Goal: Task Accomplishment & Management: Complete application form

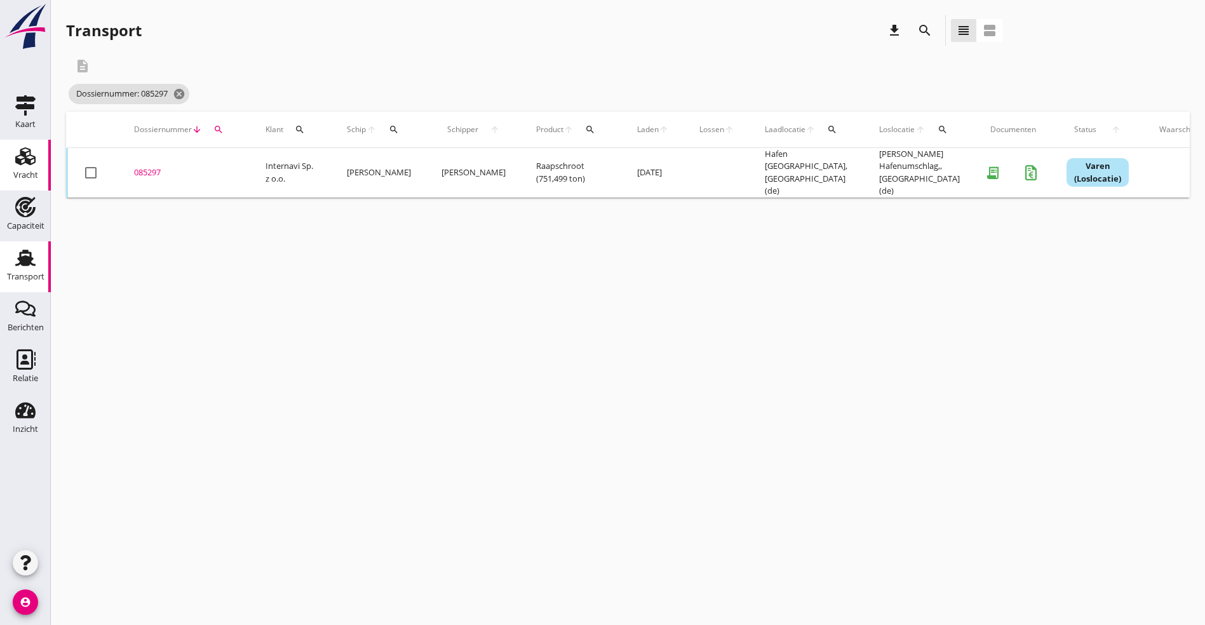
click at [30, 161] on use at bounding box center [25, 156] width 20 height 18
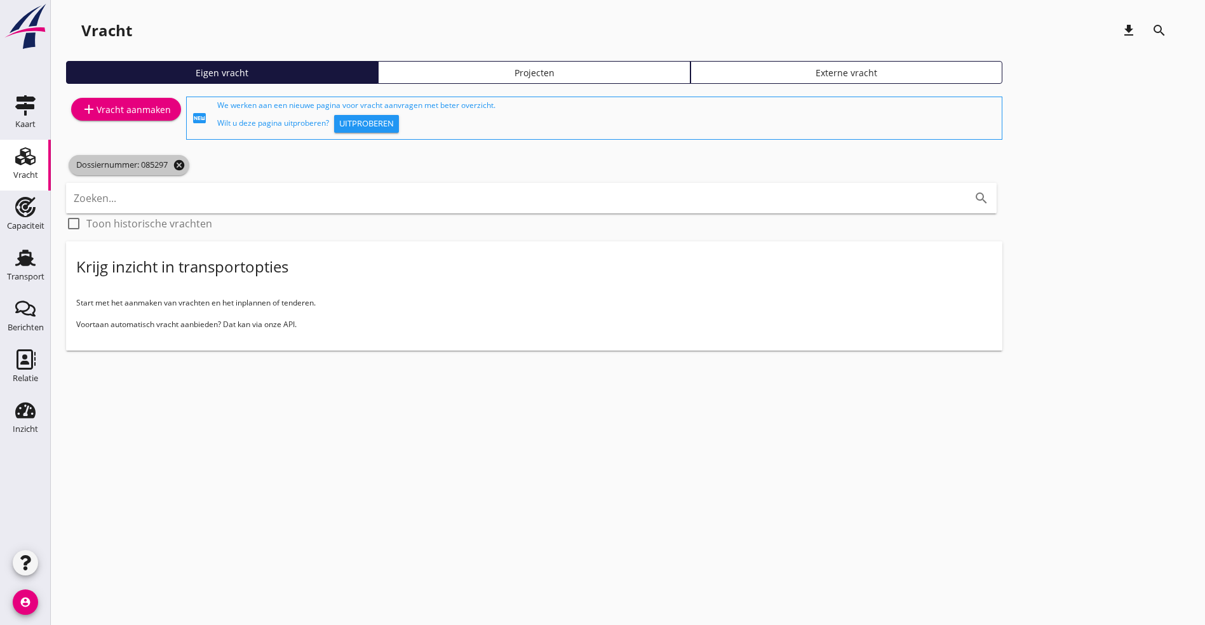
click at [177, 164] on icon "cancel" at bounding box center [179, 165] width 13 height 13
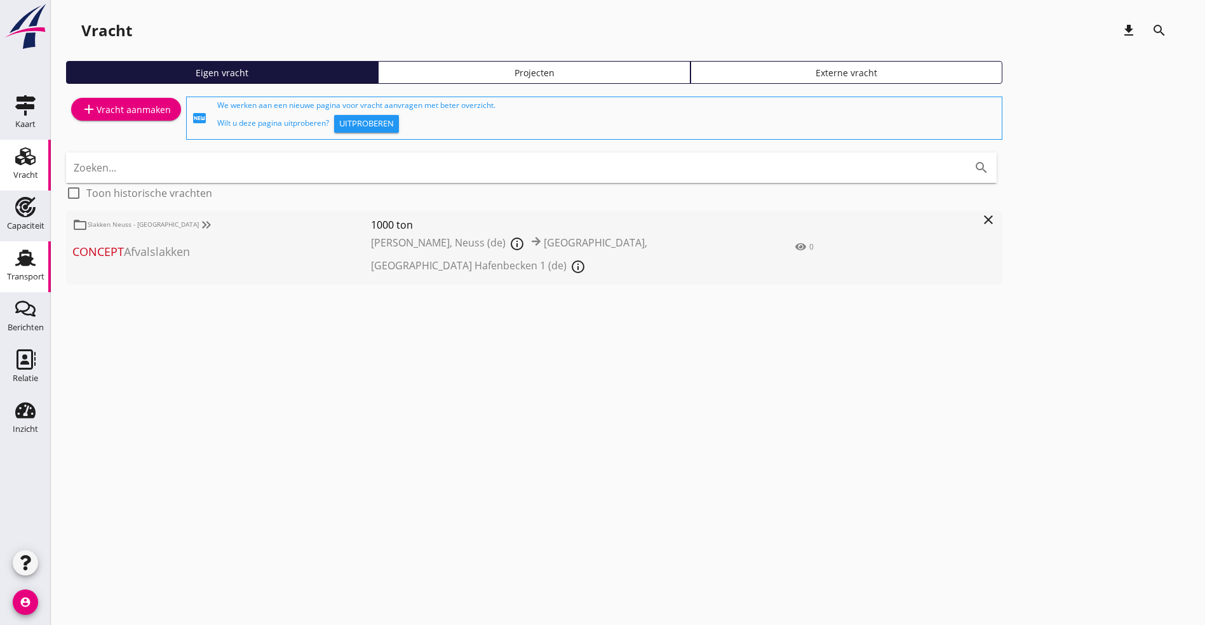
click at [25, 272] on div "Transport" at bounding box center [25, 276] width 37 height 8
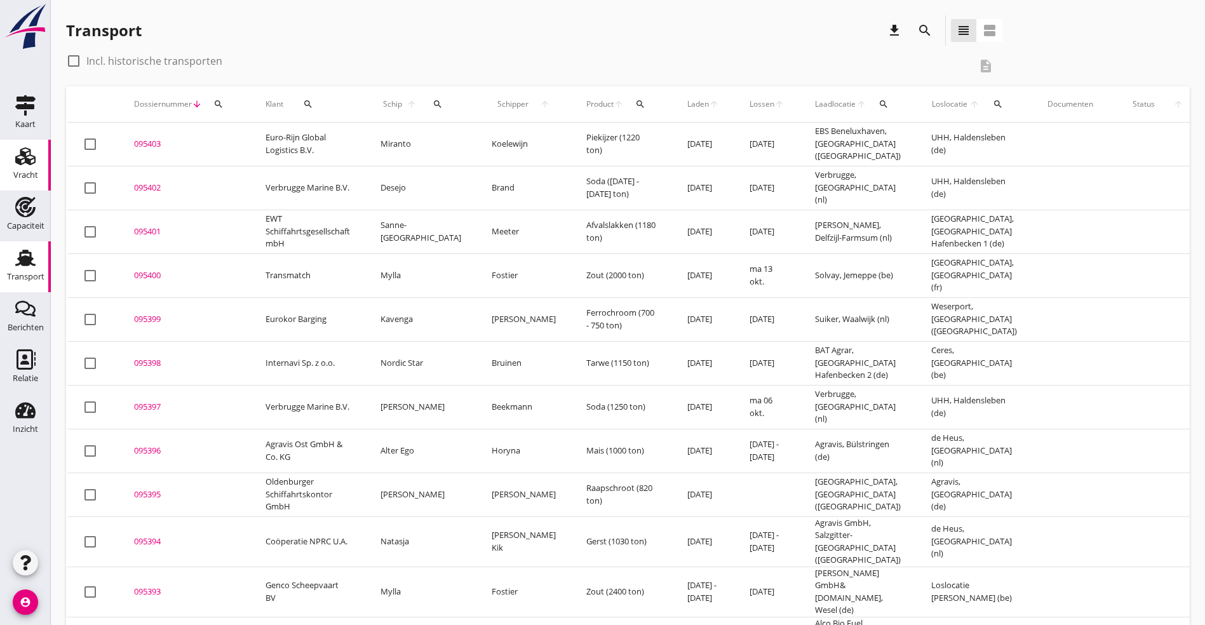
click at [32, 163] on icon "Vracht" at bounding box center [25, 156] width 20 height 20
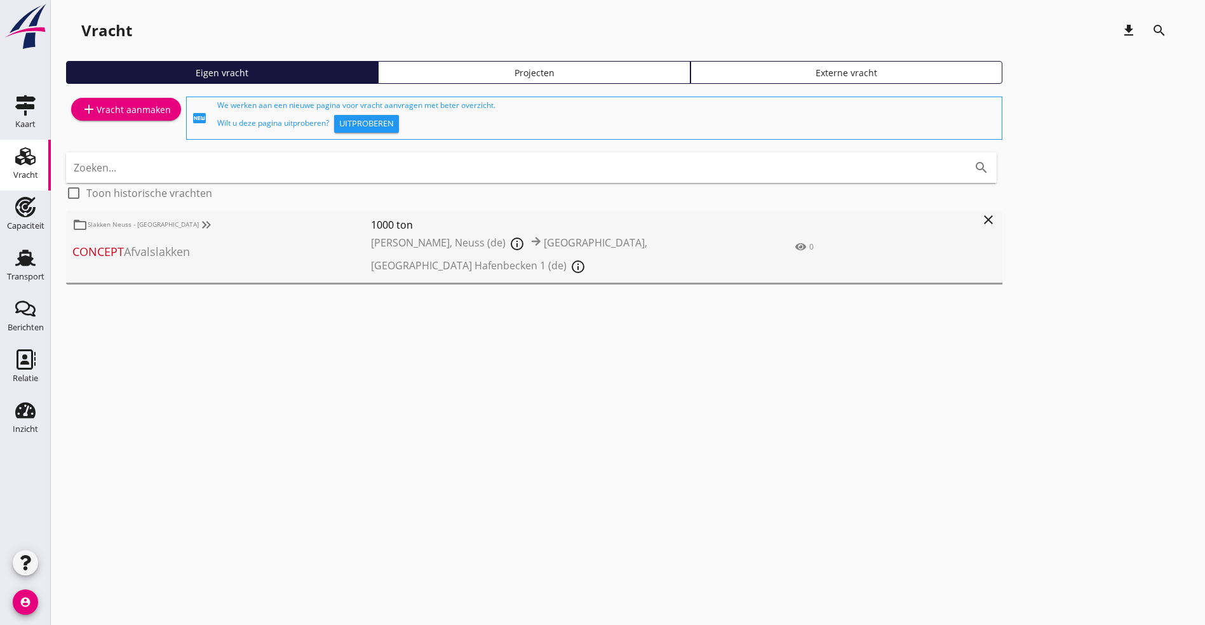
click at [981, 223] on icon "close" at bounding box center [988, 219] width 15 height 15
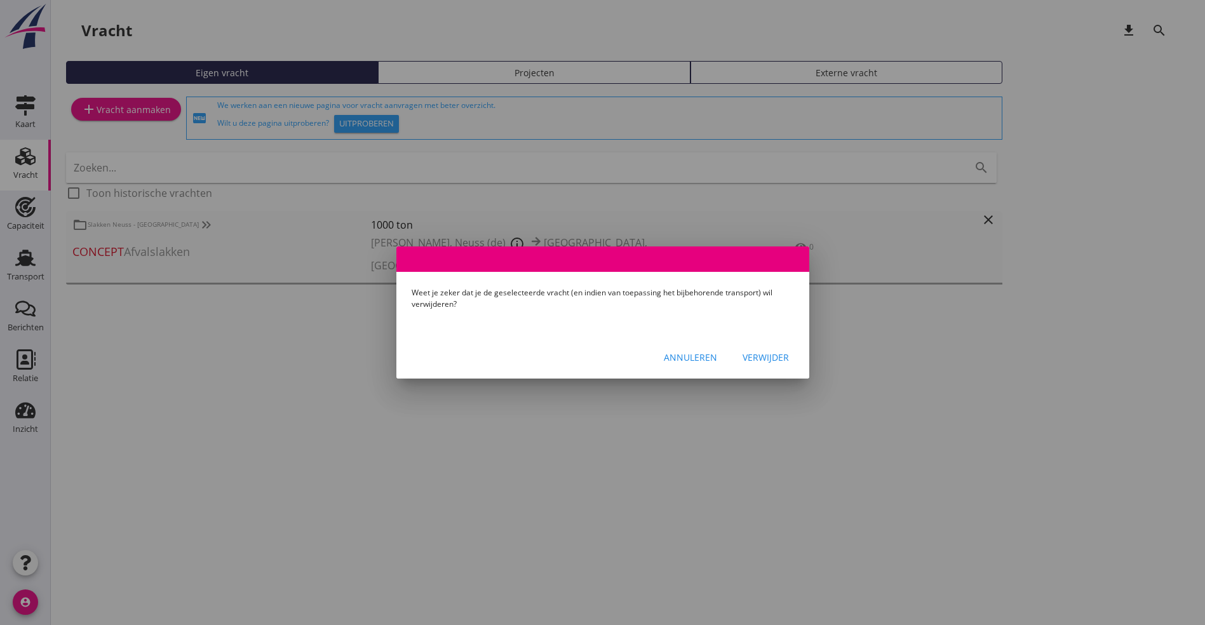
click at [760, 356] on div "Verwijder" at bounding box center [765, 357] width 46 height 13
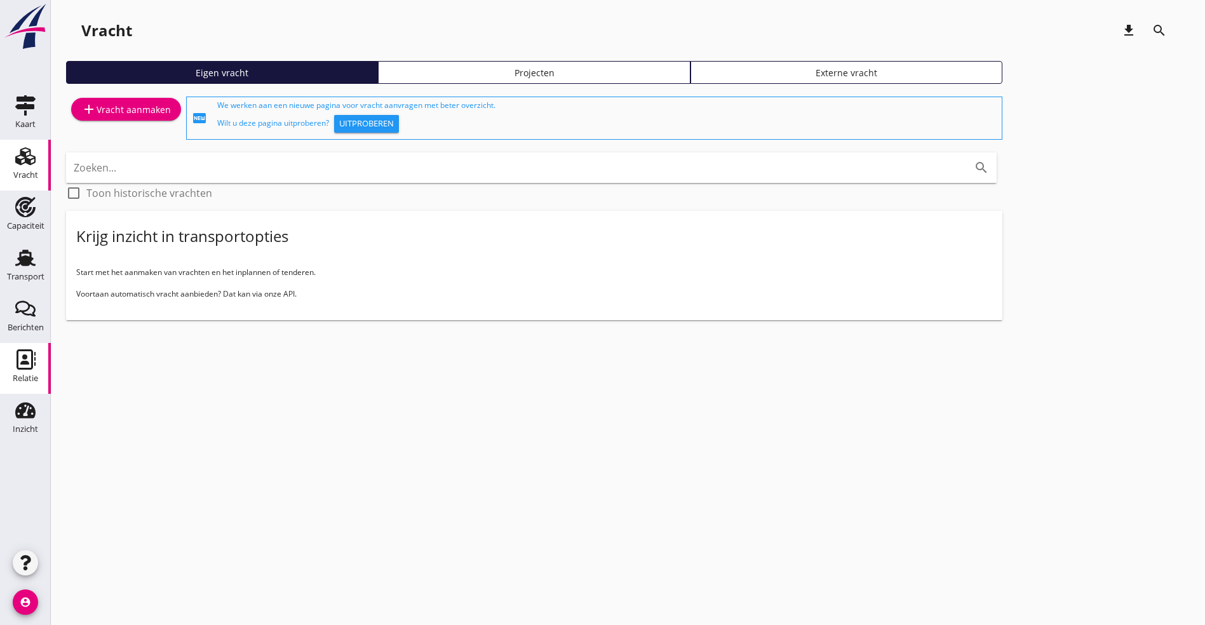
click at [25, 354] on icon "Relatie" at bounding box center [25, 359] width 20 height 20
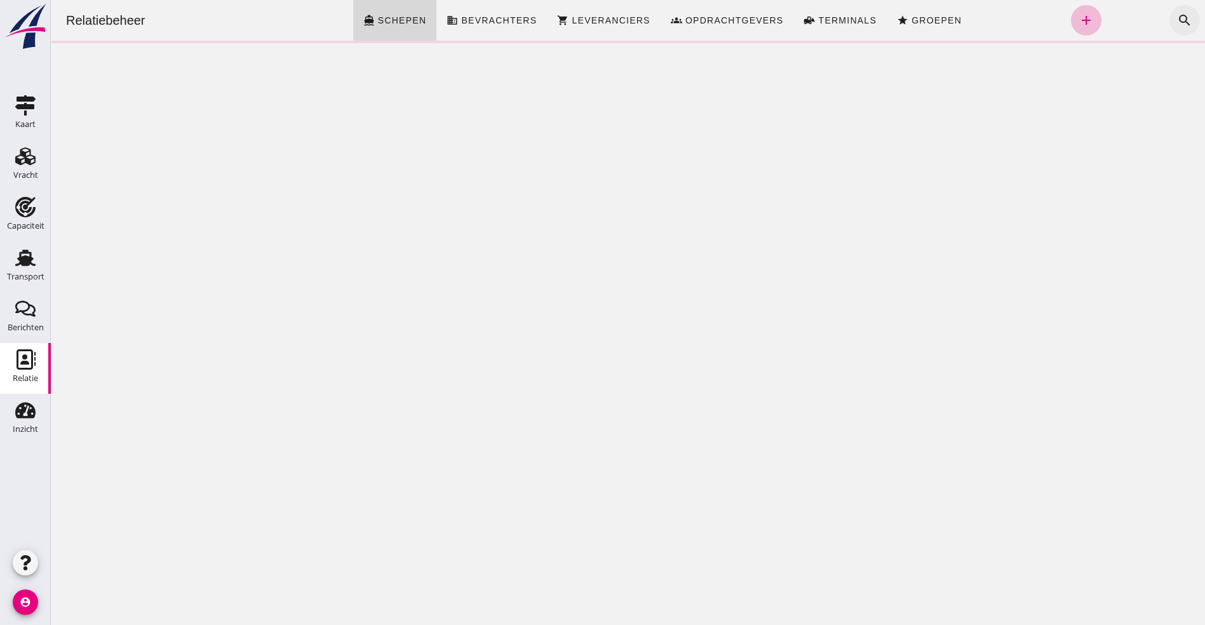
click at [1177, 16] on icon "search" at bounding box center [1184, 20] width 15 height 15
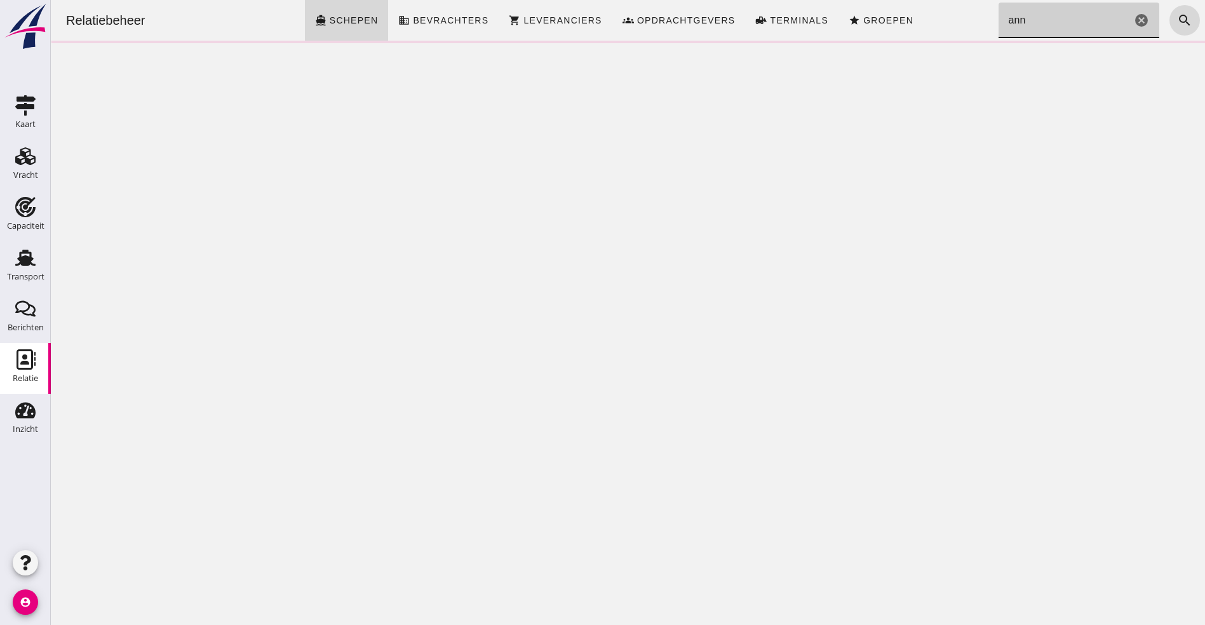
type input "[PERSON_NAME]"
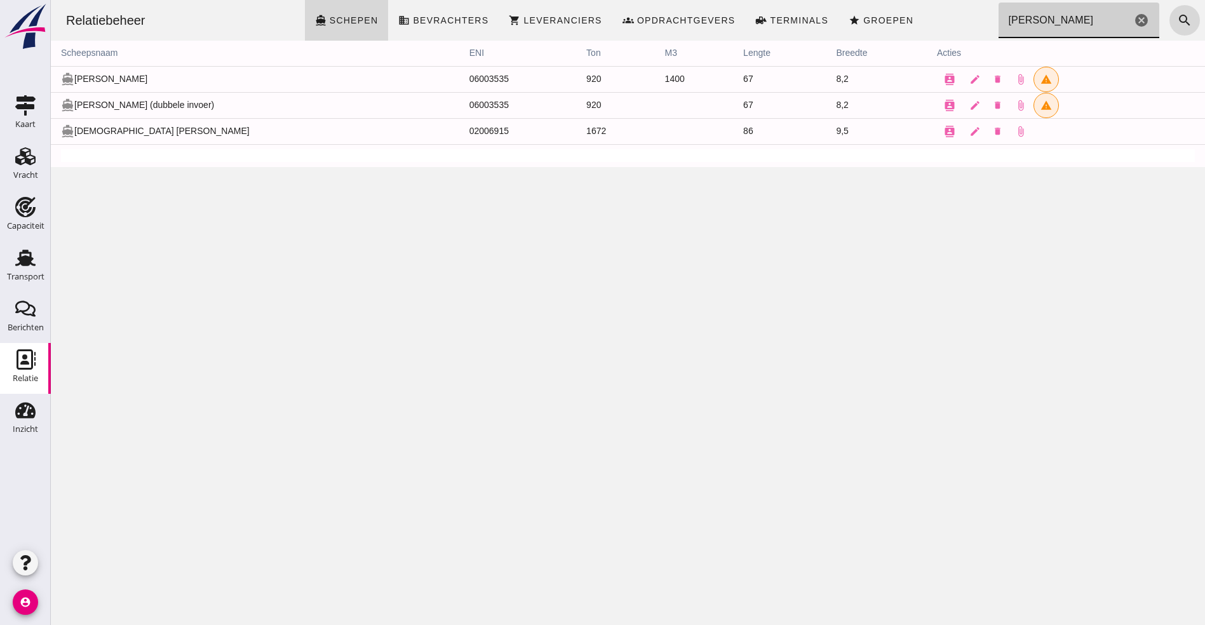
click at [1134, 19] on icon "cancel" at bounding box center [1141, 20] width 15 height 15
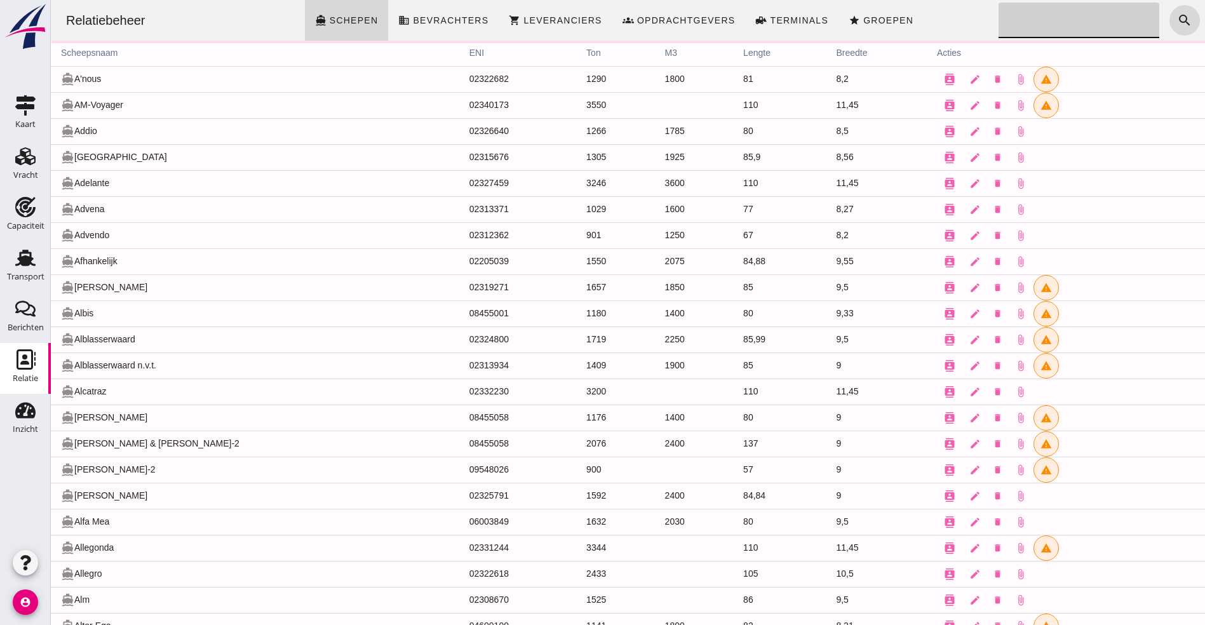
click at [958, 22] on div "Relatiebeheer directions_boat Schepen business Bevrachters shopping_cart Levera…" at bounding box center [628, 20] width 1144 height 41
click at [23, 362] on use at bounding box center [26, 359] width 19 height 20
click at [22, 354] on icon "Relatie" at bounding box center [25, 359] width 20 height 20
click at [914, 11] on div "Relatiebeheer directions_boat Schepen business Bevrachters shopping_cart Levera…" at bounding box center [628, 20] width 1144 height 41
click at [343, 20] on span "Schepen" at bounding box center [354, 20] width 50 height 10
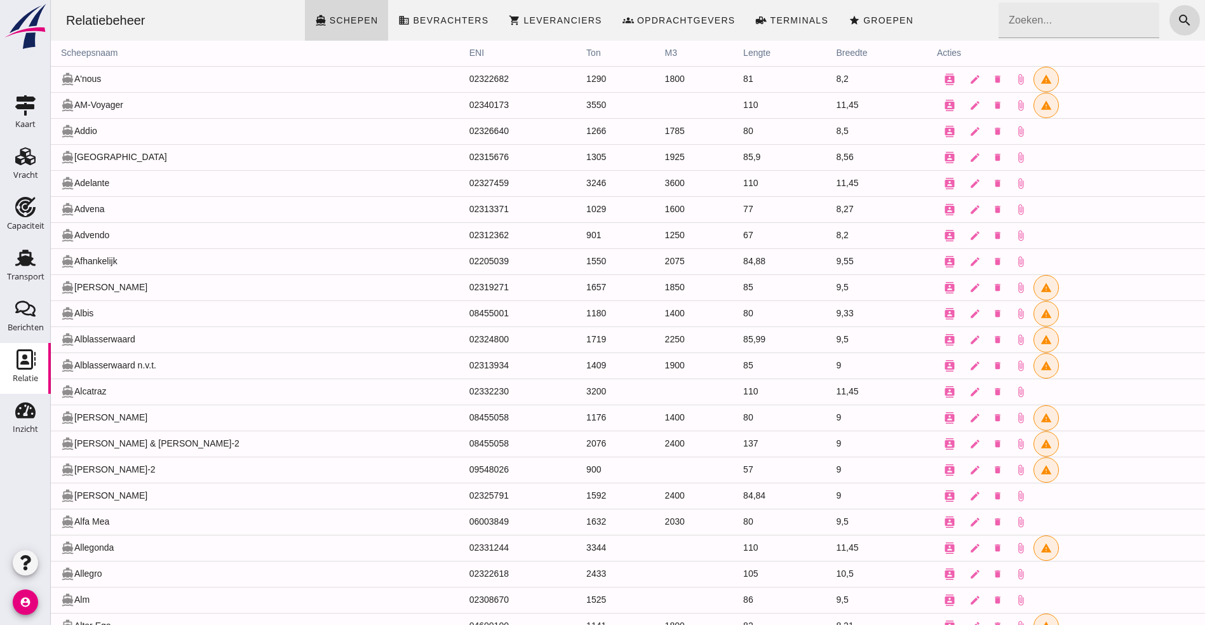
click at [17, 361] on use at bounding box center [26, 359] width 19 height 20
click at [352, 21] on span "Schepen" at bounding box center [354, 20] width 50 height 10
click at [24, 151] on icon "Vracht" at bounding box center [25, 156] width 20 height 20
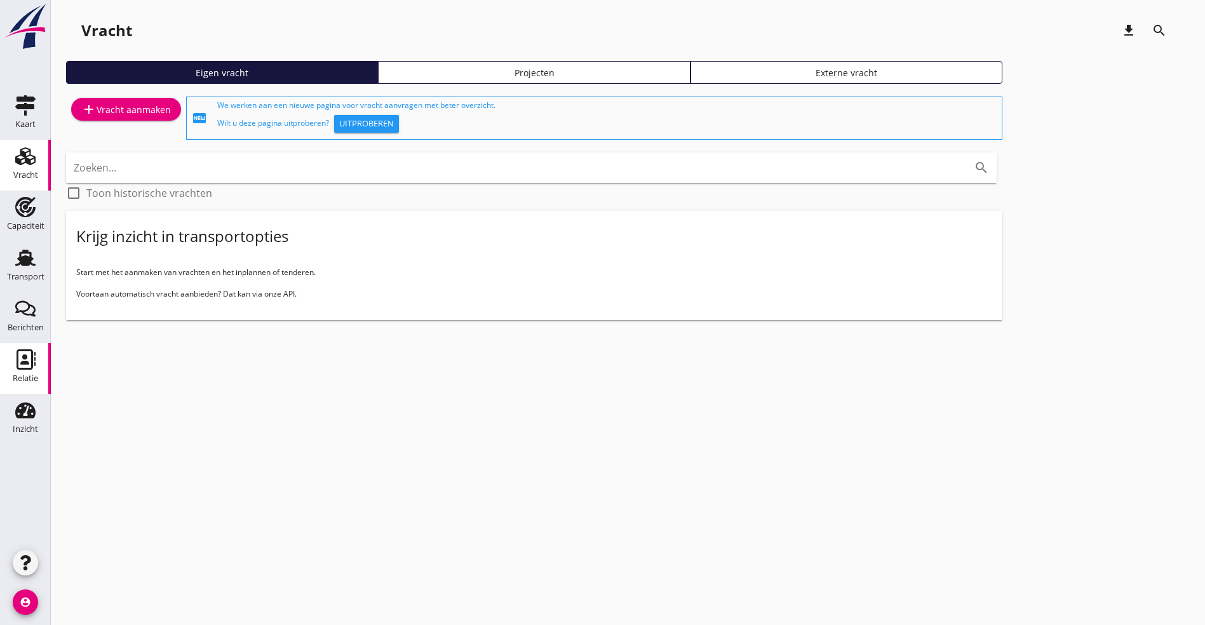
click at [16, 363] on icon "Relatie" at bounding box center [25, 359] width 20 height 20
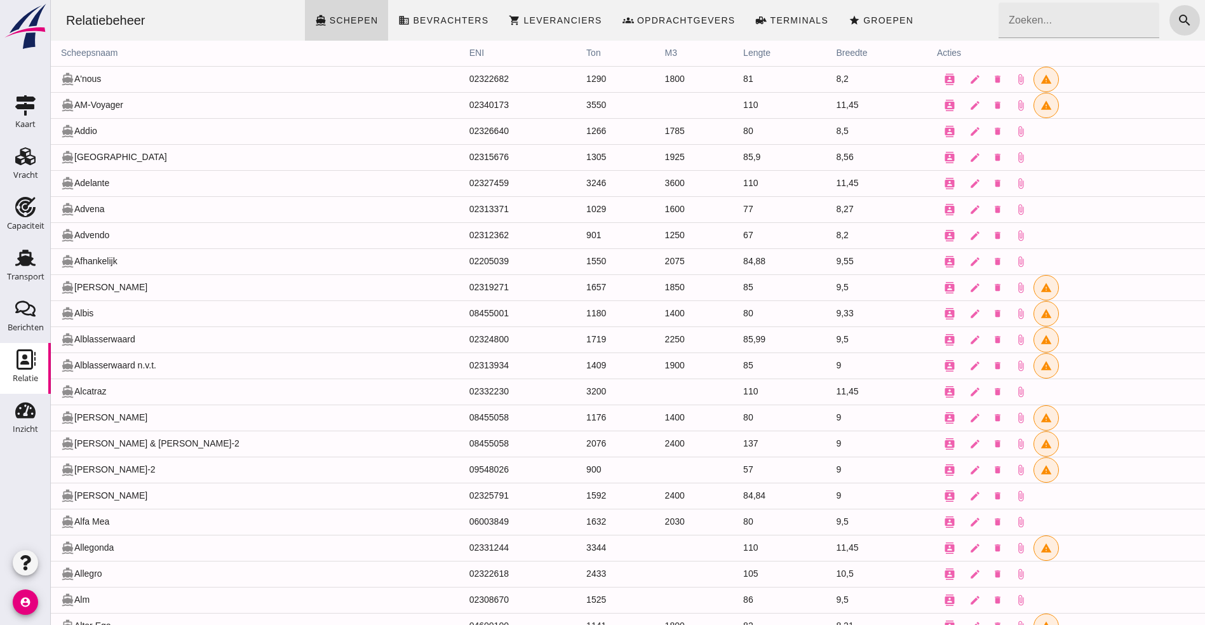
click at [920, 15] on div "Relatiebeheer directions_boat Schepen business Bevrachters shopping_cart Levera…" at bounding box center [628, 20] width 1144 height 41
click at [18, 104] on icon "Kaart" at bounding box center [25, 105] width 20 height 20
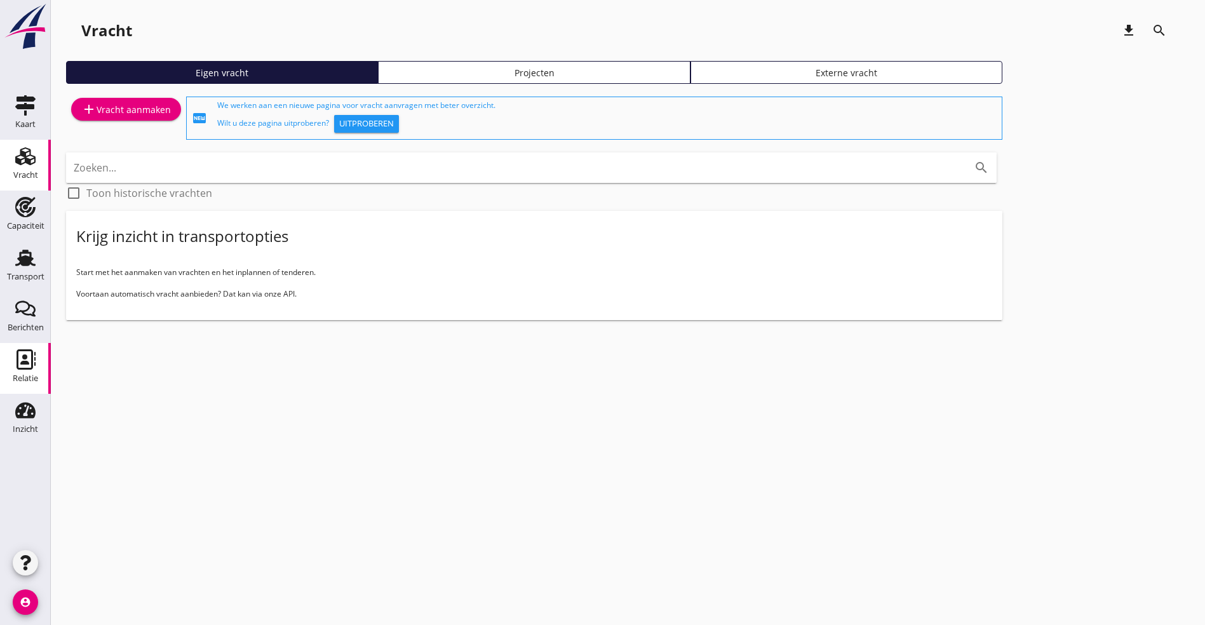
click at [39, 364] on div "Relatie" at bounding box center [25, 359] width 30 height 20
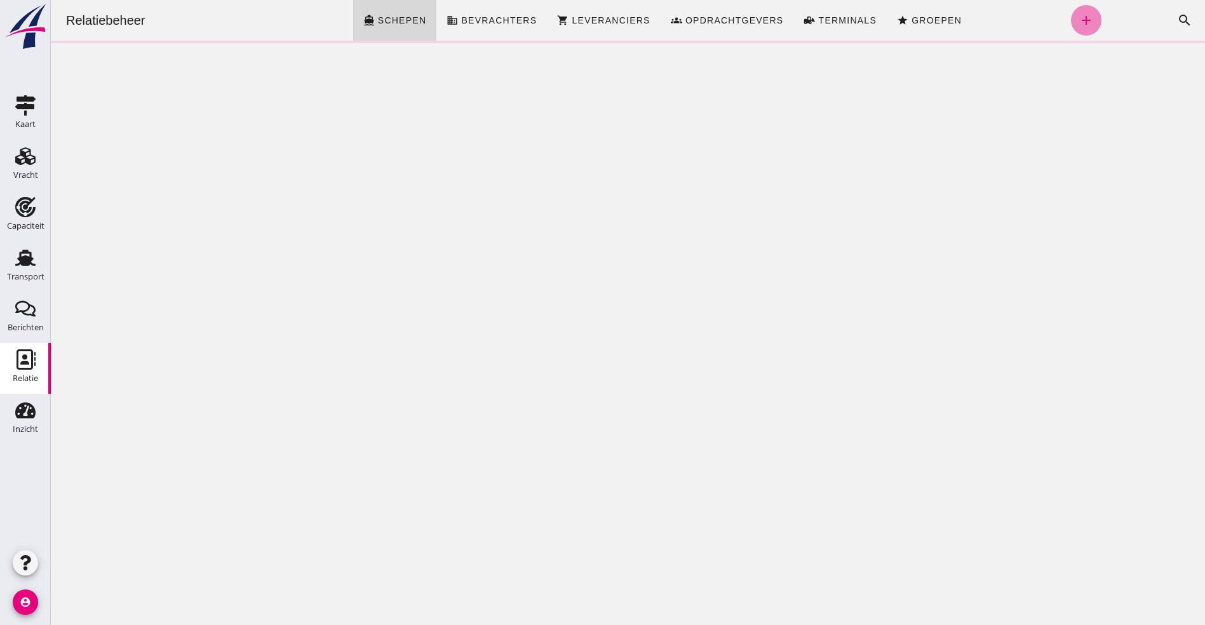
click at [1078, 23] on icon "add" at bounding box center [1085, 20] width 15 height 15
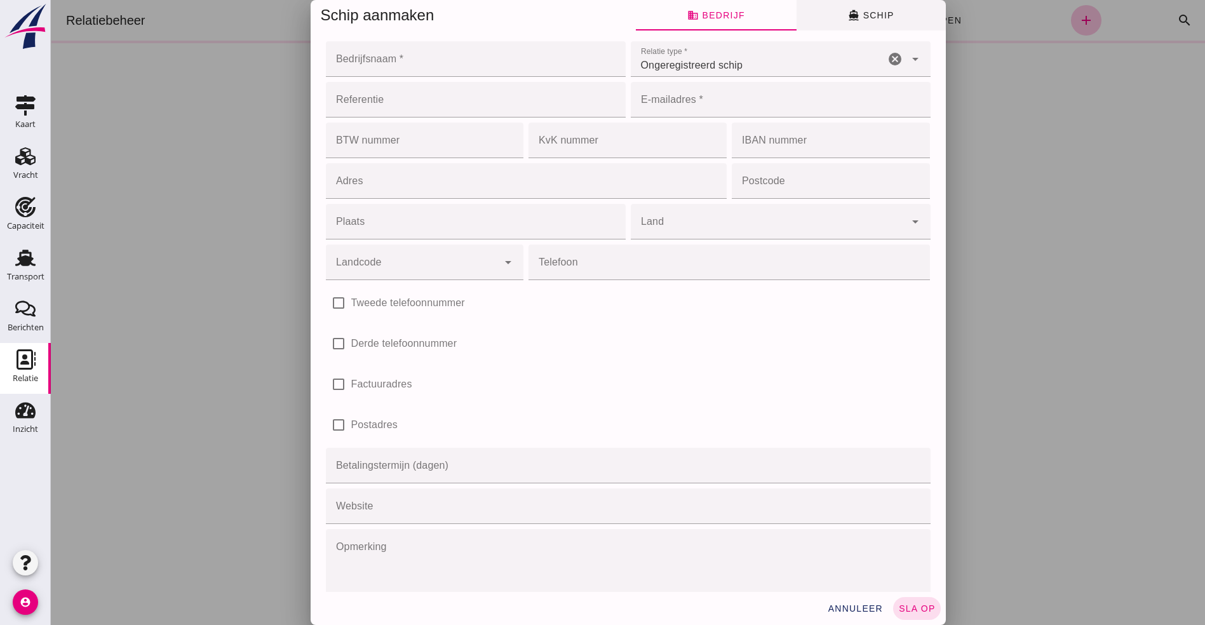
click at [889, 4] on button "directions_boat Schip" at bounding box center [870, 15] width 149 height 30
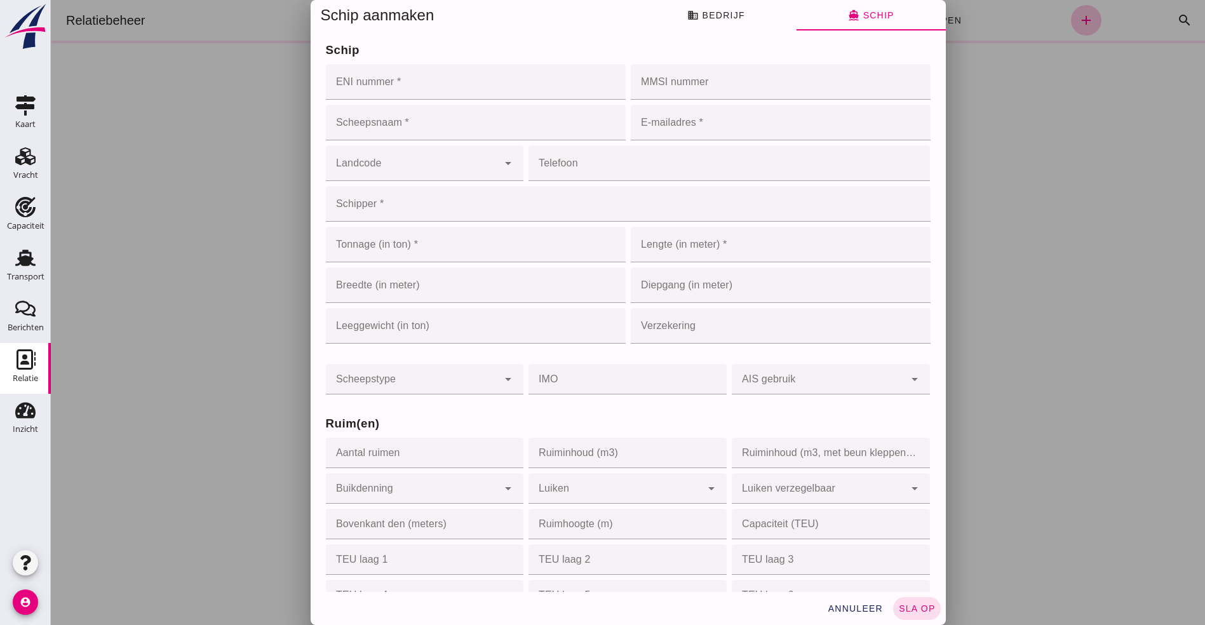
click at [354, 90] on input "ENI nummer *" at bounding box center [472, 82] width 292 height 36
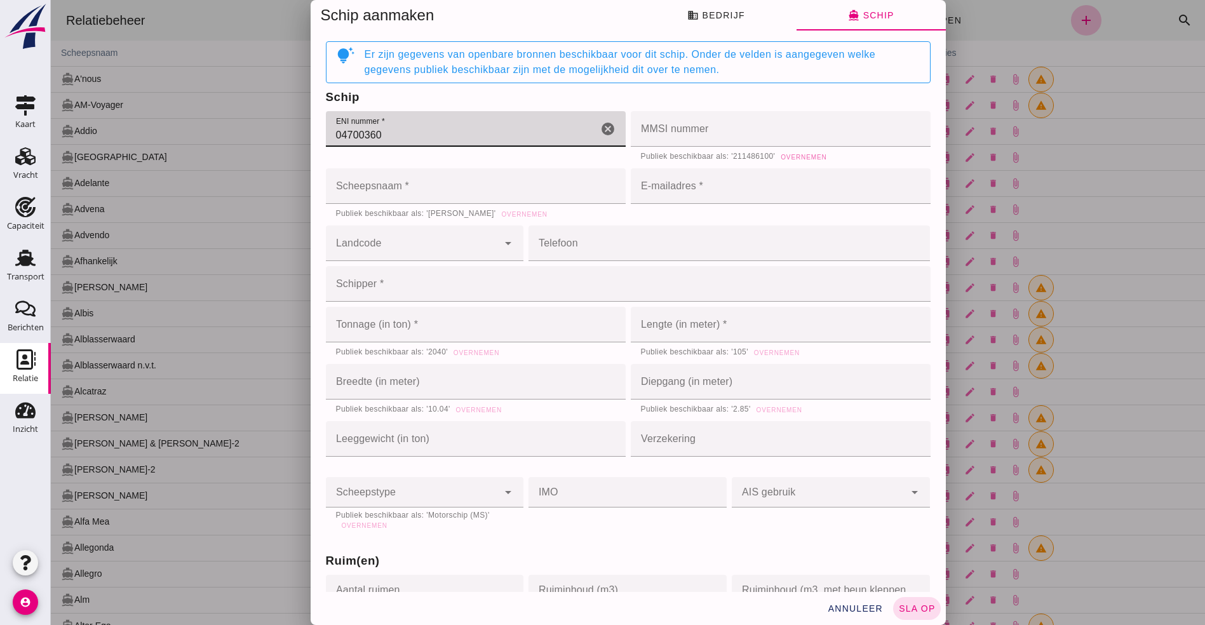
type input "04700360"
click at [798, 154] on span "Overnemen" at bounding box center [803, 157] width 46 height 7
type input "211486100"
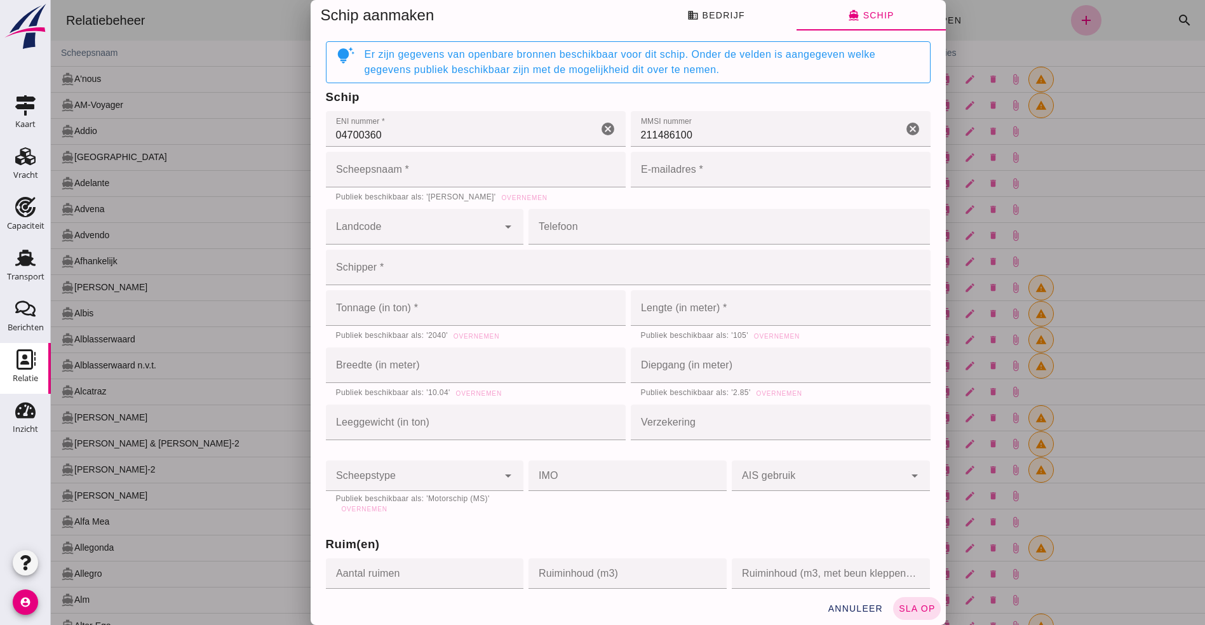
click at [512, 189] on div "Publiek beschikbaar als: 'Anna Gerhardt' Overnemen" at bounding box center [476, 195] width 300 height 17
click at [511, 197] on span "Overnemen" at bounding box center [524, 197] width 46 height 7
type input "Anna Gerhardt"
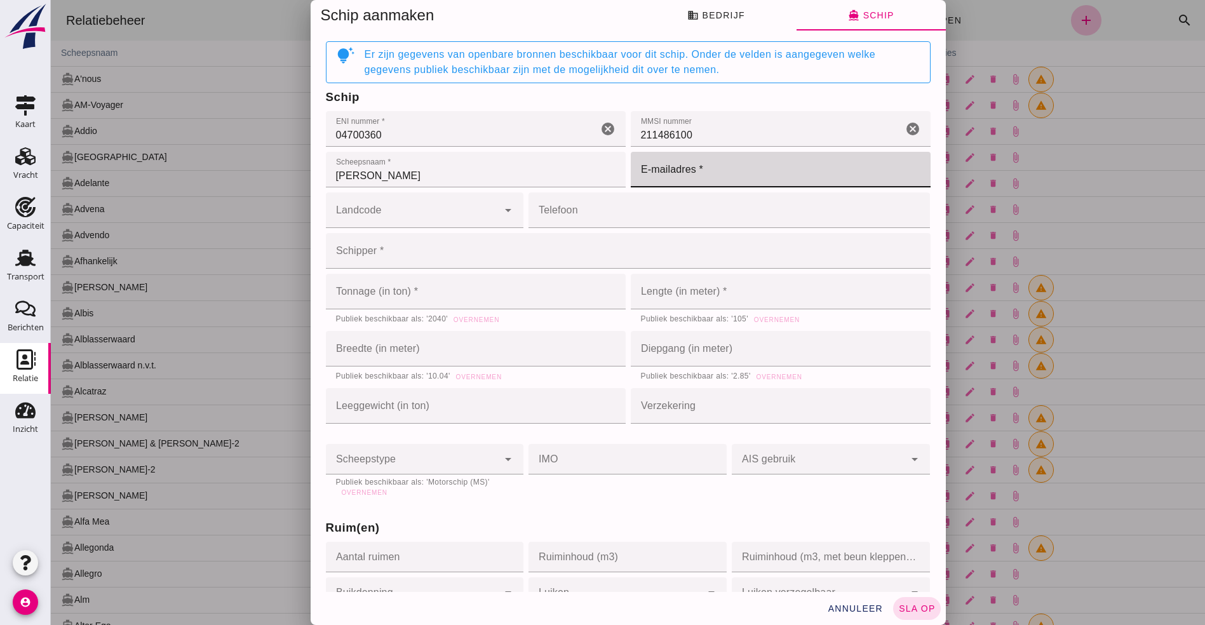
click at [706, 170] on input "E-mailadres *" at bounding box center [777, 170] width 292 height 36
type input "benjamin.hartmann2@rhenus.com"
click at [500, 208] on icon "arrow_drop_down" at bounding box center [507, 210] width 15 height 15
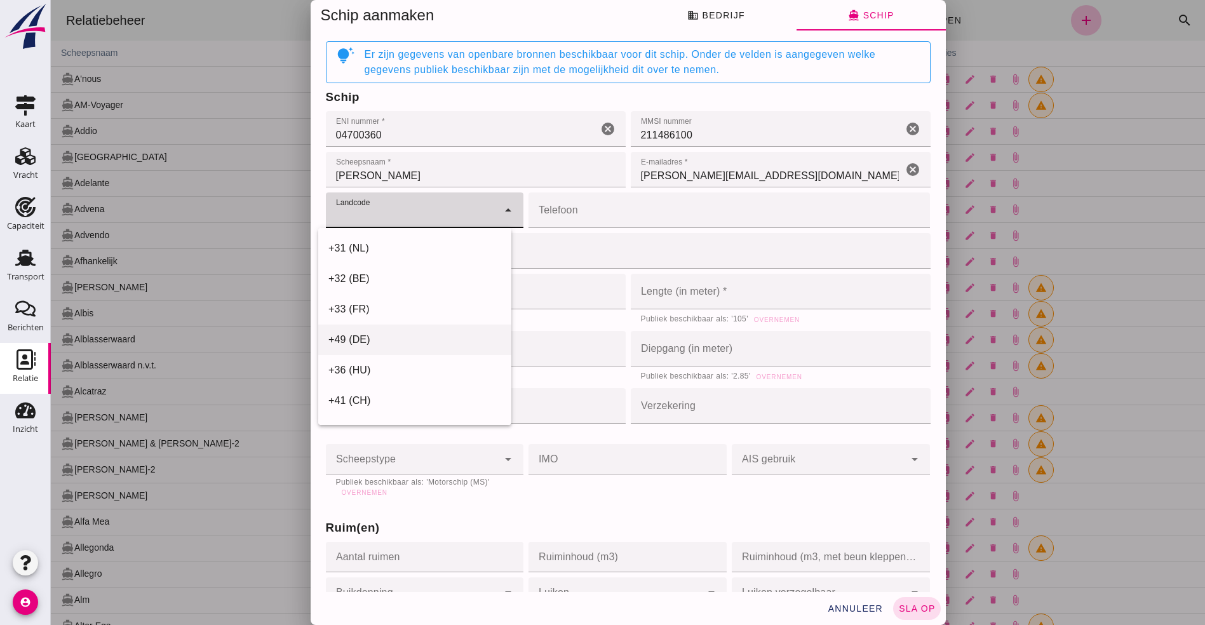
click at [385, 342] on div "+49 (DE)" at bounding box center [414, 339] width 173 height 15
type input "+49 (DE)"
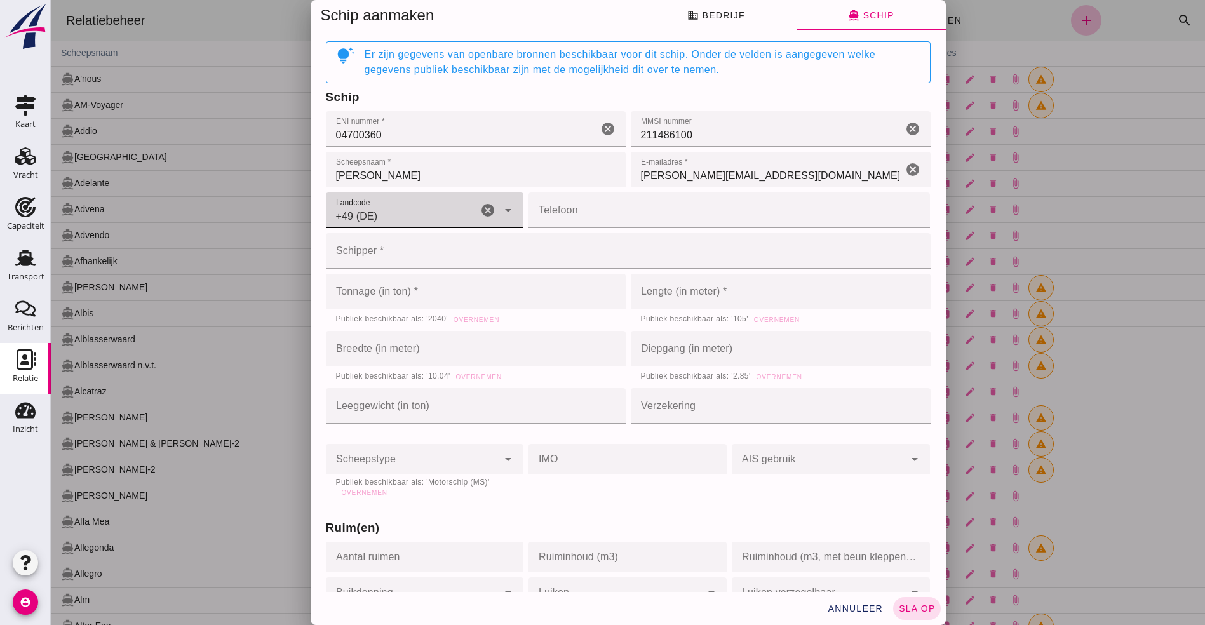
click at [601, 219] on input "Telefoon" at bounding box center [725, 210] width 394 height 36
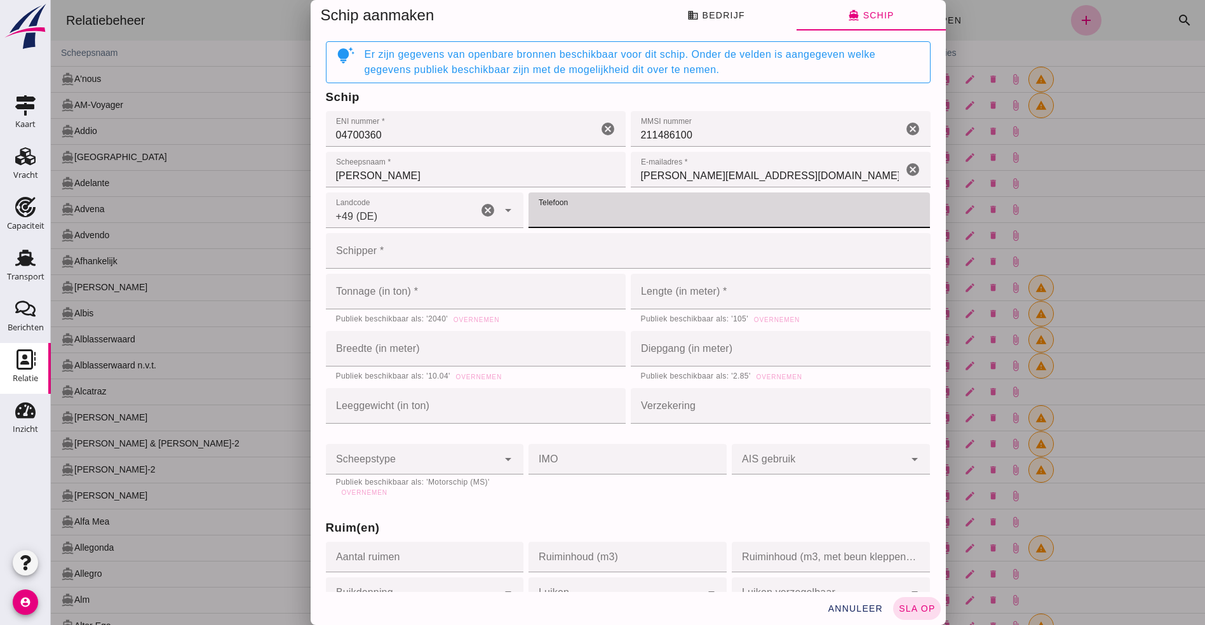
type input "*"
type input "(0)176-80634605"
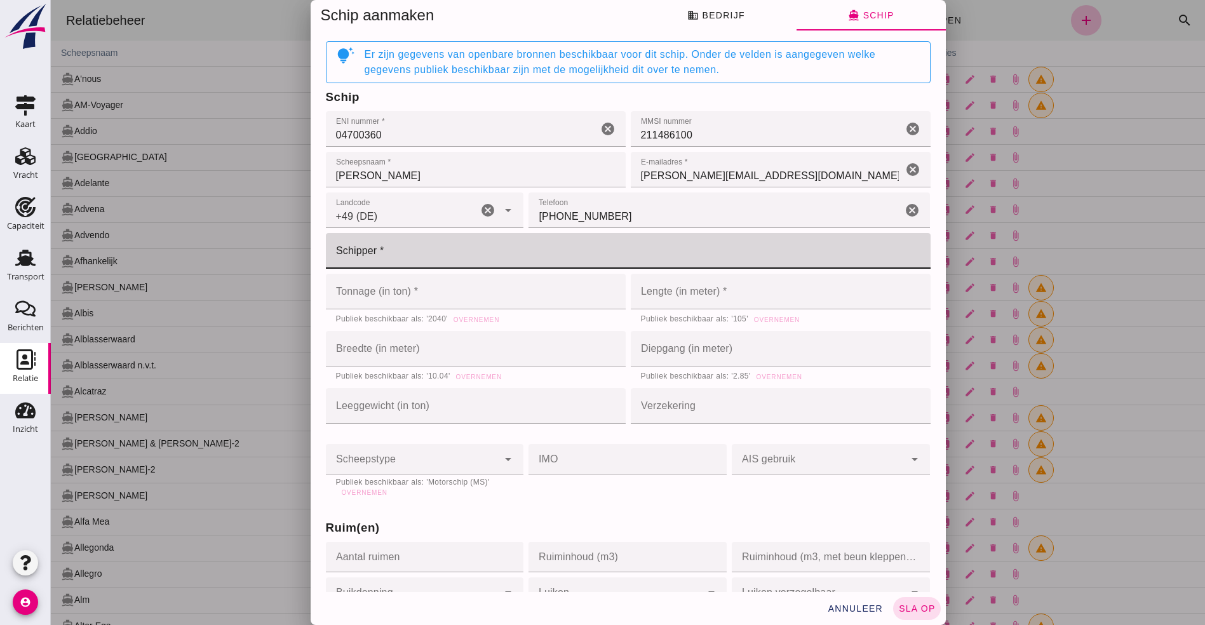
click at [376, 265] on input "Schipper *" at bounding box center [624, 251] width 597 height 36
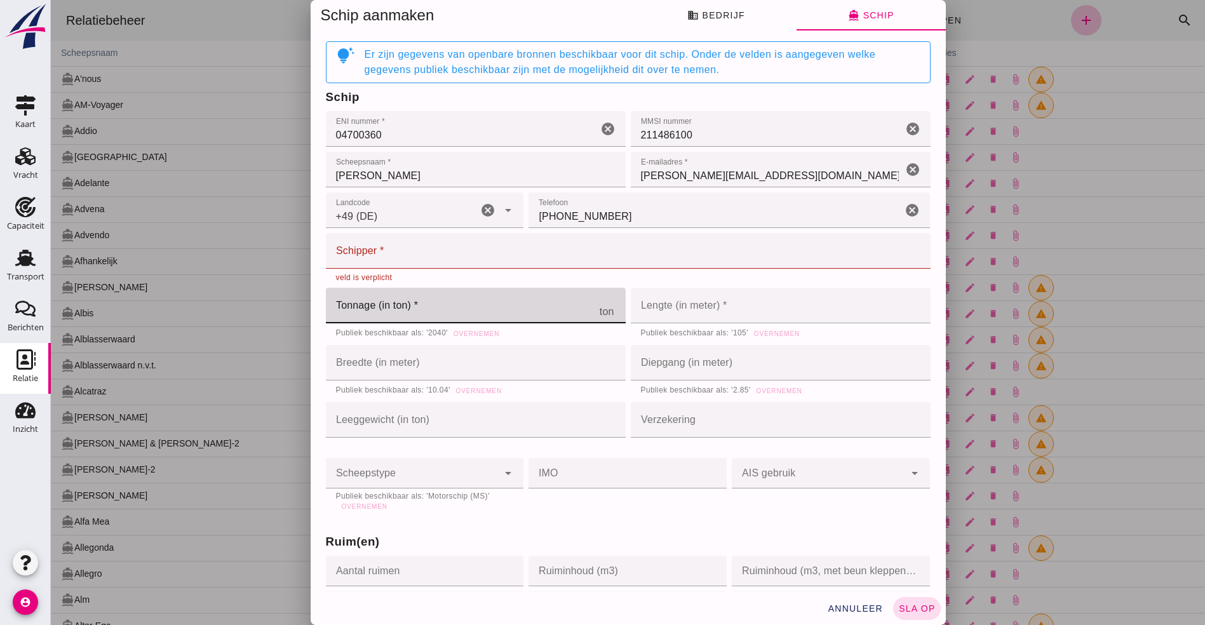
click at [358, 299] on input "Tonnage (in ton) *" at bounding box center [463, 306] width 274 height 36
type input "2013"
click at [426, 257] on input "Schipper *" at bounding box center [624, 251] width 597 height 36
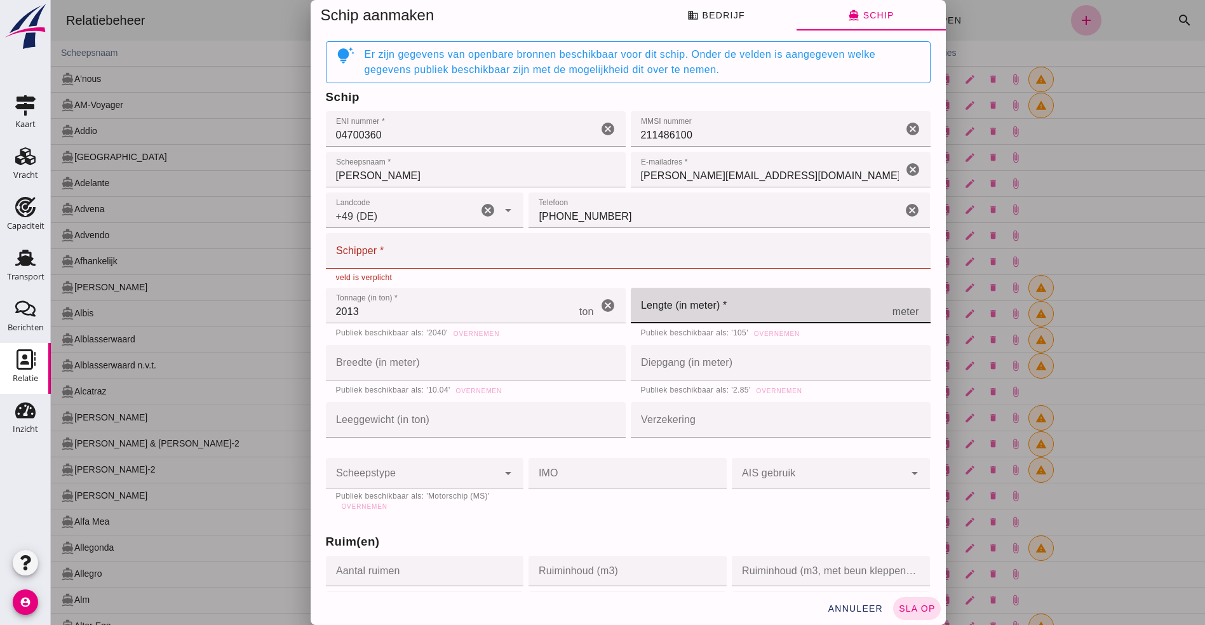
click at [708, 318] on input "Lengte (in meter) *" at bounding box center [762, 306] width 262 height 36
type input "105"
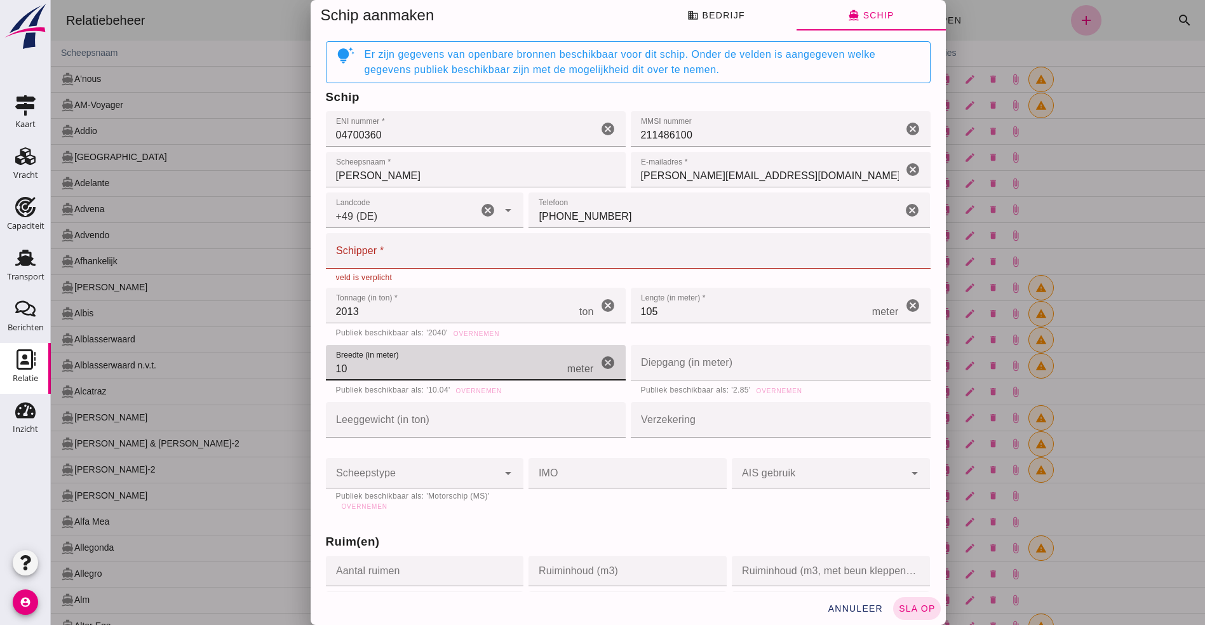
type input "10"
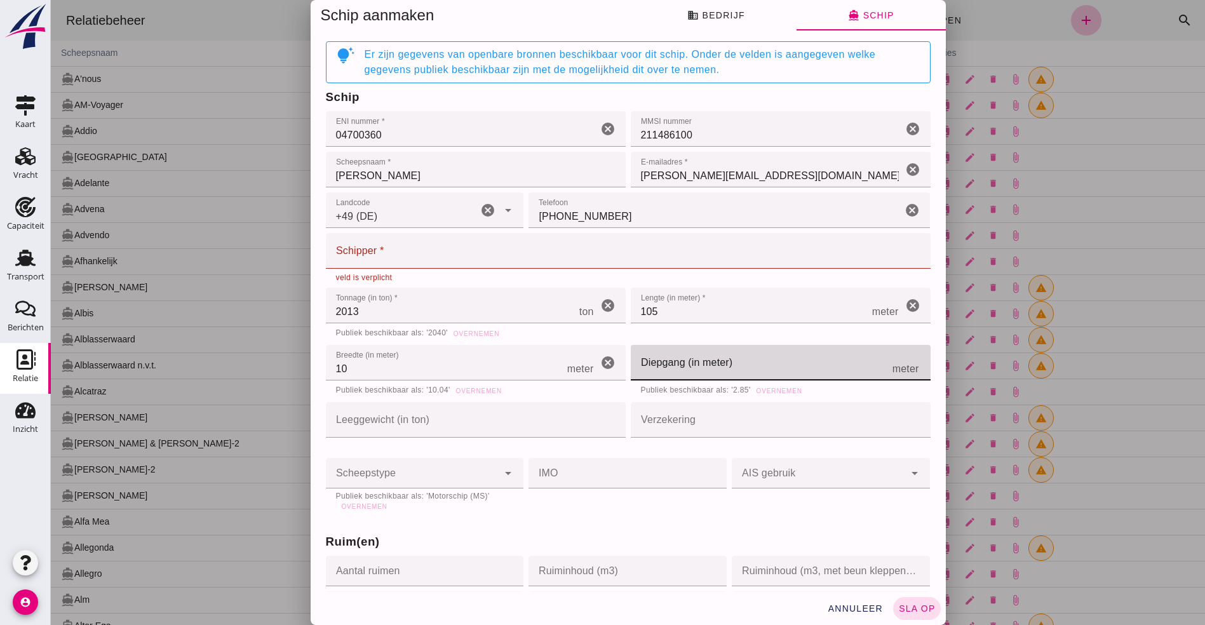
click at [643, 363] on input "Diepgang (in meter)" at bounding box center [762, 363] width 262 height 36
click at [531, 254] on input "Schipper *" at bounding box center [624, 251] width 597 height 36
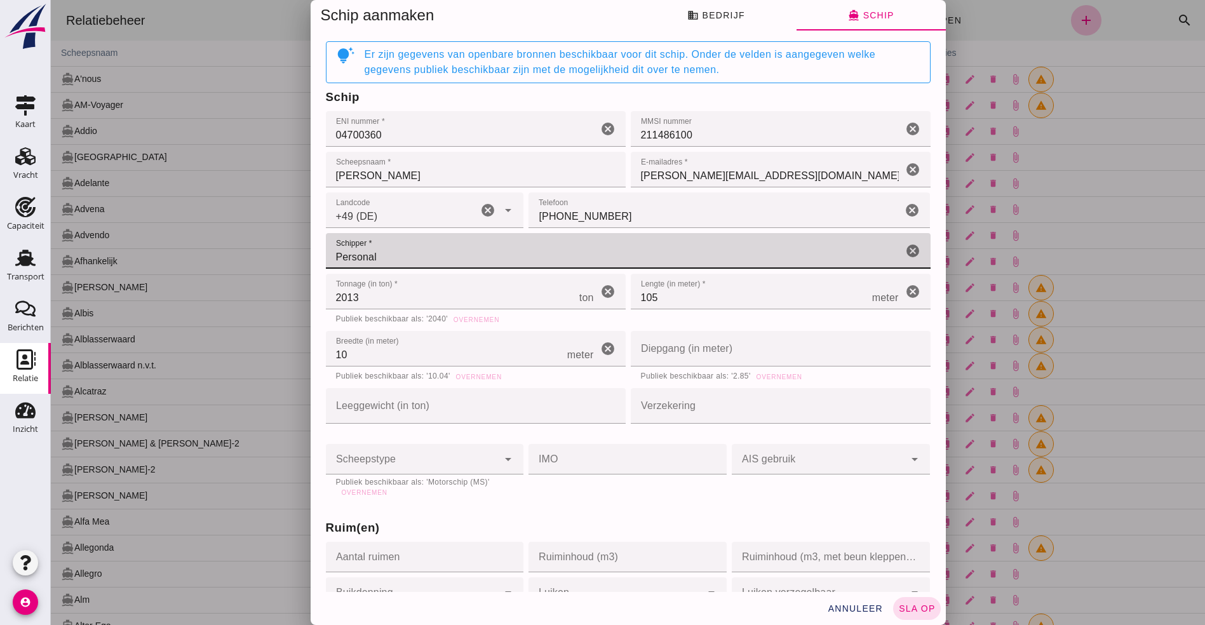
type input "Personal"
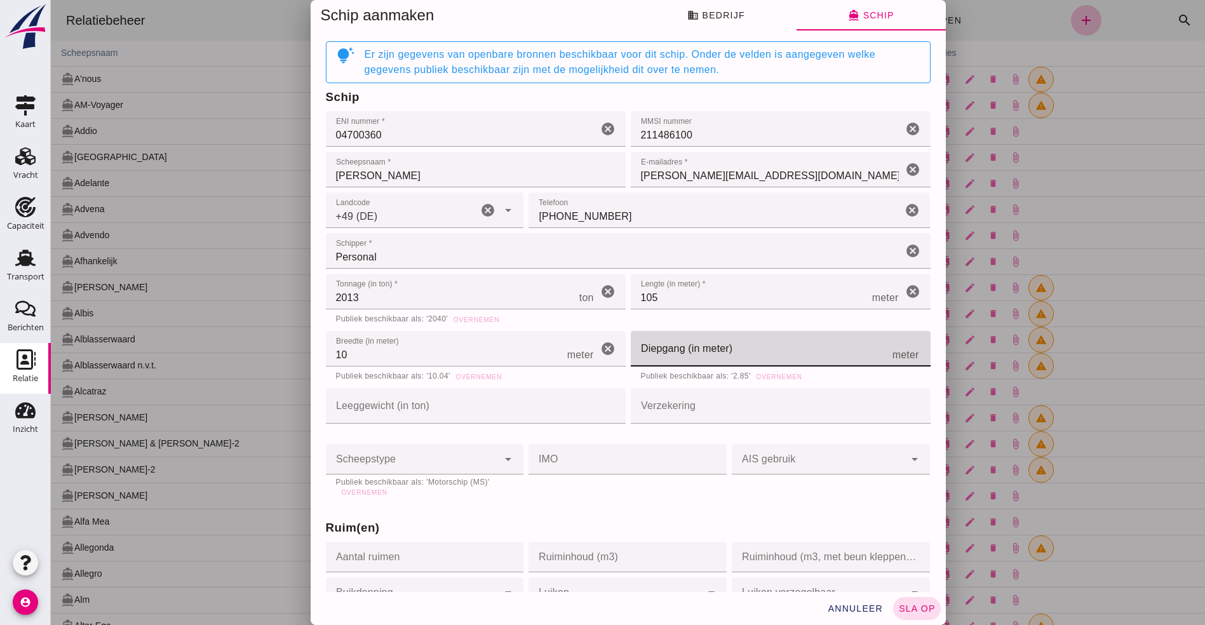
click at [700, 352] on input "Diepgang (in meter)" at bounding box center [762, 349] width 262 height 36
click at [767, 378] on span "Overnemen" at bounding box center [779, 376] width 46 height 7
type input "2.85"
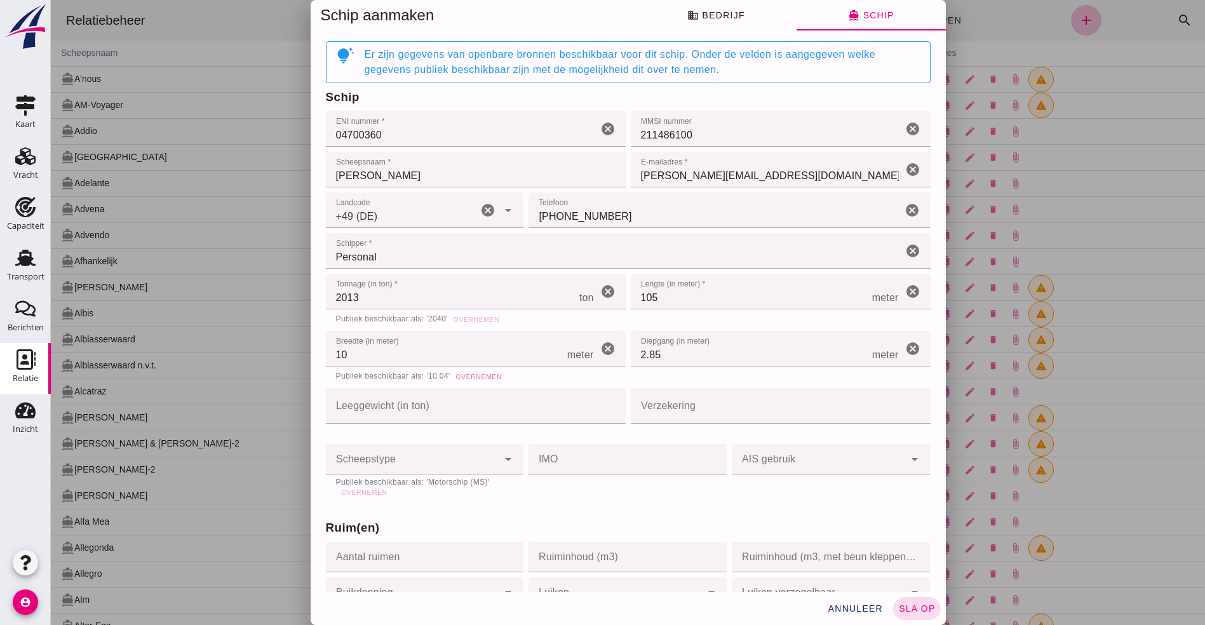
click at [478, 375] on span "Overnemen" at bounding box center [478, 376] width 46 height 7
type input "10.04"
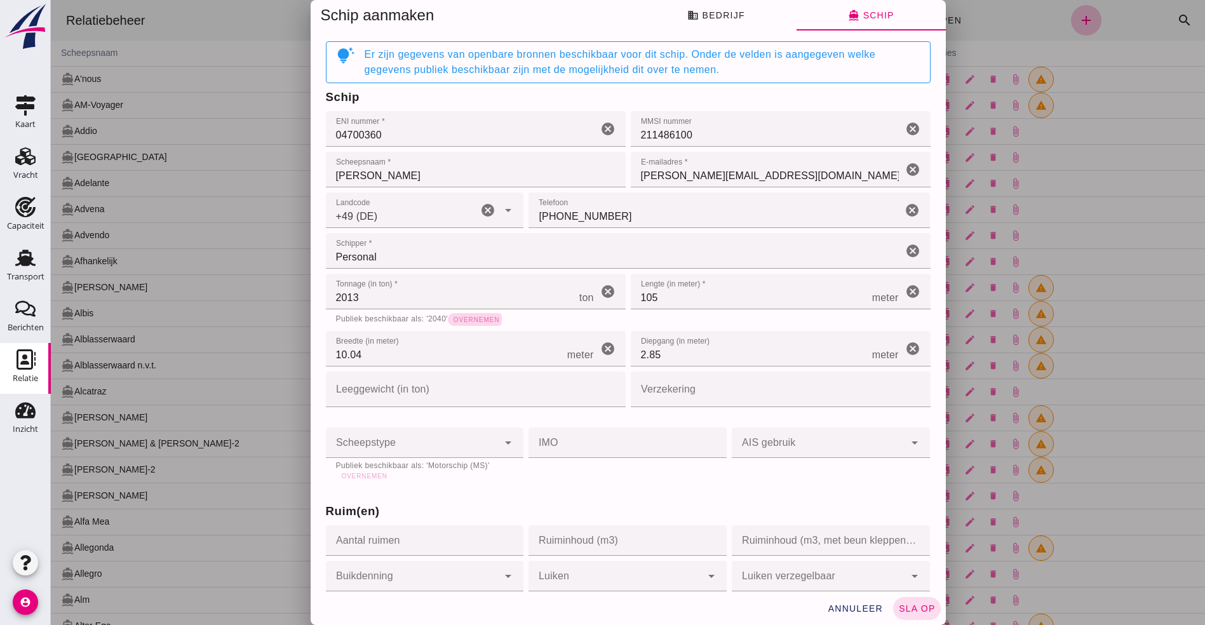
click at [467, 317] on span "Overnemen" at bounding box center [476, 319] width 46 height 7
type input "2040"
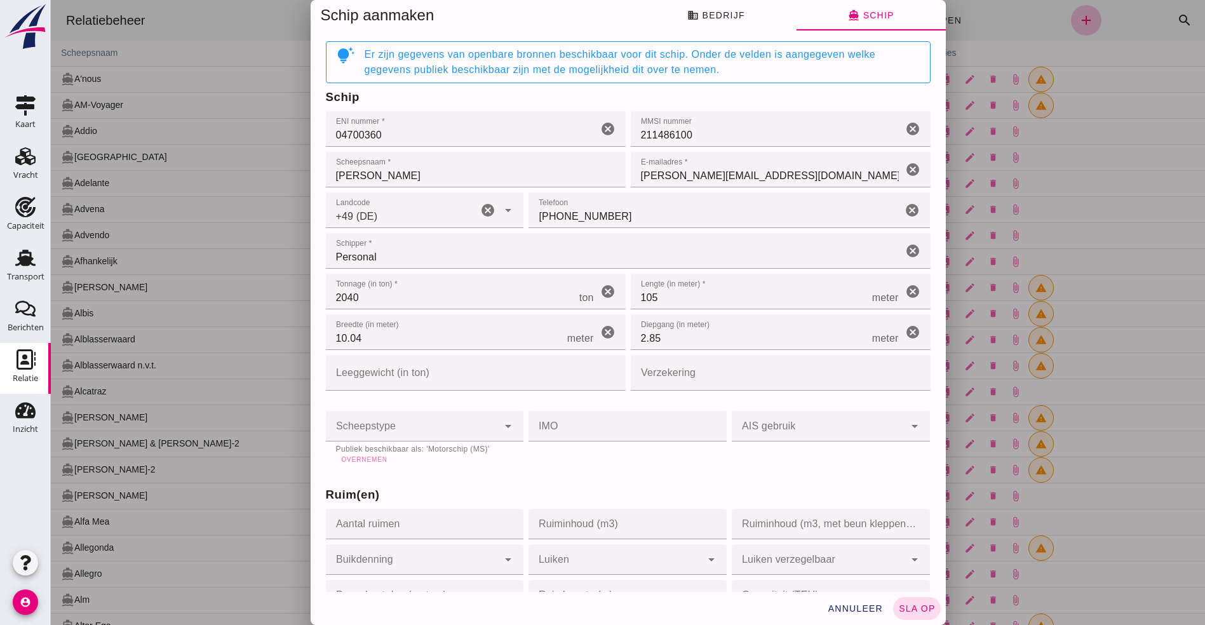
click at [359, 460] on span "Overnemen" at bounding box center [364, 459] width 46 height 7
type input "motor_ship"
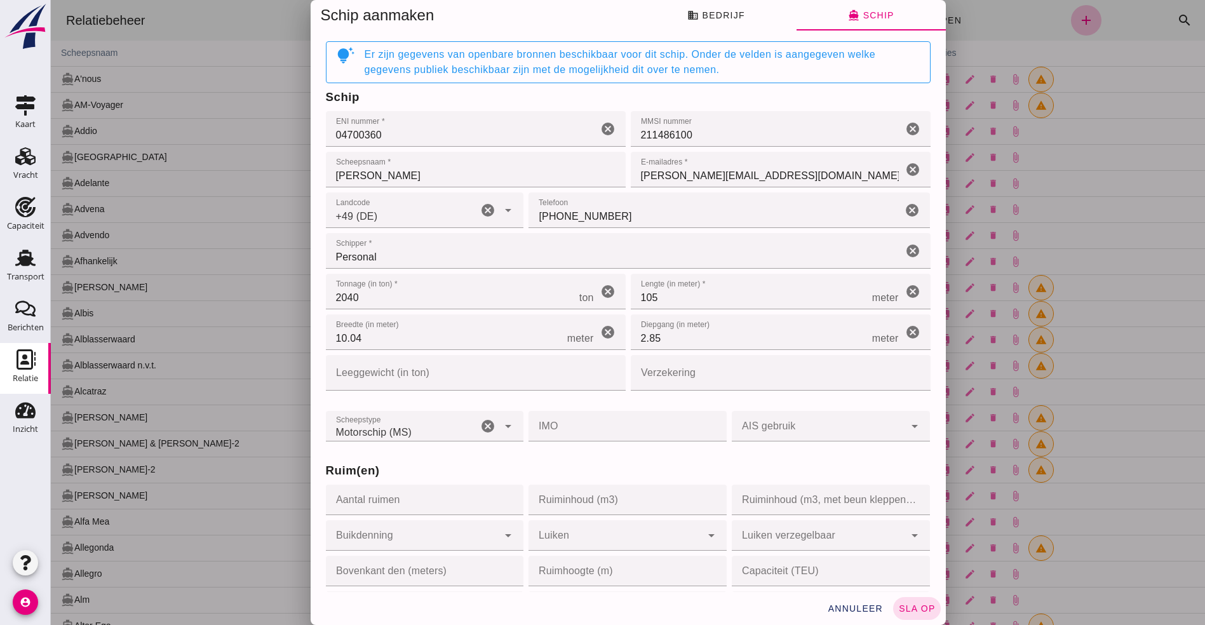
click at [354, 172] on input "Anna Gerhardt" at bounding box center [476, 170] width 300 height 36
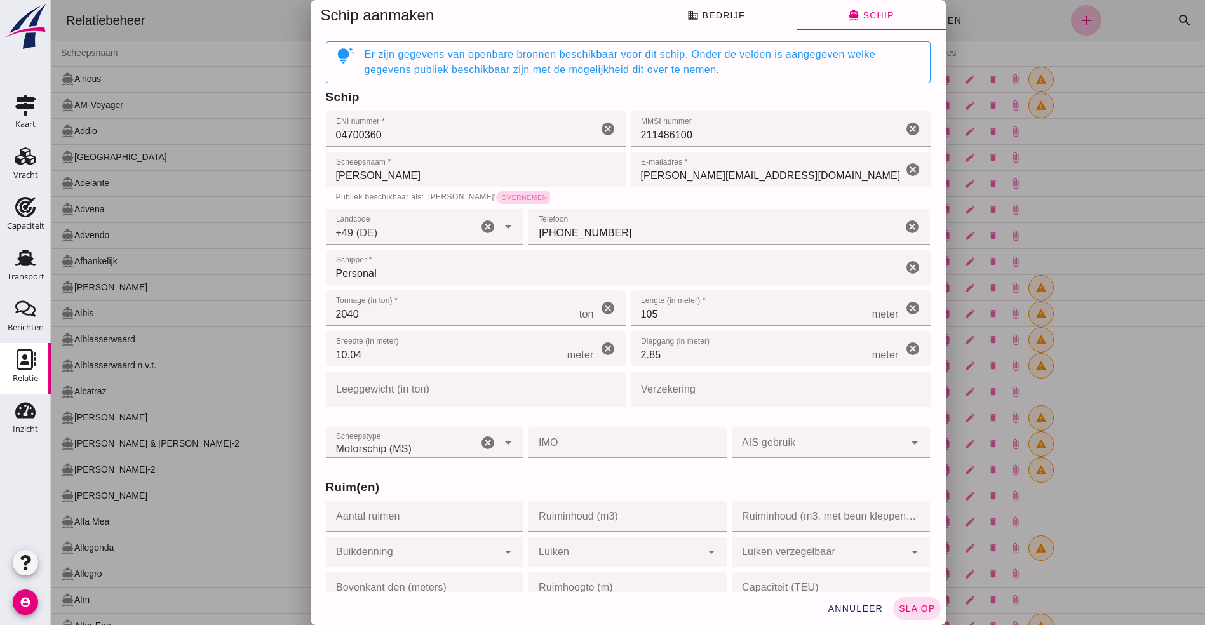
click at [497, 192] on button "Overnemen" at bounding box center [524, 197] width 57 height 13
type input "Anna Gerhardt"
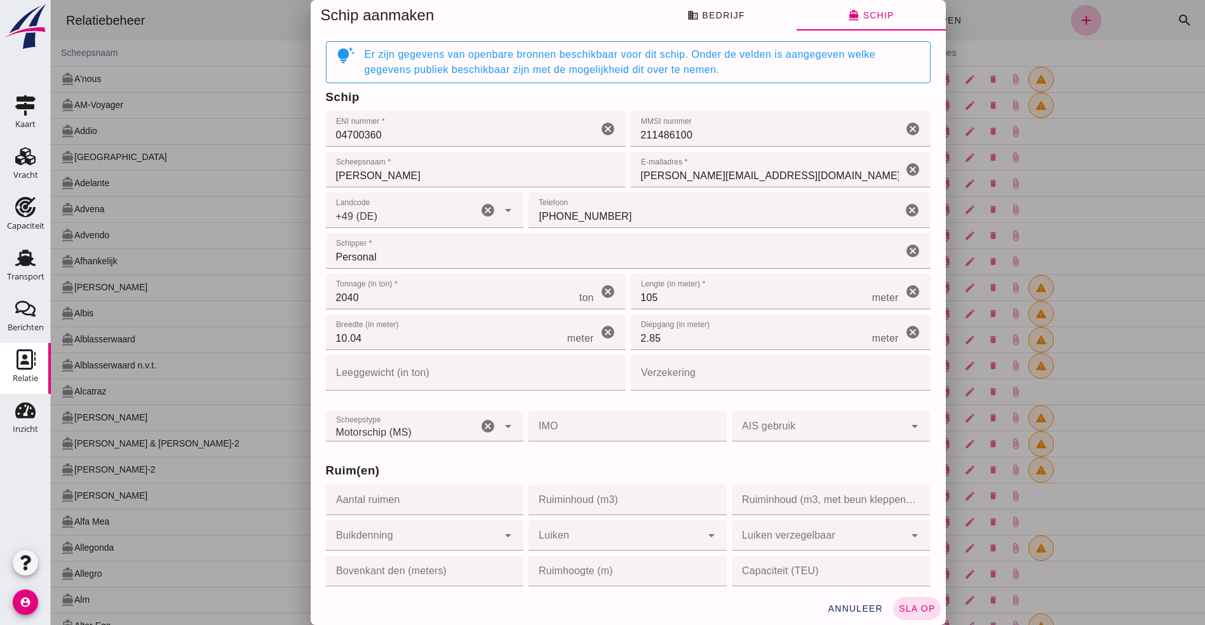
click at [793, 378] on input "Verzekering" at bounding box center [777, 373] width 292 height 36
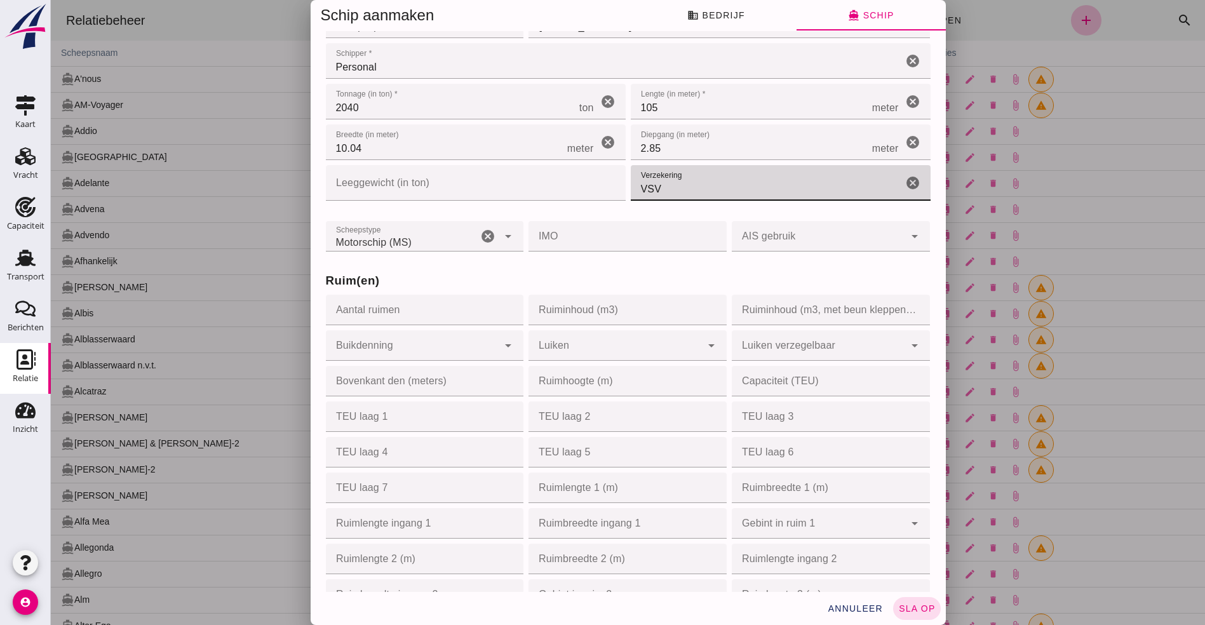
scroll to position [191, 0]
type input "VSV"
click at [429, 304] on input "Aantal ruimen" at bounding box center [421, 309] width 191 height 30
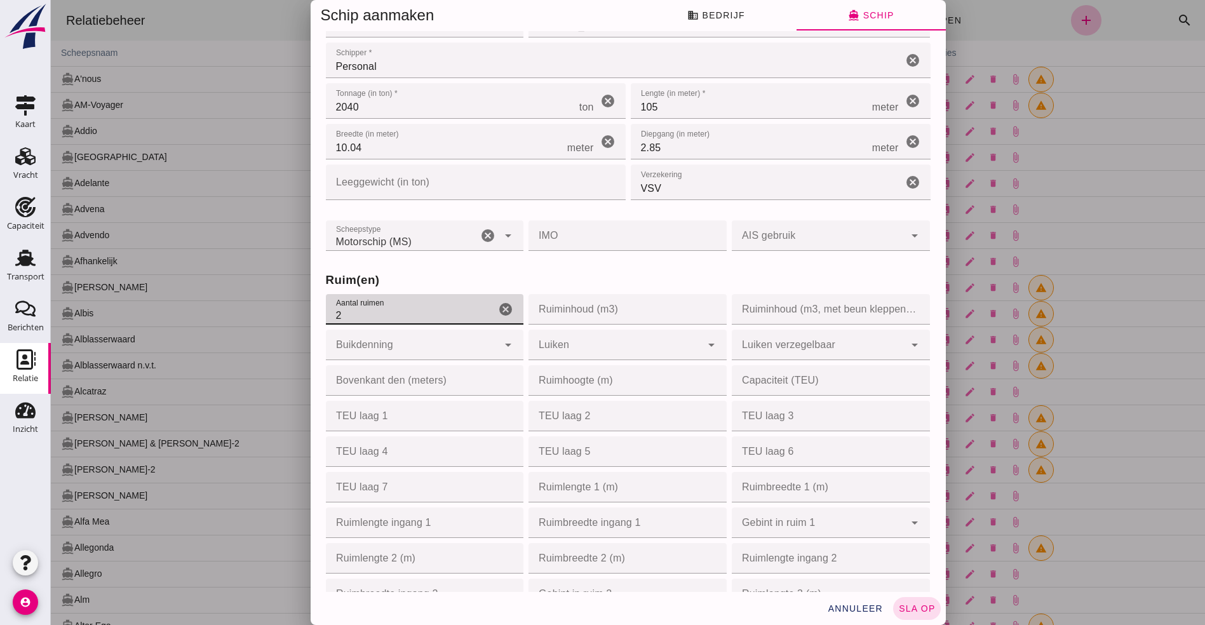
type input "2"
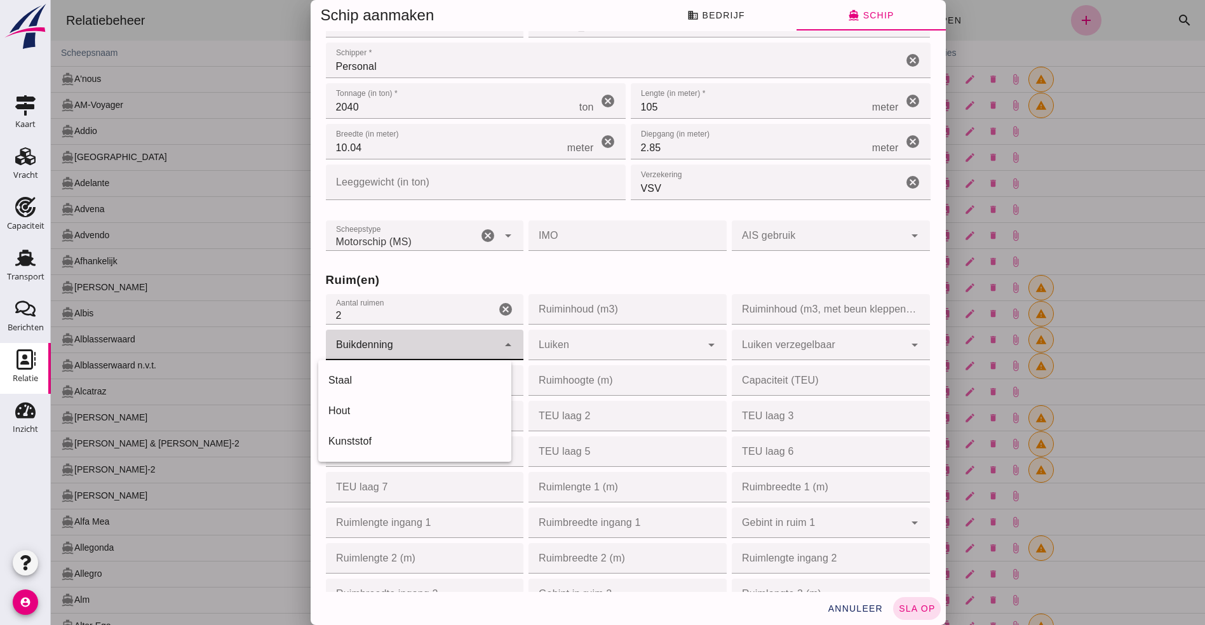
click at [500, 342] on icon "arrow_drop_down" at bounding box center [507, 344] width 15 height 15
click at [399, 387] on div "Staal" at bounding box center [414, 380] width 173 height 15
type input "steel"
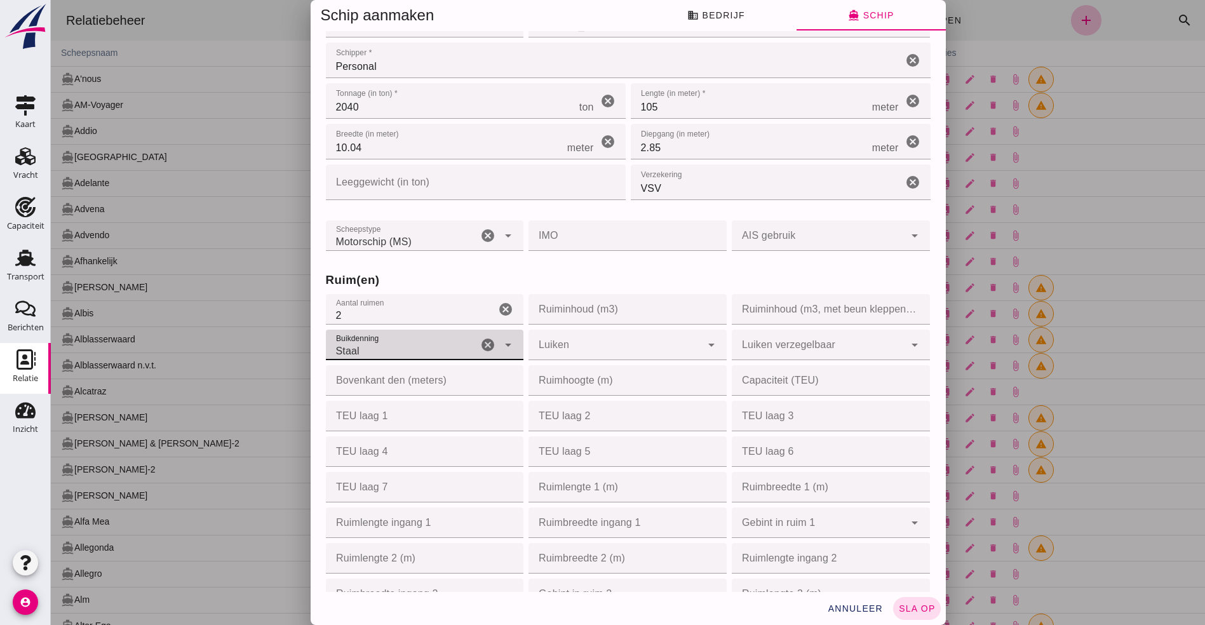
click at [542, 341] on div at bounding box center [614, 345] width 173 height 30
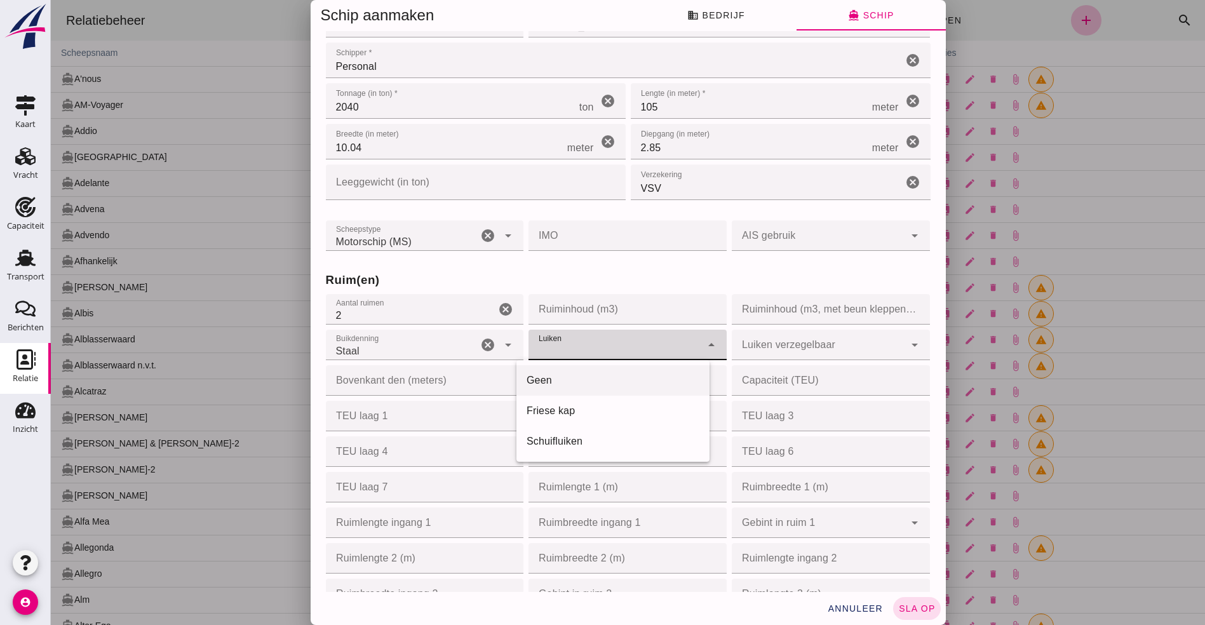
click at [555, 378] on div "Geen" at bounding box center [612, 380] width 173 height 15
type input "none"
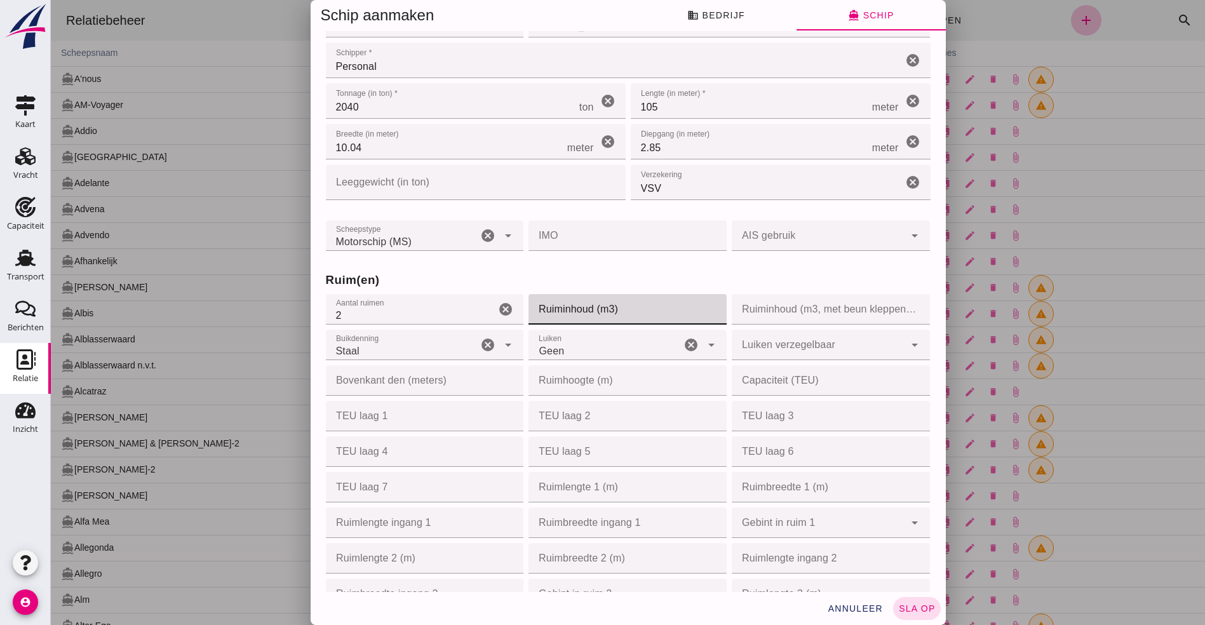
click at [621, 298] on input "Ruiminhoud (m3)" at bounding box center [623, 309] width 191 height 30
type input "2325"
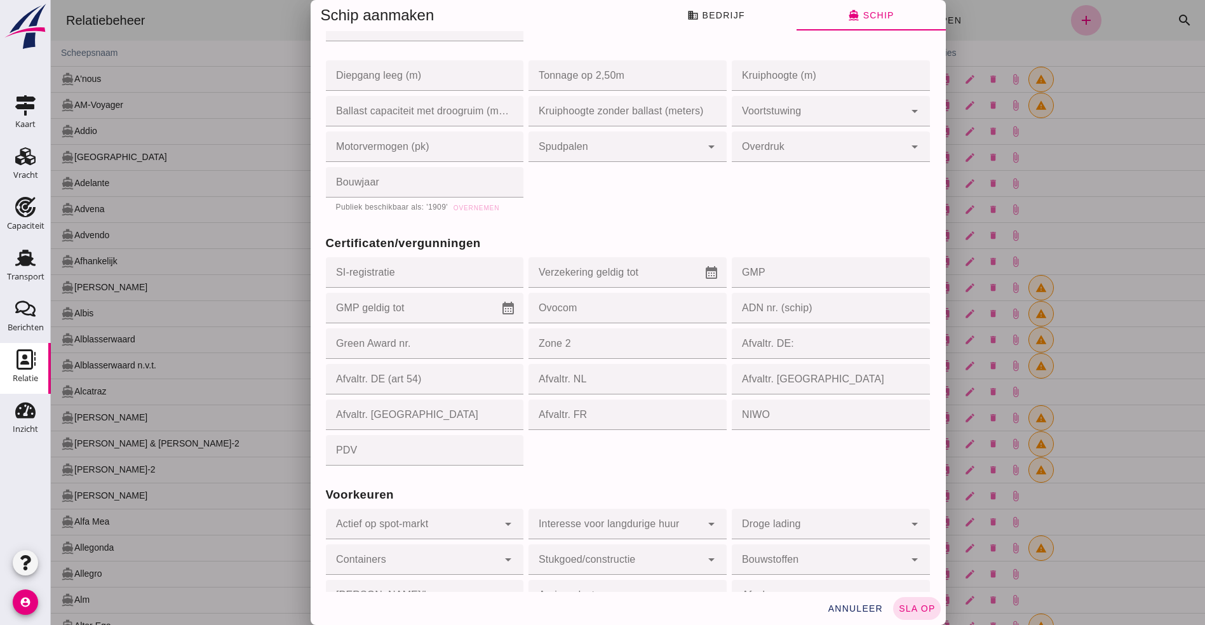
scroll to position [1137, 0]
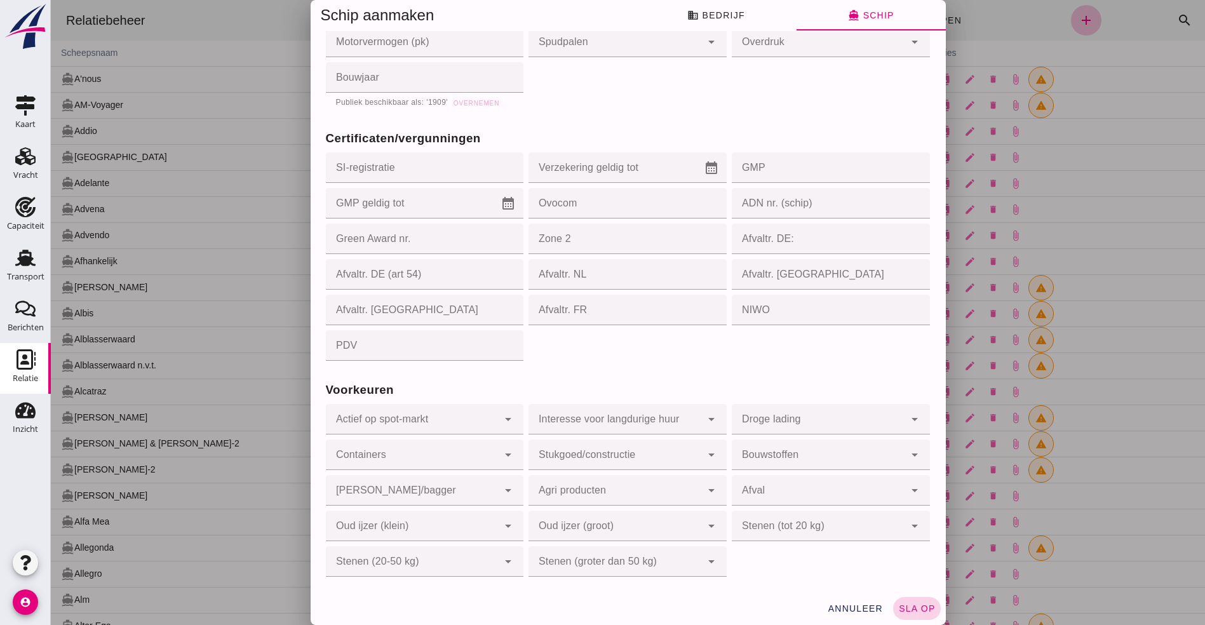
click at [904, 605] on span "sla op" at bounding box center [916, 608] width 37 height 10
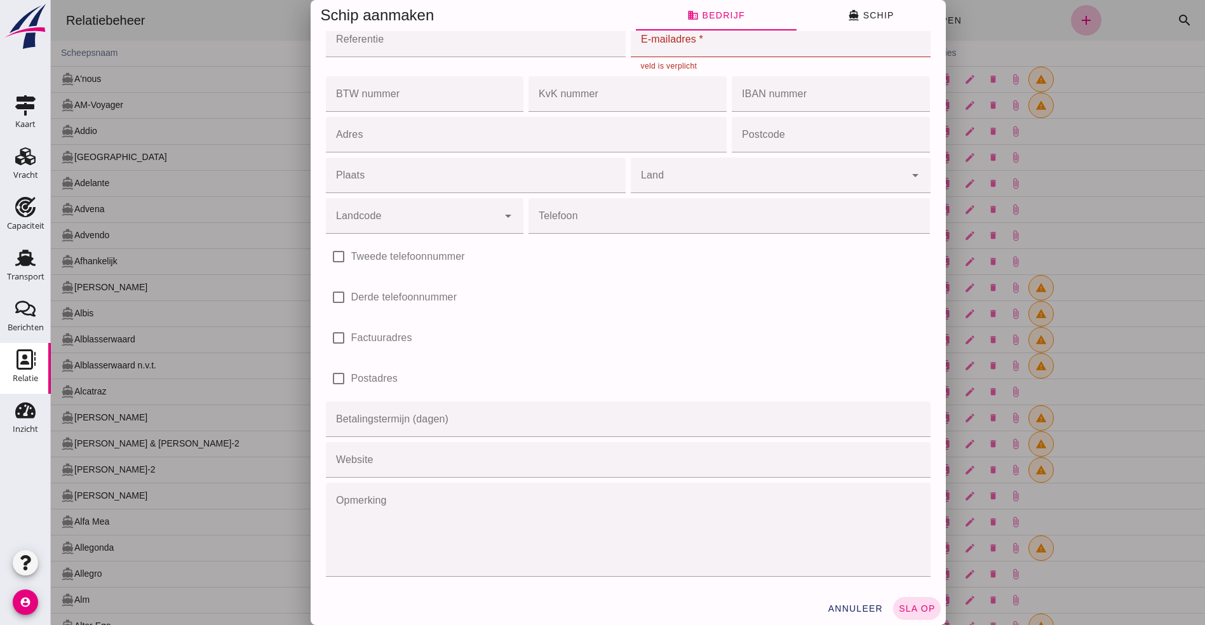
scroll to position [0, 0]
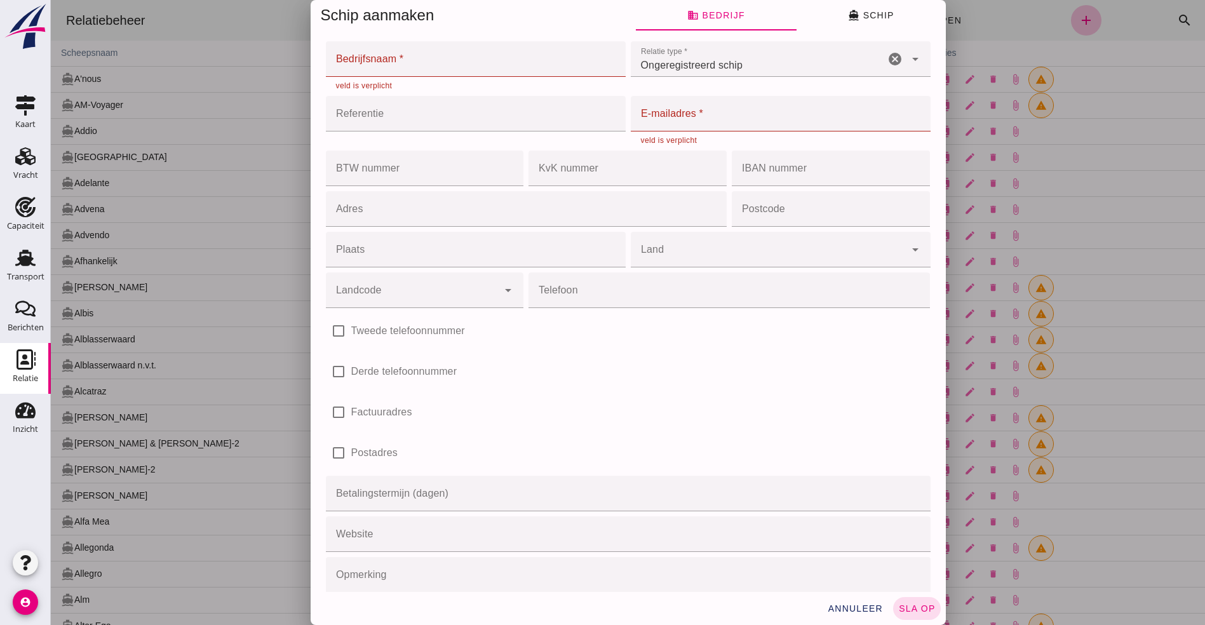
click at [410, 60] on input "Bedrijfsnaam *" at bounding box center [472, 59] width 292 height 36
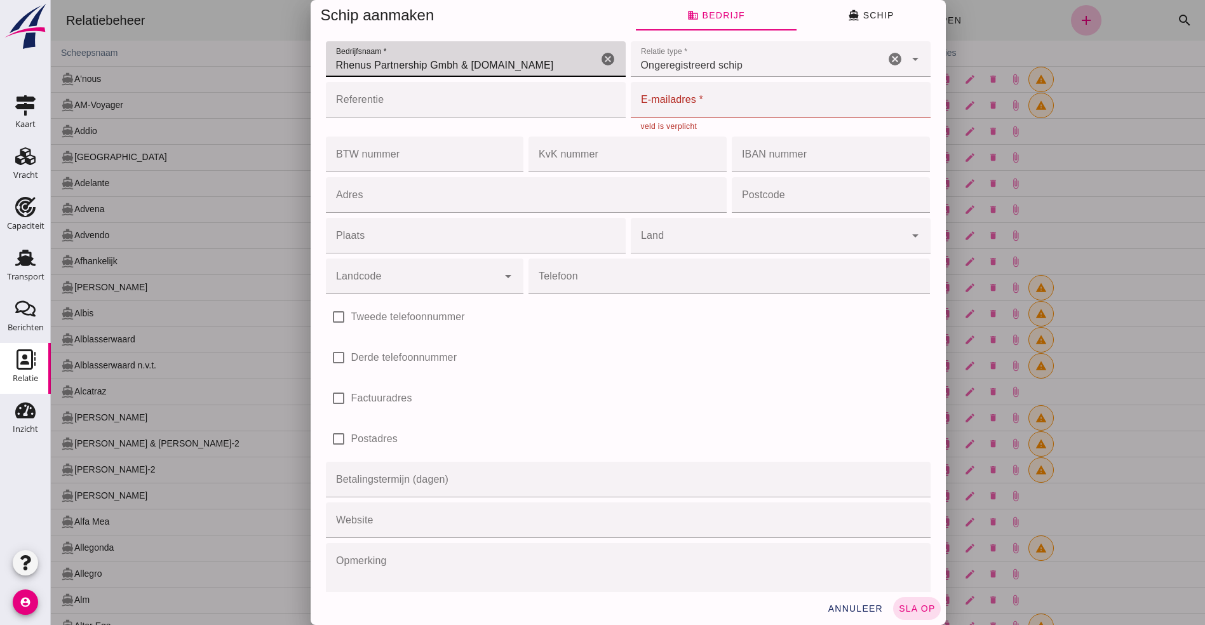
type input "Rhenus Partnership Gmbh & Co.KG"
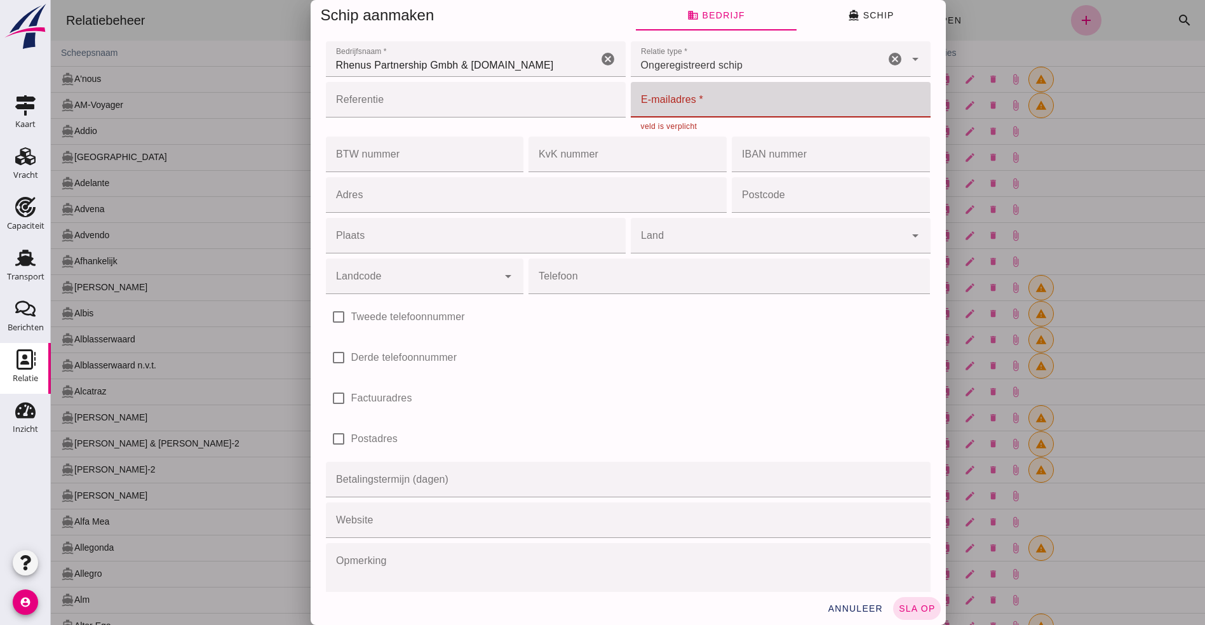
drag, startPoint x: 634, startPoint y: 92, endPoint x: 639, endPoint y: 102, distance: 11.1
click at [634, 91] on input "E-mailadres *" at bounding box center [777, 100] width 292 height 36
type input "benjamin.hartmann2@rhenus.com"
type input "Nederland"
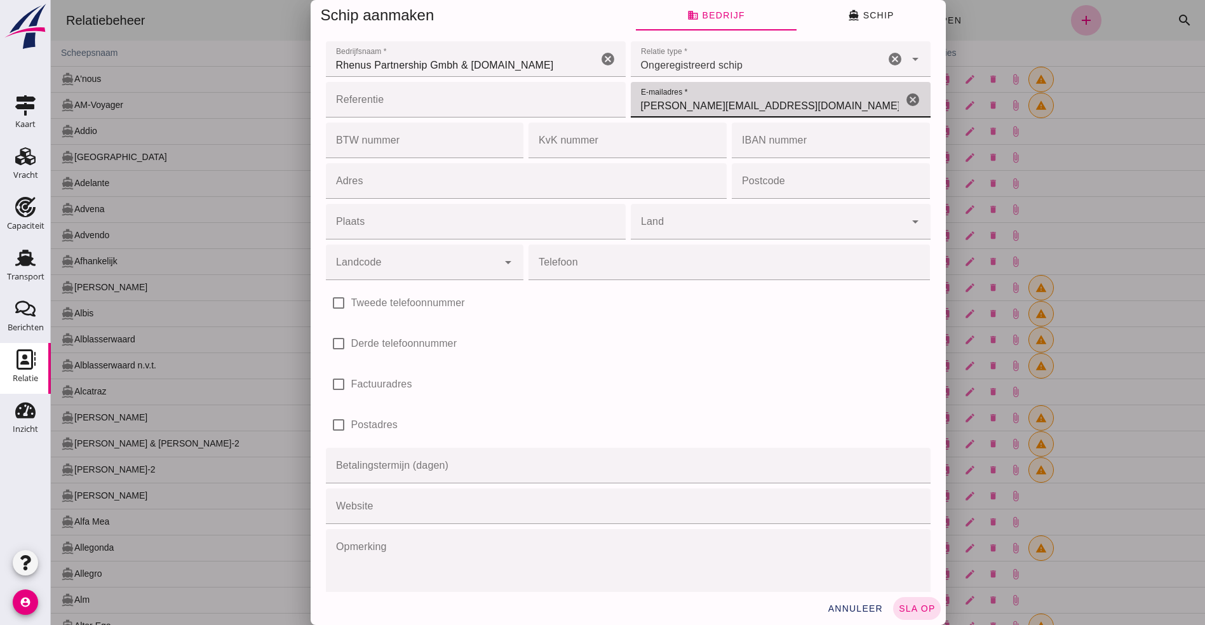
click at [358, 140] on input "BTW nummer" at bounding box center [421, 141] width 191 height 36
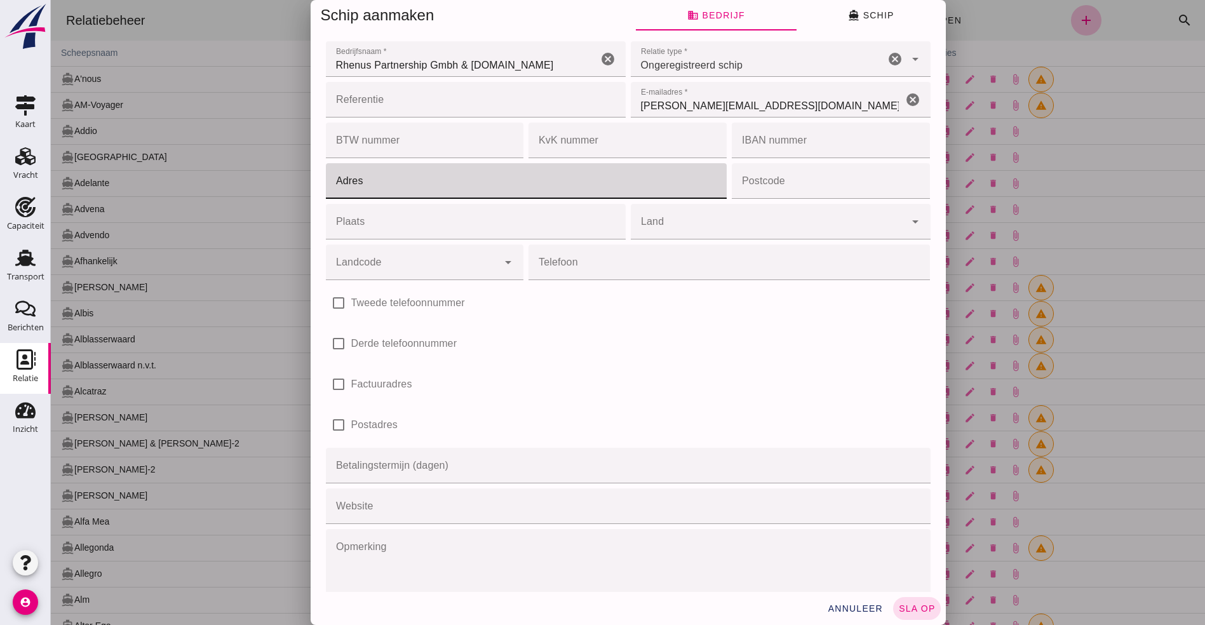
click at [371, 176] on input "Adres" at bounding box center [523, 181] width 394 height 36
type input "August Hirsch Strasse 10"
type input "47138"
type input "Nederland"
click at [452, 196] on input "August Hirsch Strasse 10" at bounding box center [512, 181] width 373 height 36
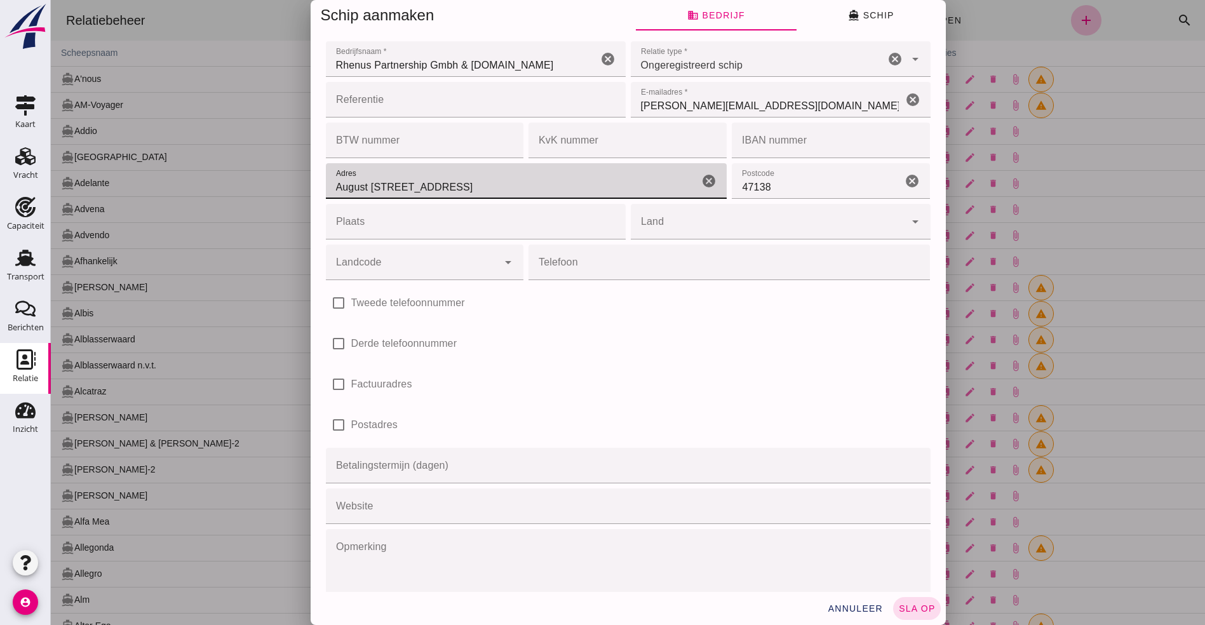
type input "August Hirsch Strasse 10"
type input "Nederland"
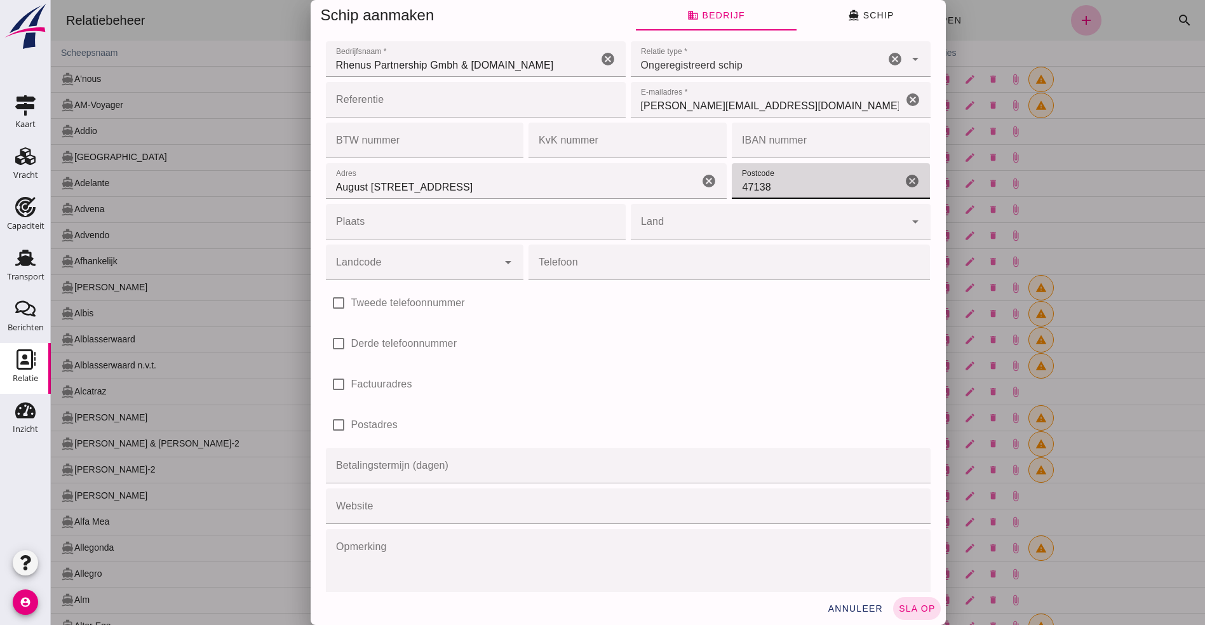
drag, startPoint x: 780, startPoint y: 184, endPoint x: 643, endPoint y: 175, distance: 137.4
click at [643, 175] on div "Adres Adres August Hirsch Strasse 10 cancel Postcode Postcode 47138 cancel Plaa…" at bounding box center [628, 201] width 610 height 81
type input "14119"
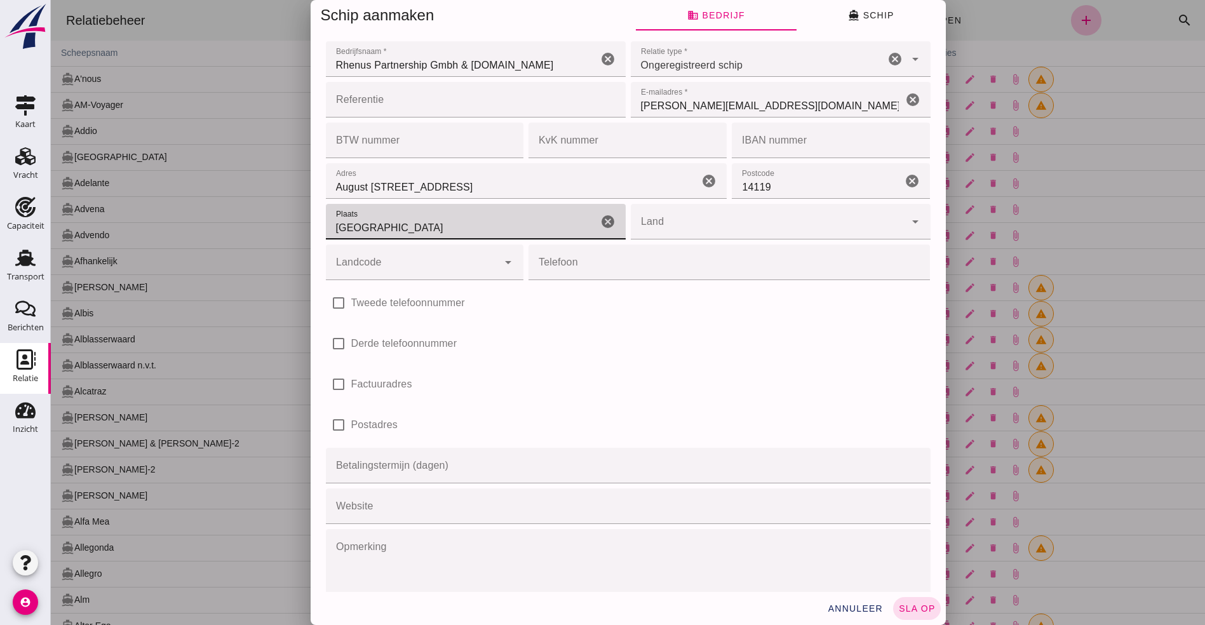
type input "Duisburg"
click at [663, 227] on input "Land" at bounding box center [768, 227] width 274 height 15
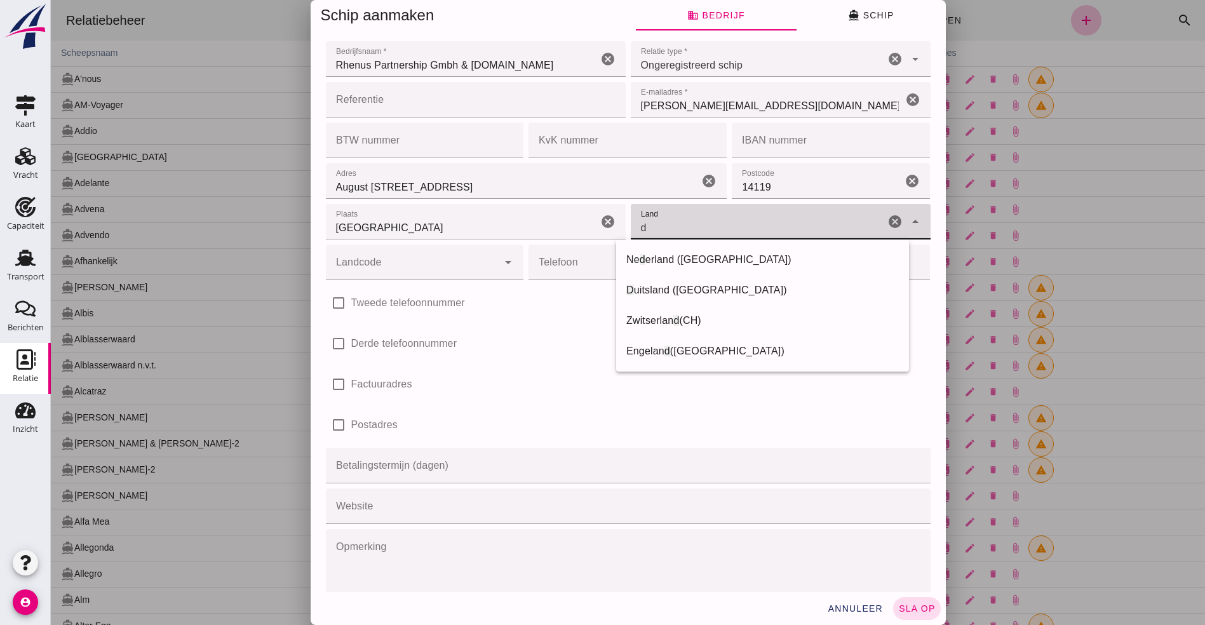
type input "Duitsland"
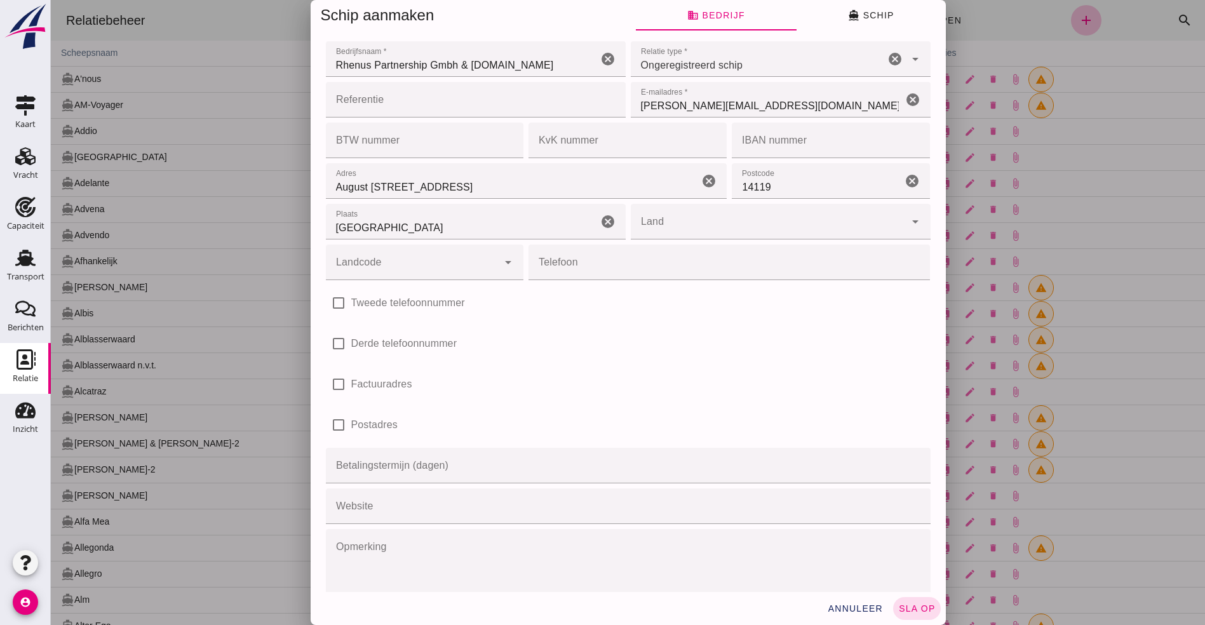
drag, startPoint x: 663, startPoint y: 227, endPoint x: 693, endPoint y: 283, distance: 63.7
click at [693, 283] on div "check_box_outline_blank Tweede telefoonnummer" at bounding box center [628, 303] width 610 height 41
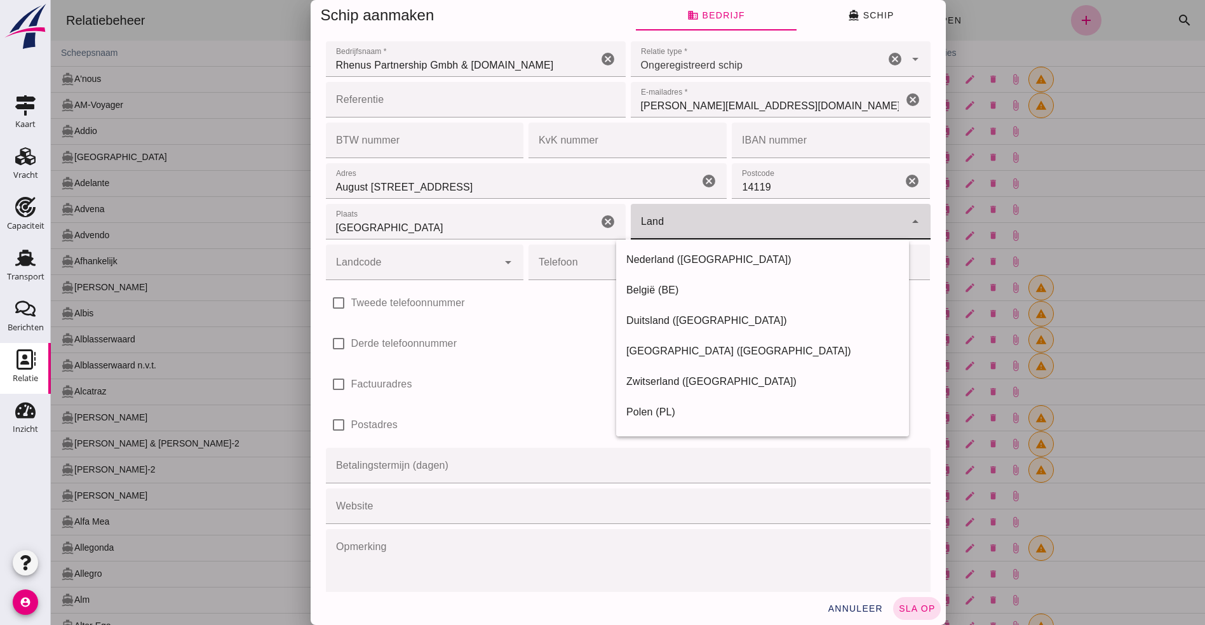
click at [688, 229] on input "Land" at bounding box center [768, 227] width 274 height 15
type input "Duitsland"
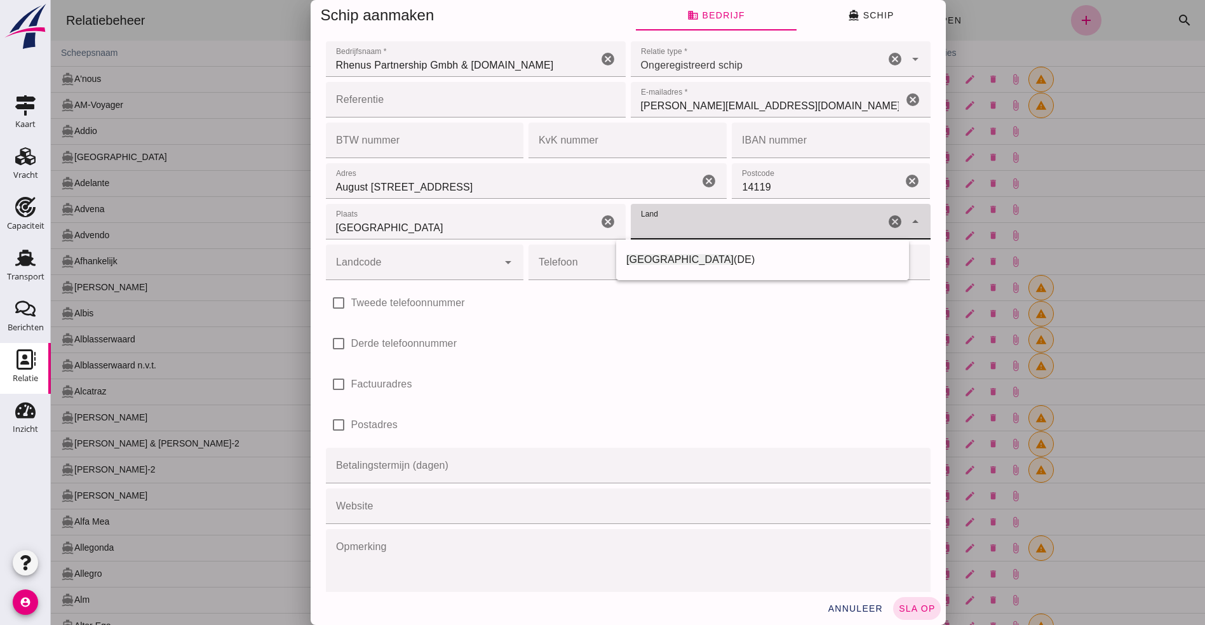
click at [406, 272] on input "Landcode" at bounding box center [412, 268] width 173 height 15
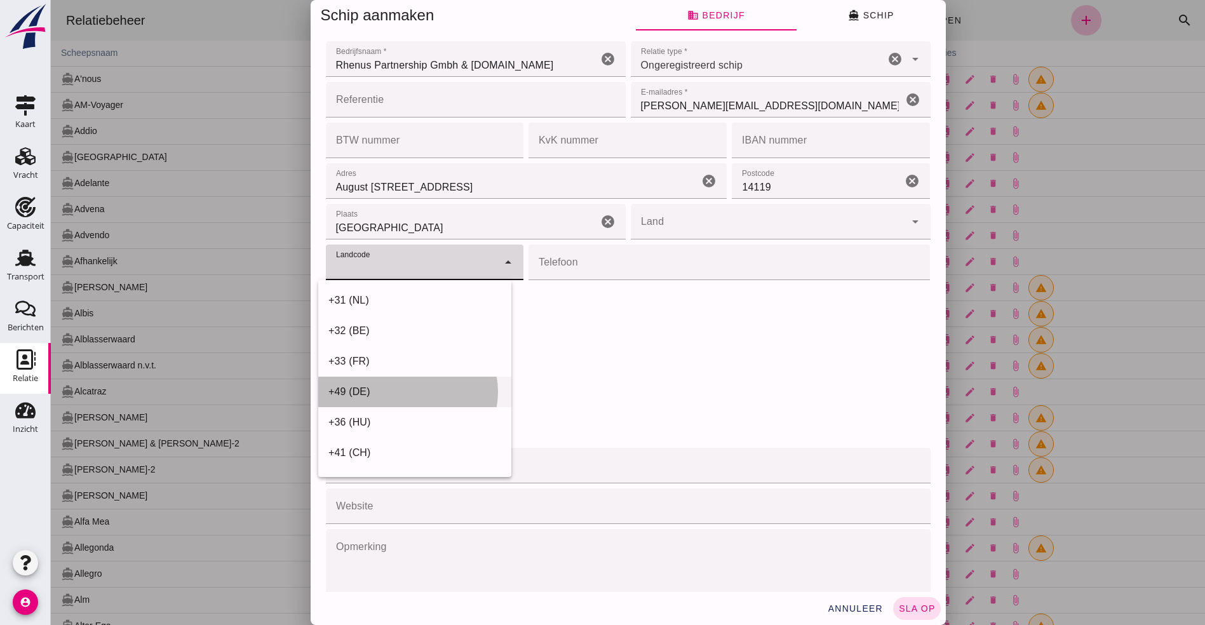
click at [403, 390] on div "+49 (DE)" at bounding box center [414, 391] width 173 height 15
type input "+49 (DE)"
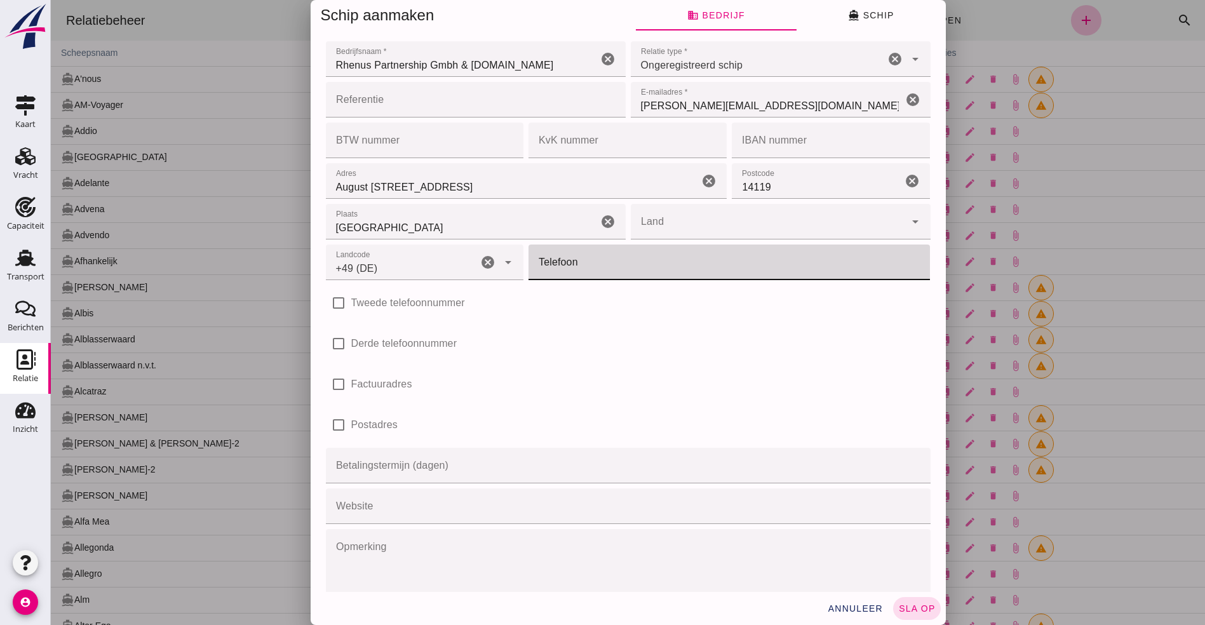
click at [580, 264] on input "Telefoon" at bounding box center [725, 262] width 394 height 36
click at [659, 227] on input "Land" at bounding box center [768, 227] width 274 height 15
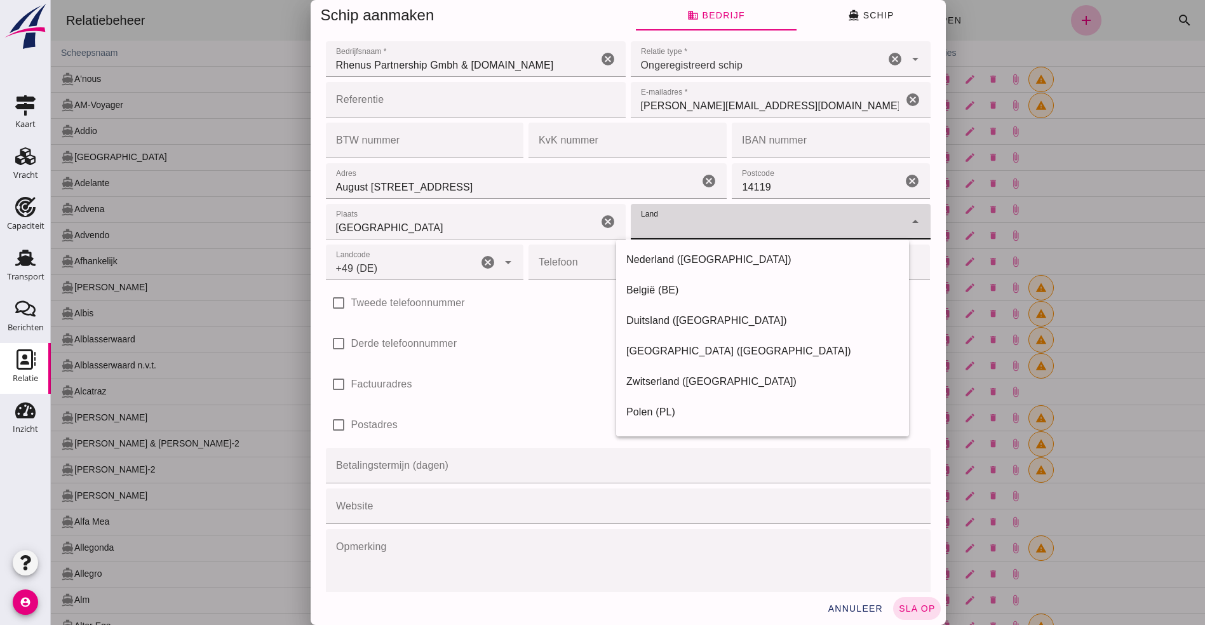
type input "Duitsland"
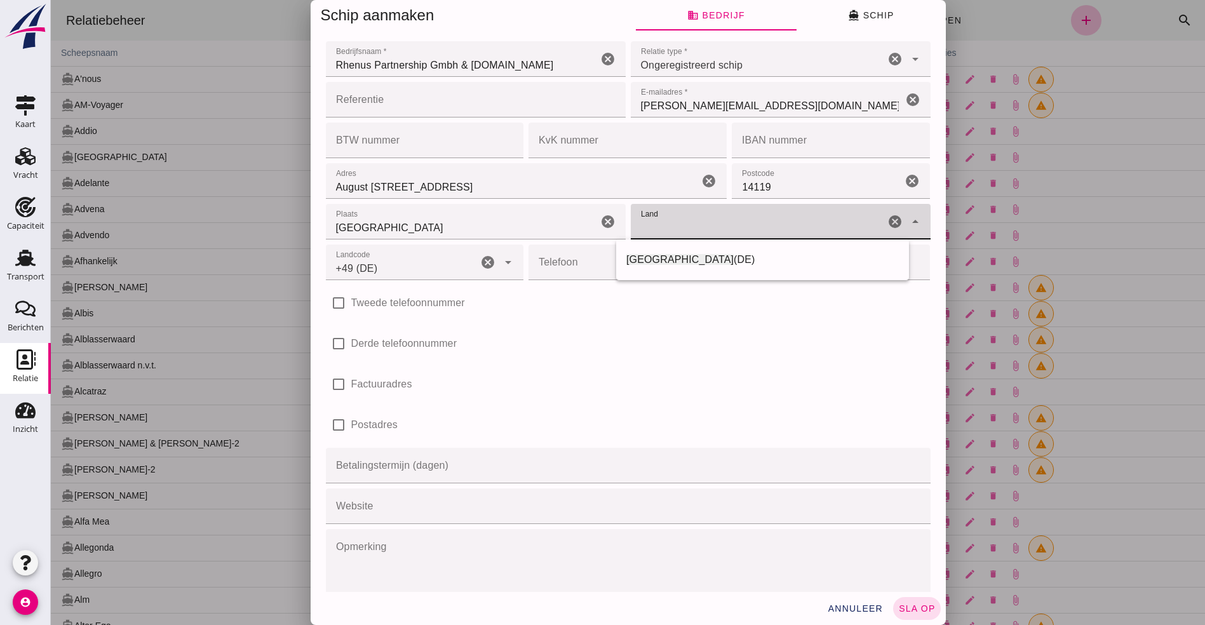
click at [575, 267] on input "Telefoon" at bounding box center [725, 262] width 394 height 36
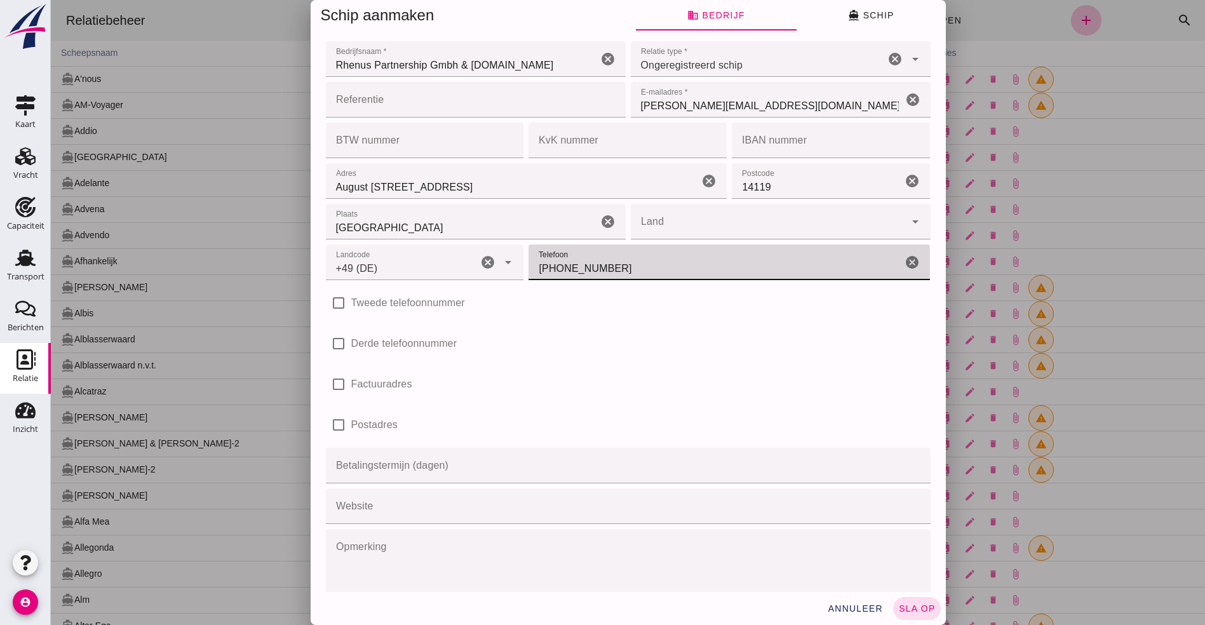
scroll to position [46, 0]
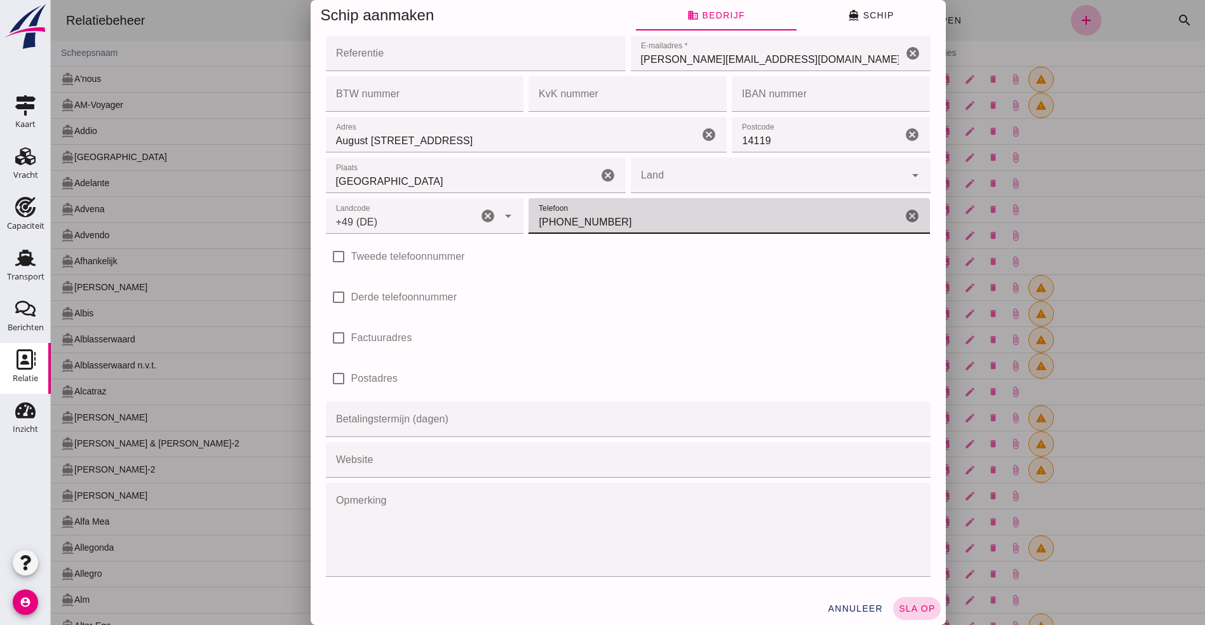
type input "(0)203-8009237"
click at [911, 606] on span "sla op" at bounding box center [916, 608] width 37 height 10
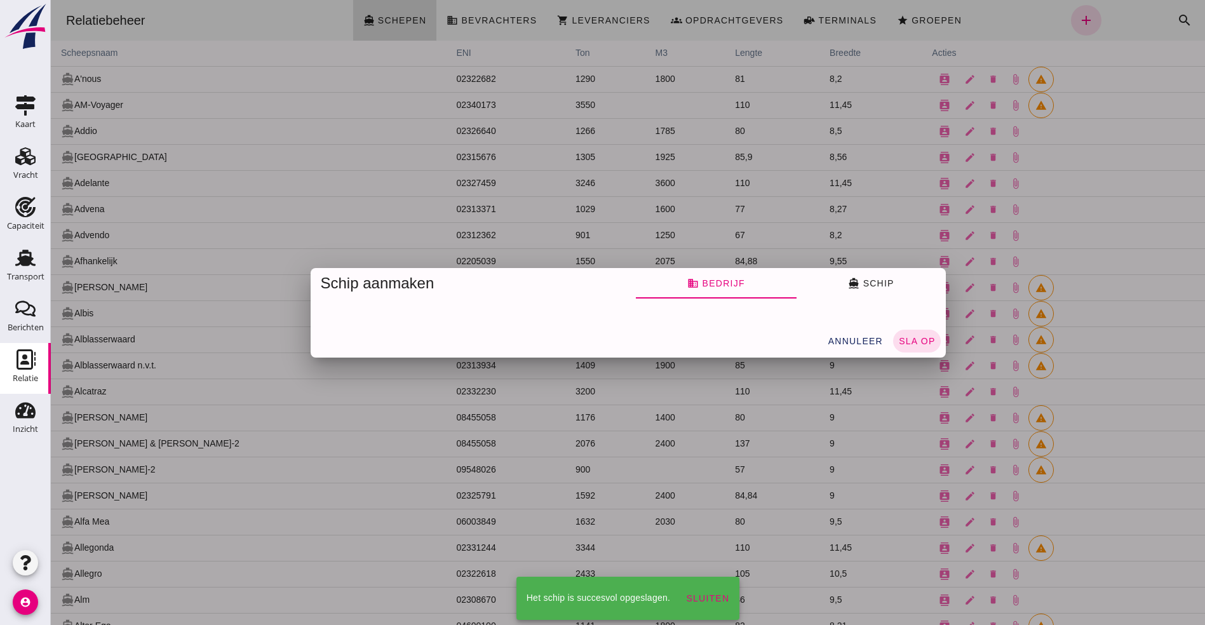
scroll to position [0, 0]
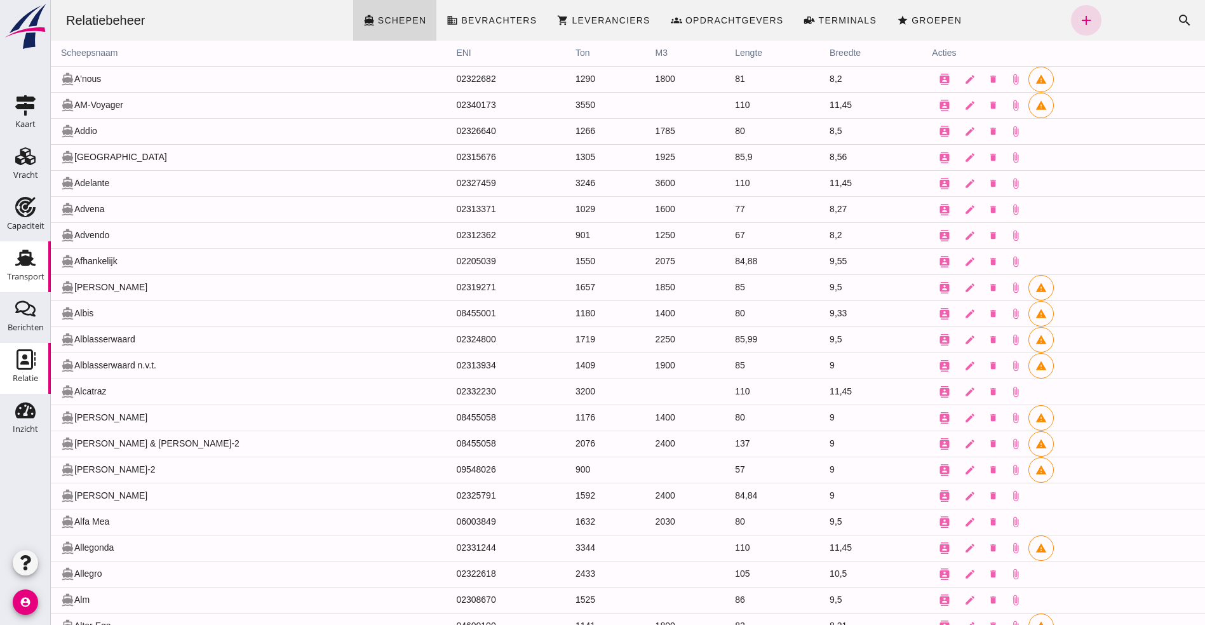
click at [23, 254] on icon "Transport" at bounding box center [25, 258] width 20 height 20
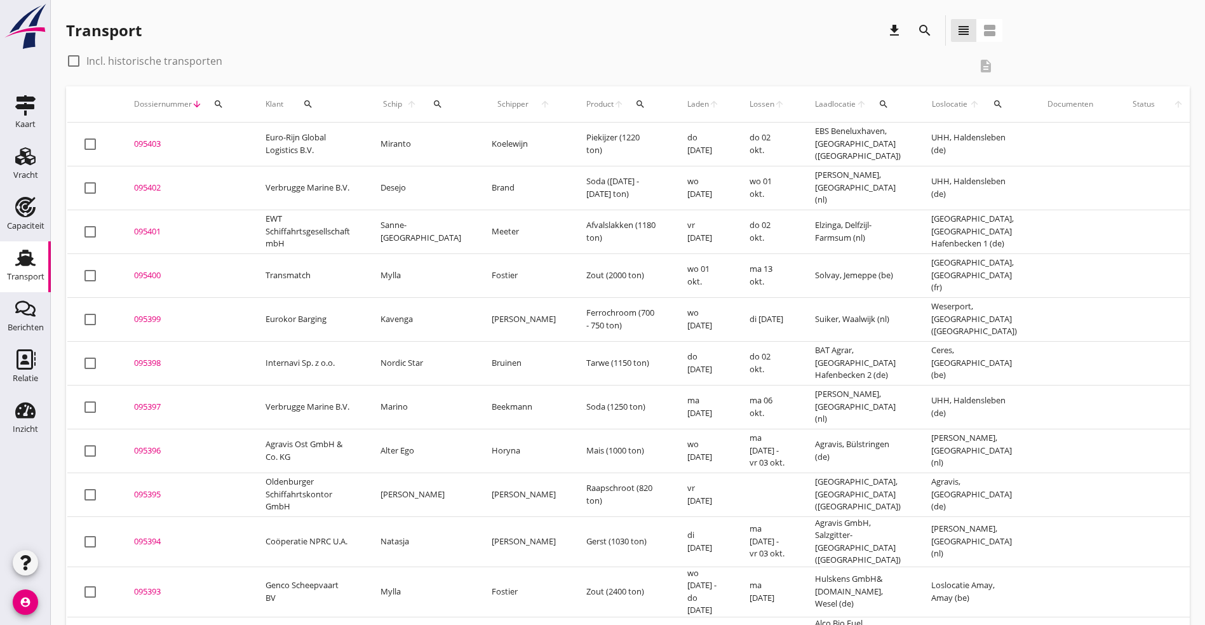
click at [432, 103] on icon "search" at bounding box center [437, 104] width 10 height 10
drag, startPoint x: 466, startPoint y: 142, endPoint x: 482, endPoint y: 148, distance: 16.9
click at [471, 145] on input "Zoek op (scheeps)naam" at bounding box center [488, 141] width 132 height 20
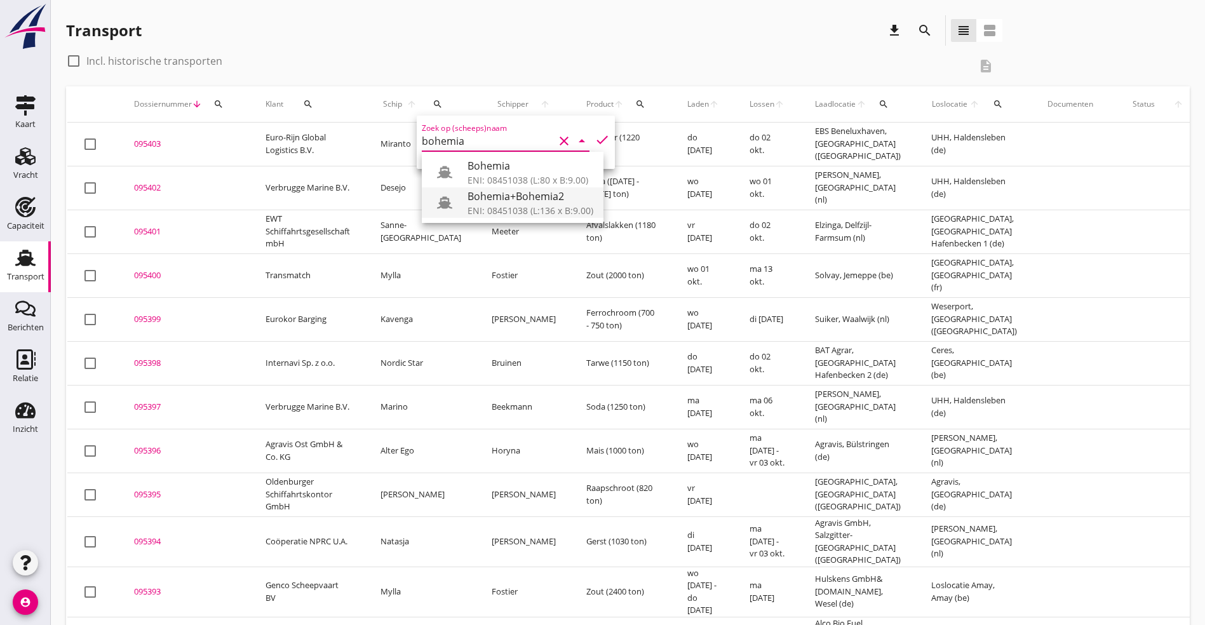
click at [516, 210] on div "ENI: 08451038 (L:136 x B:9.00)" at bounding box center [530, 210] width 126 height 13
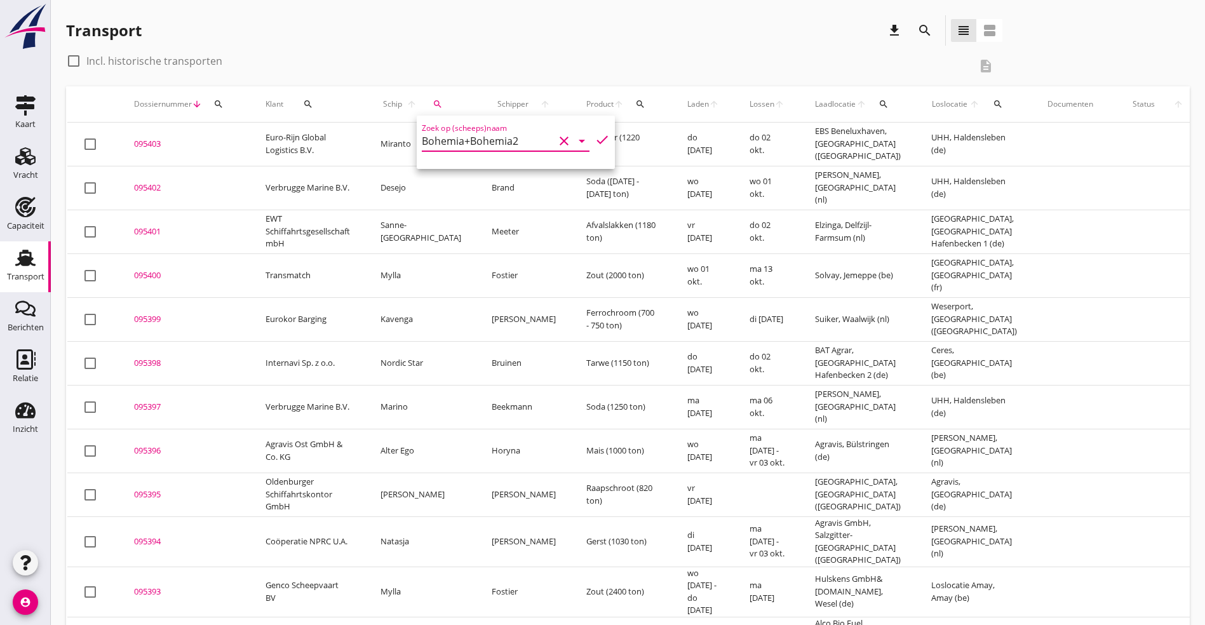
click at [594, 140] on icon "check" at bounding box center [601, 139] width 15 height 15
type input "Bohemia+Bohemia2"
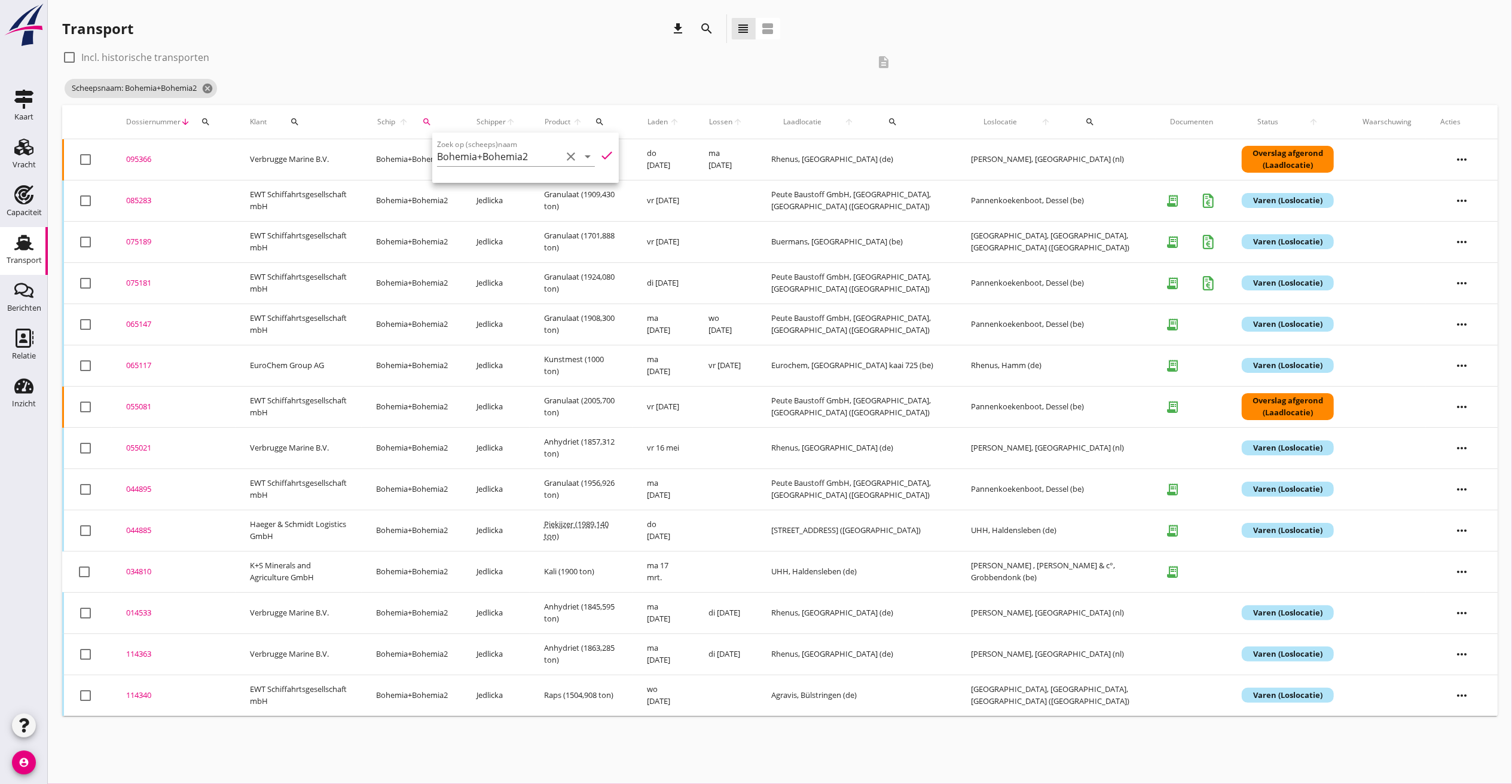
click at [1134, 238] on icon "more_horiz" at bounding box center [1462, 242] width 34 height 34
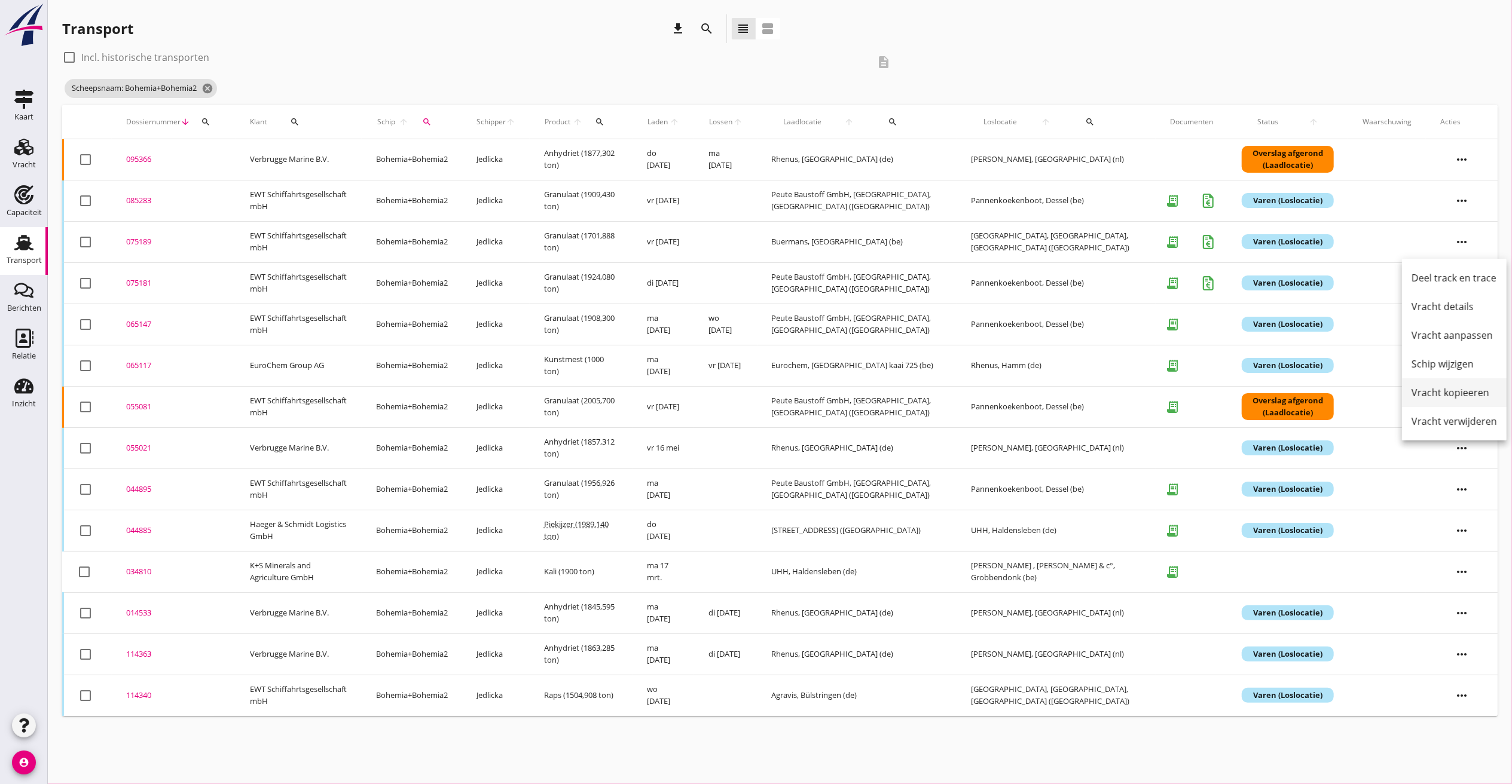
click at [1134, 386] on div "Vracht kopieeren" at bounding box center [1454, 392] width 86 height 14
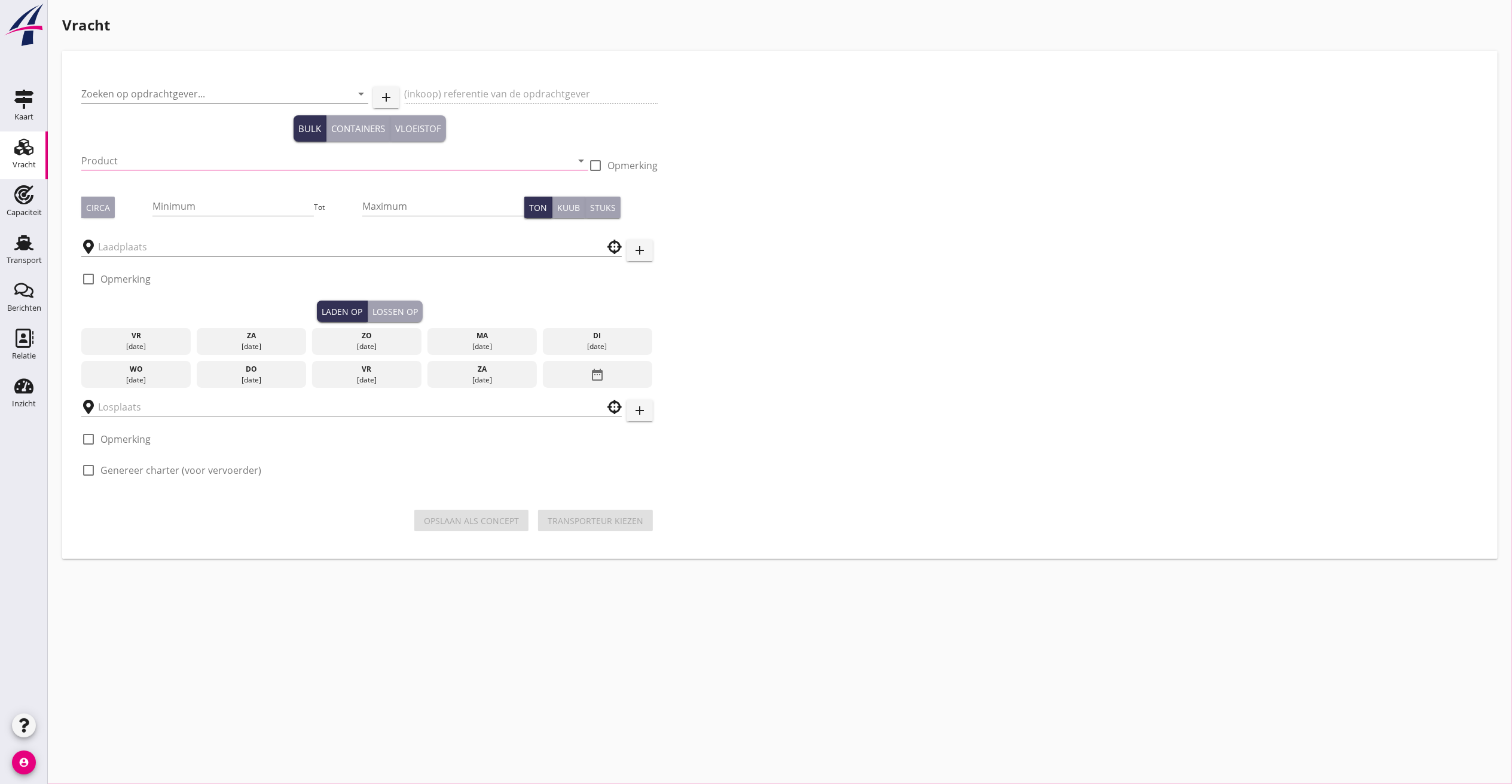
type input "EWT Schiffahrtsgesellschaft mbH"
type input "Granulaat (6152)"
type input "1850"
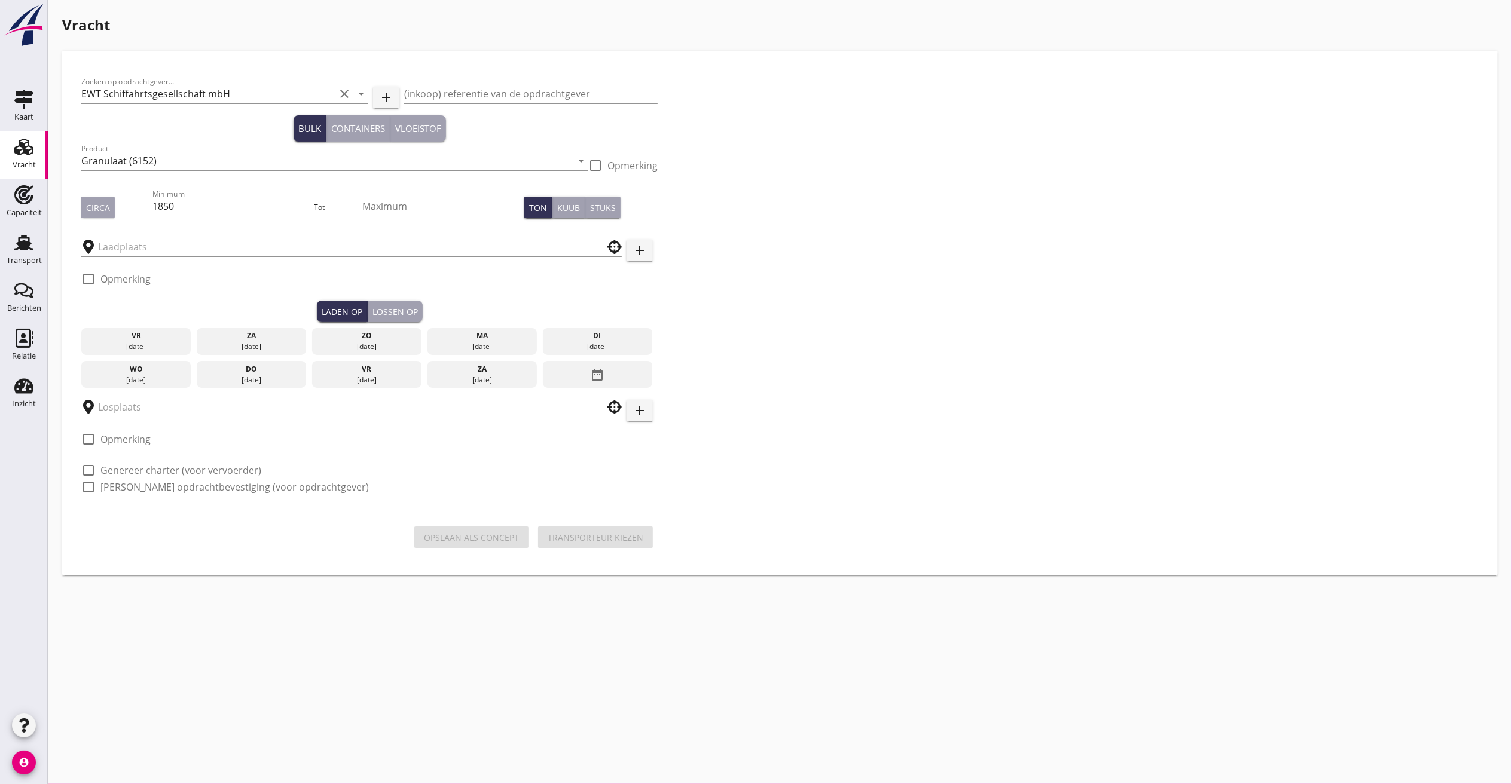
type input "Buermans"
type input "Hansaport, Sandauhafen"
checkbox input "true"
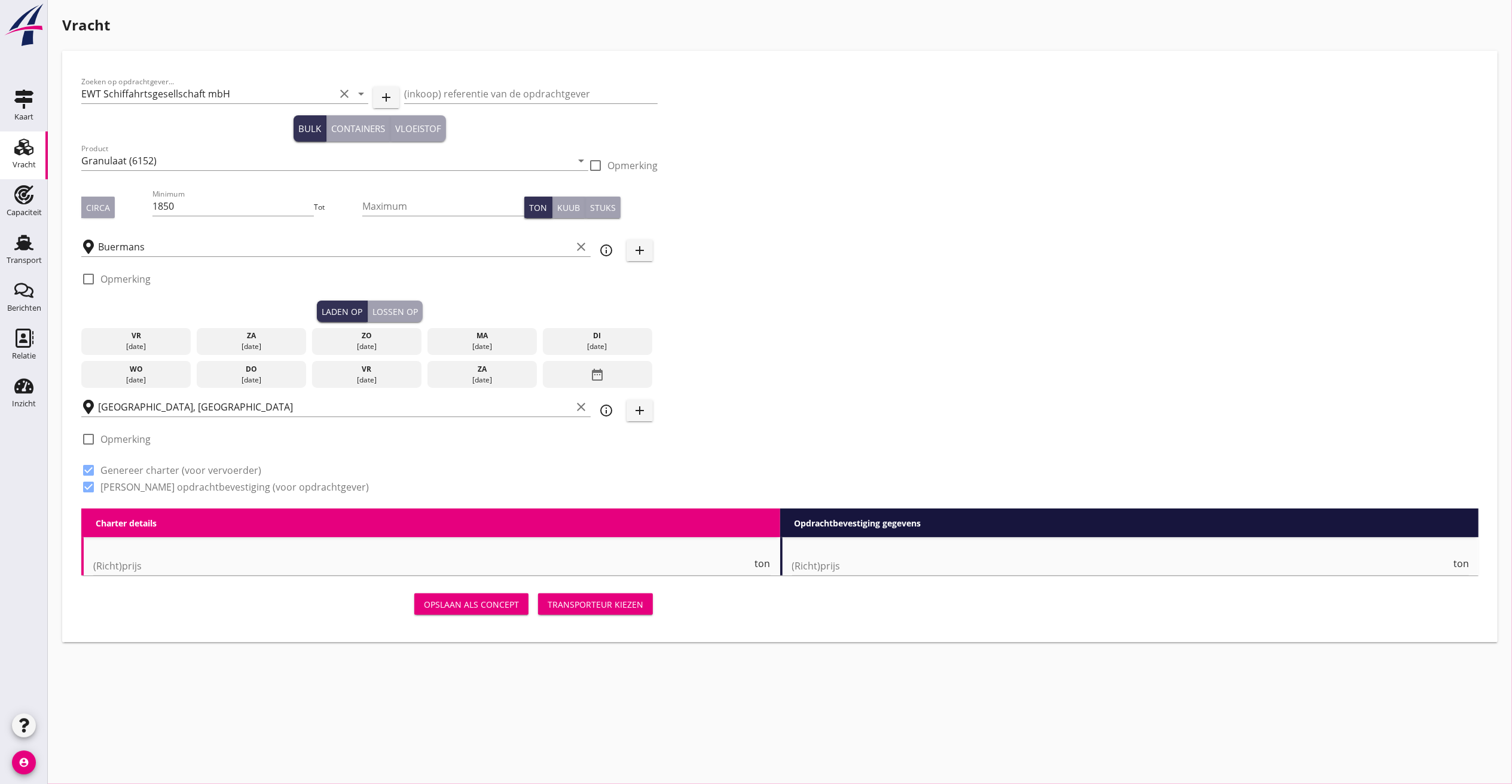
type input "17.5"
checkbox input "false"
radio input "false"
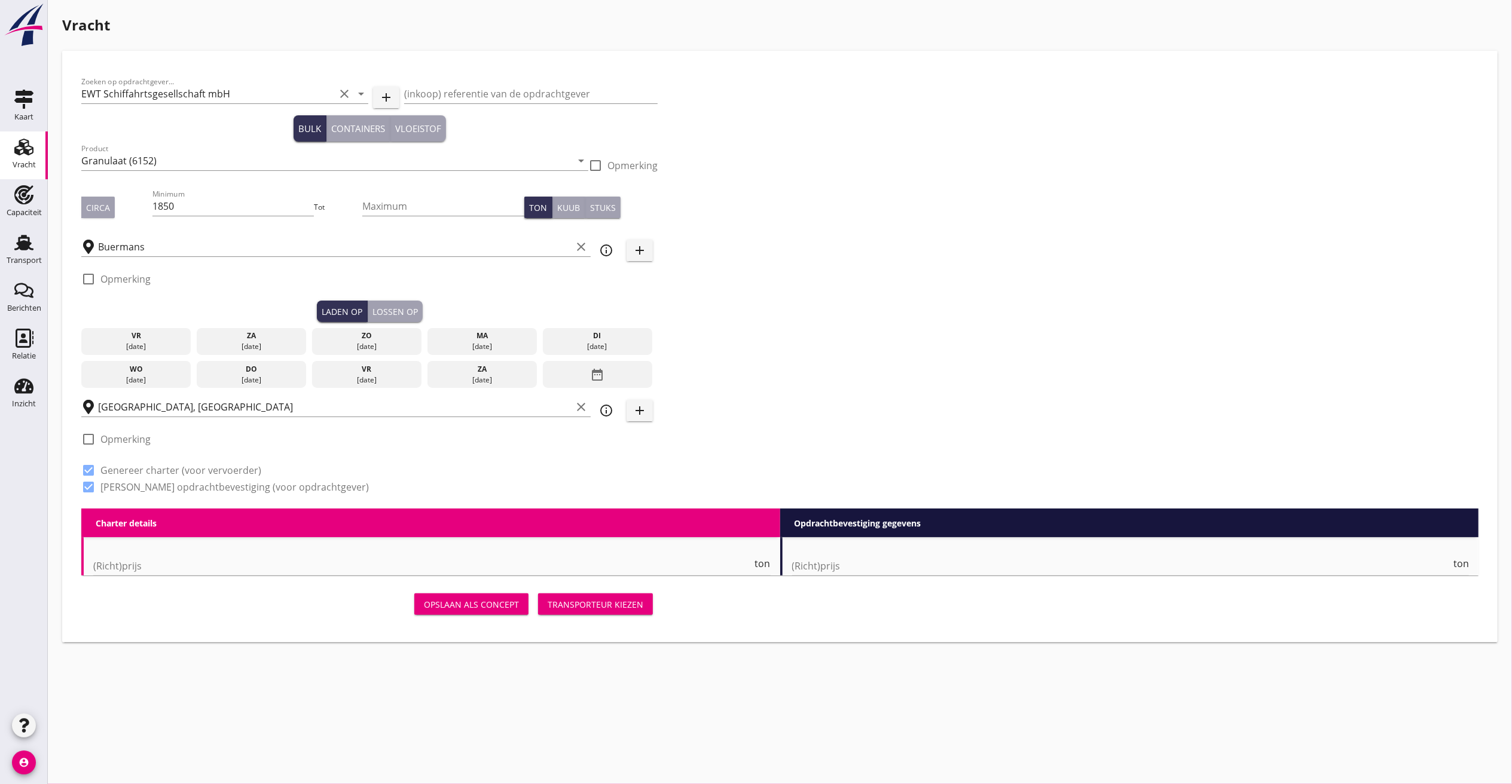
checkbox input "true"
type input "2"
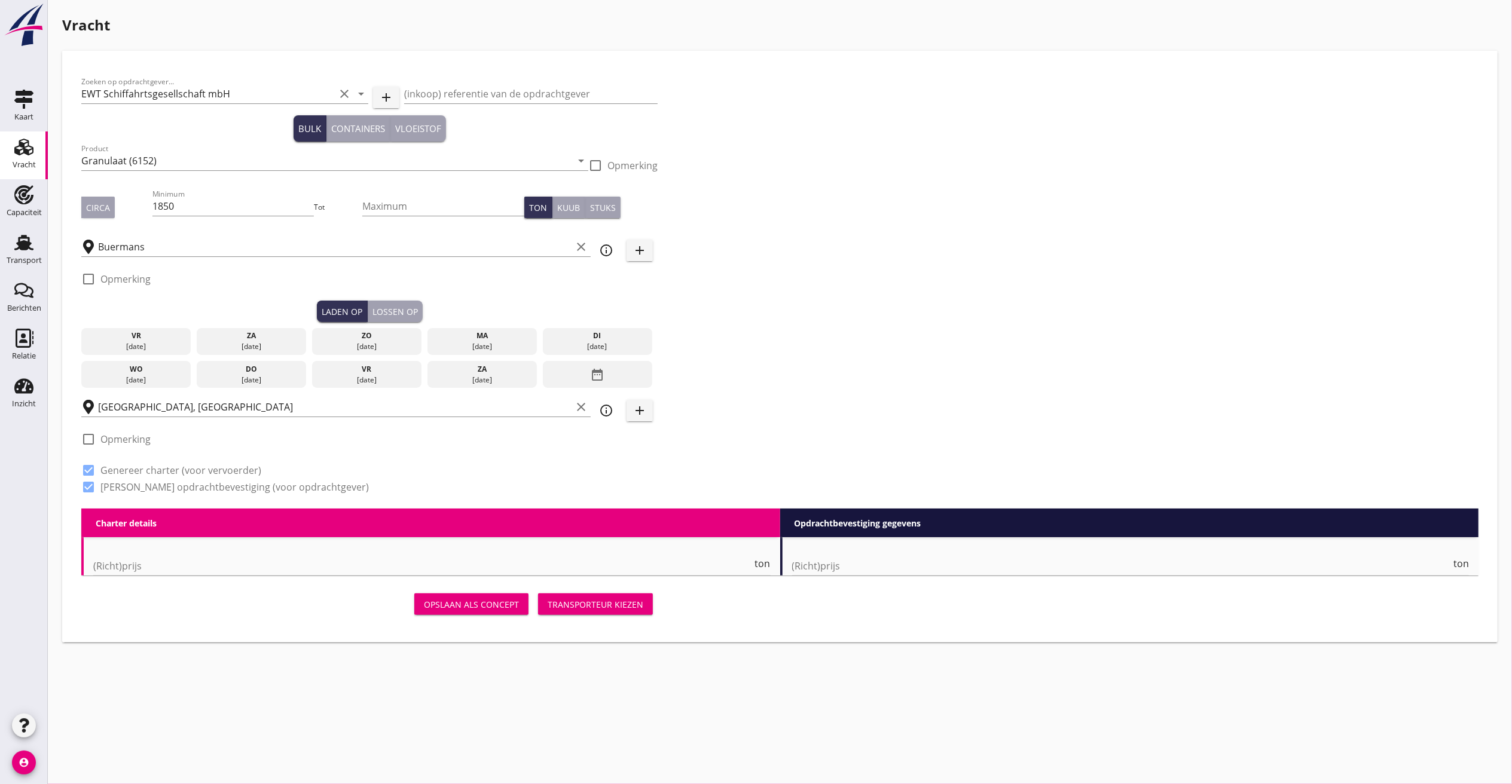
type input "2"
type input "21"
type input "18.7"
checkbox input "false"
radio input "false"
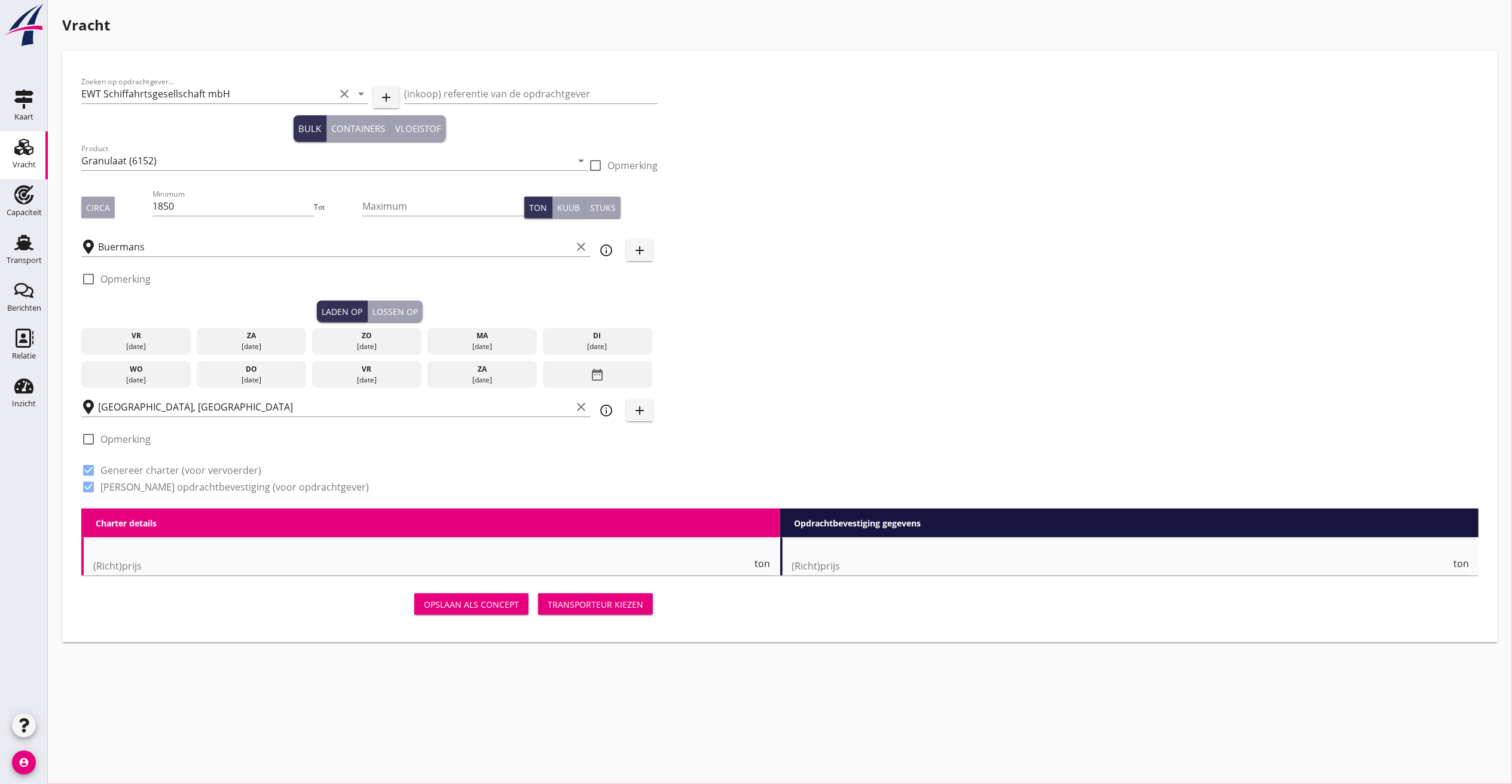
radio input "false"
checkbox input "true"
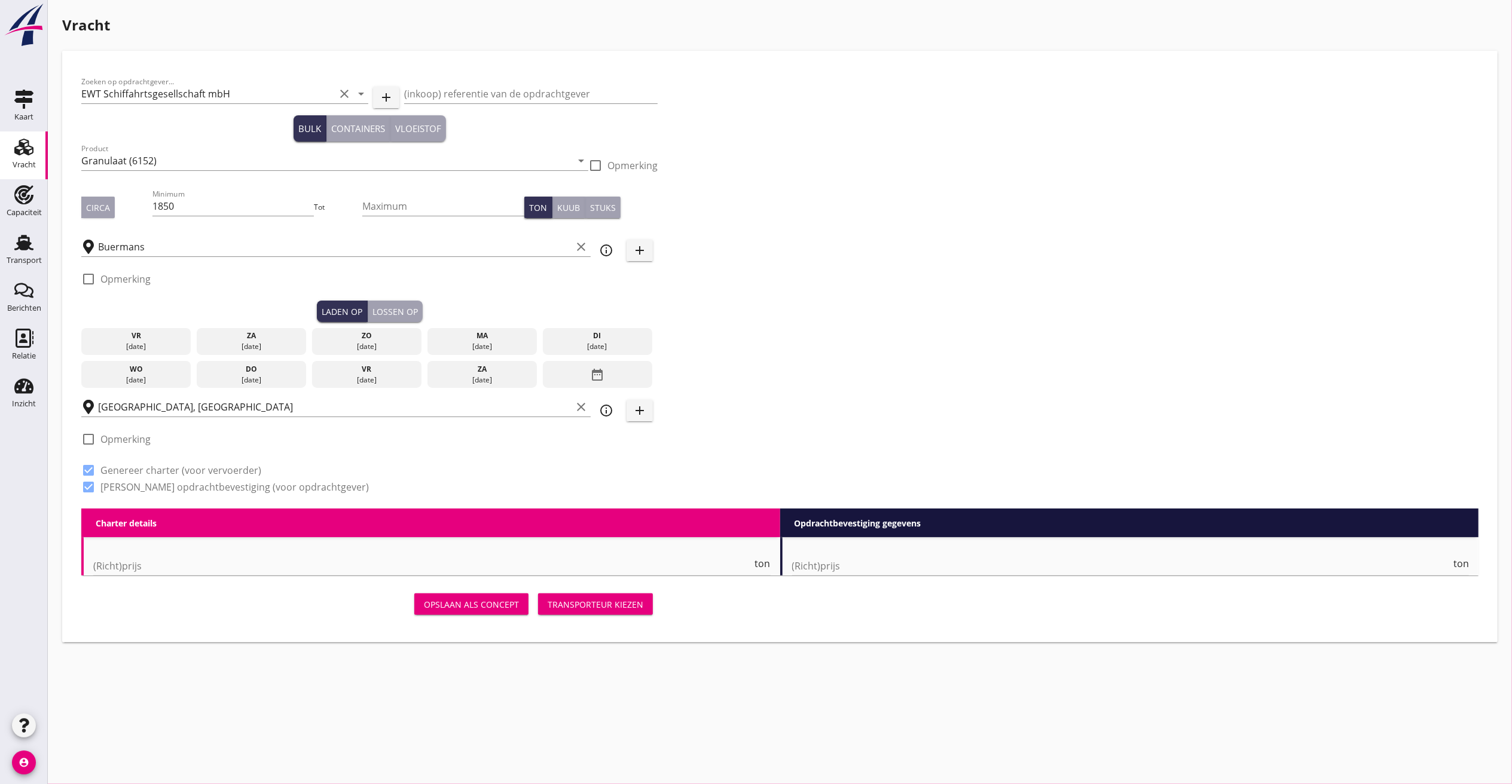
checkbox input "true"
type input "2"
type input "21"
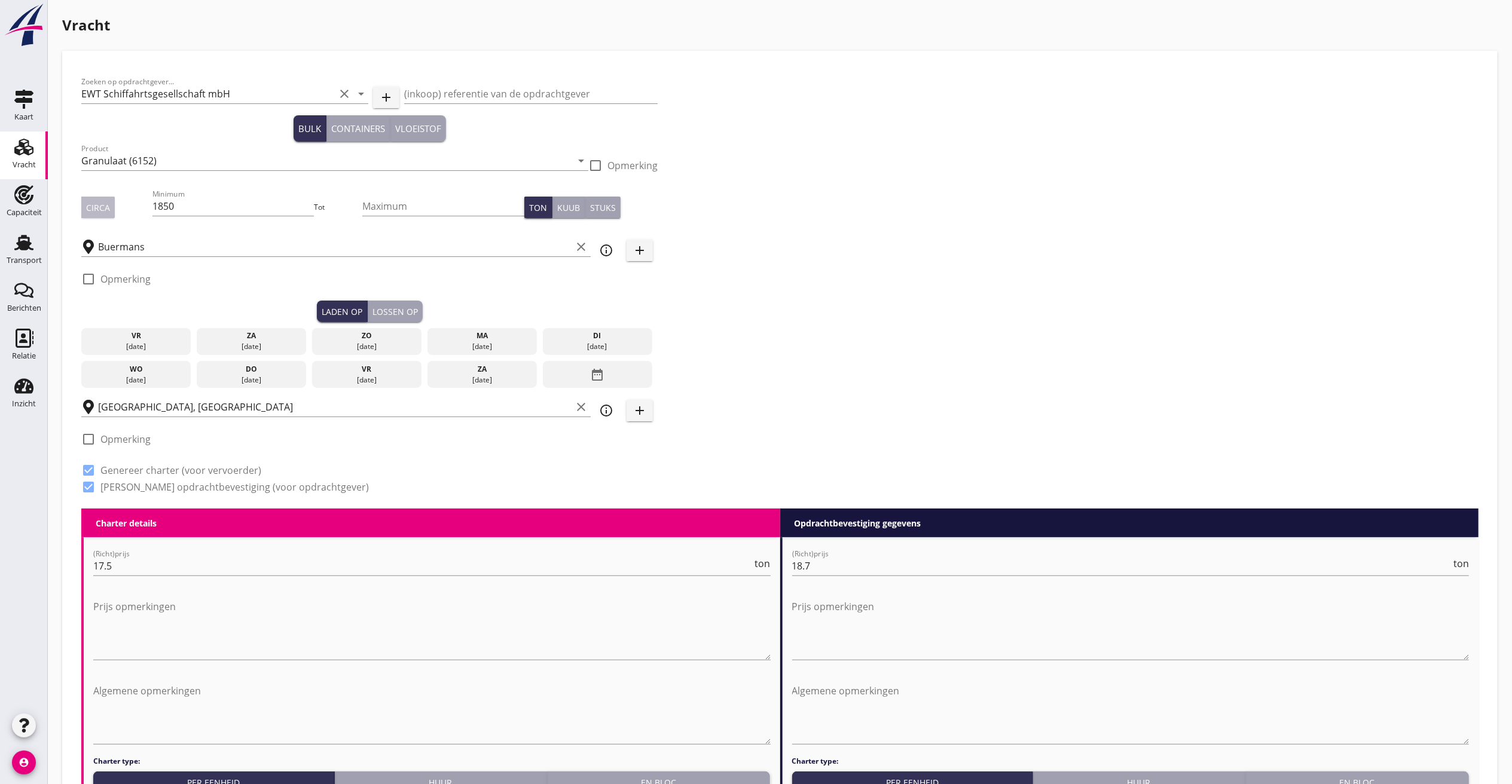
click at [97, 205] on div "Circa" at bounding box center [97, 207] width 24 height 12
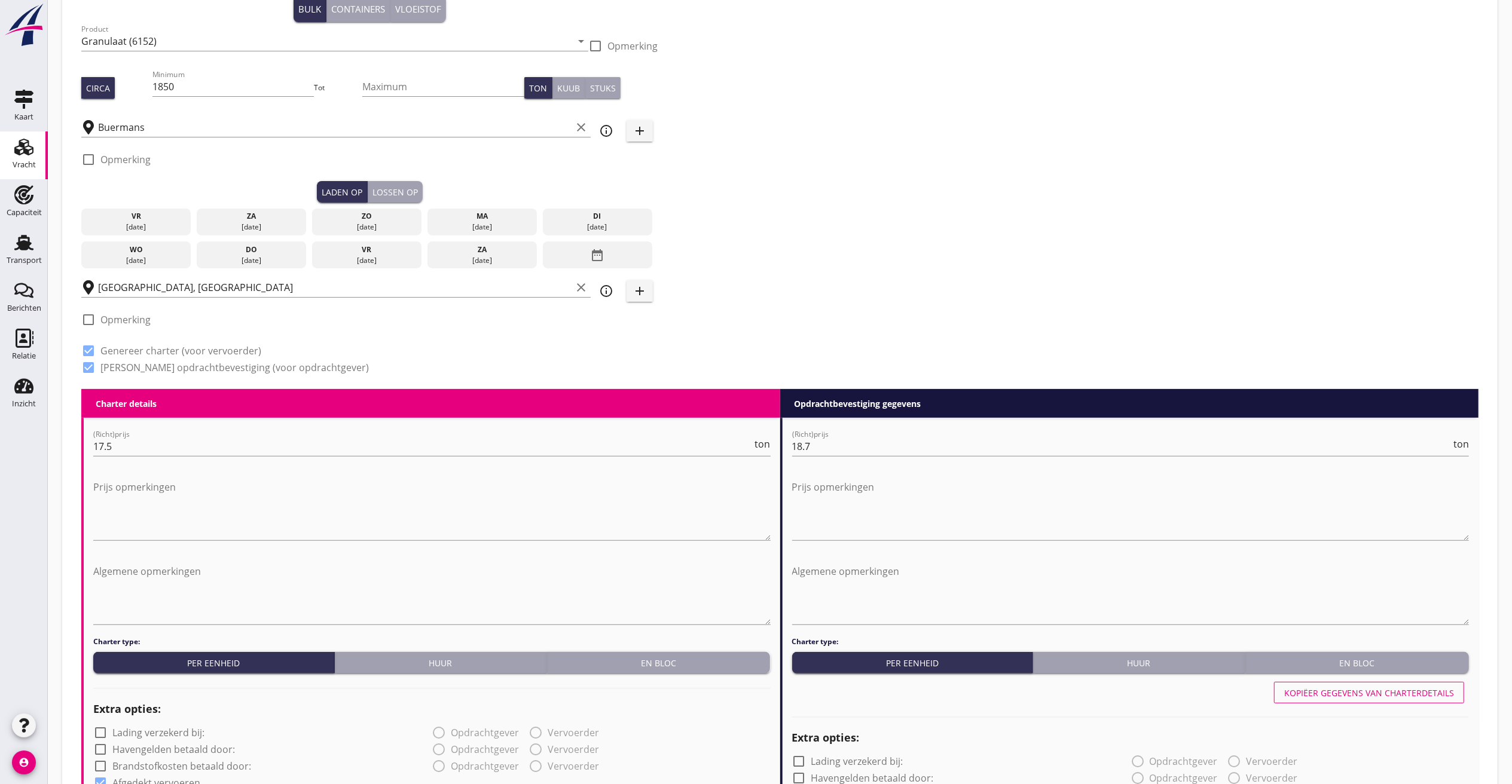
click at [593, 251] on icon "date_range" at bounding box center [597, 255] width 14 height 22
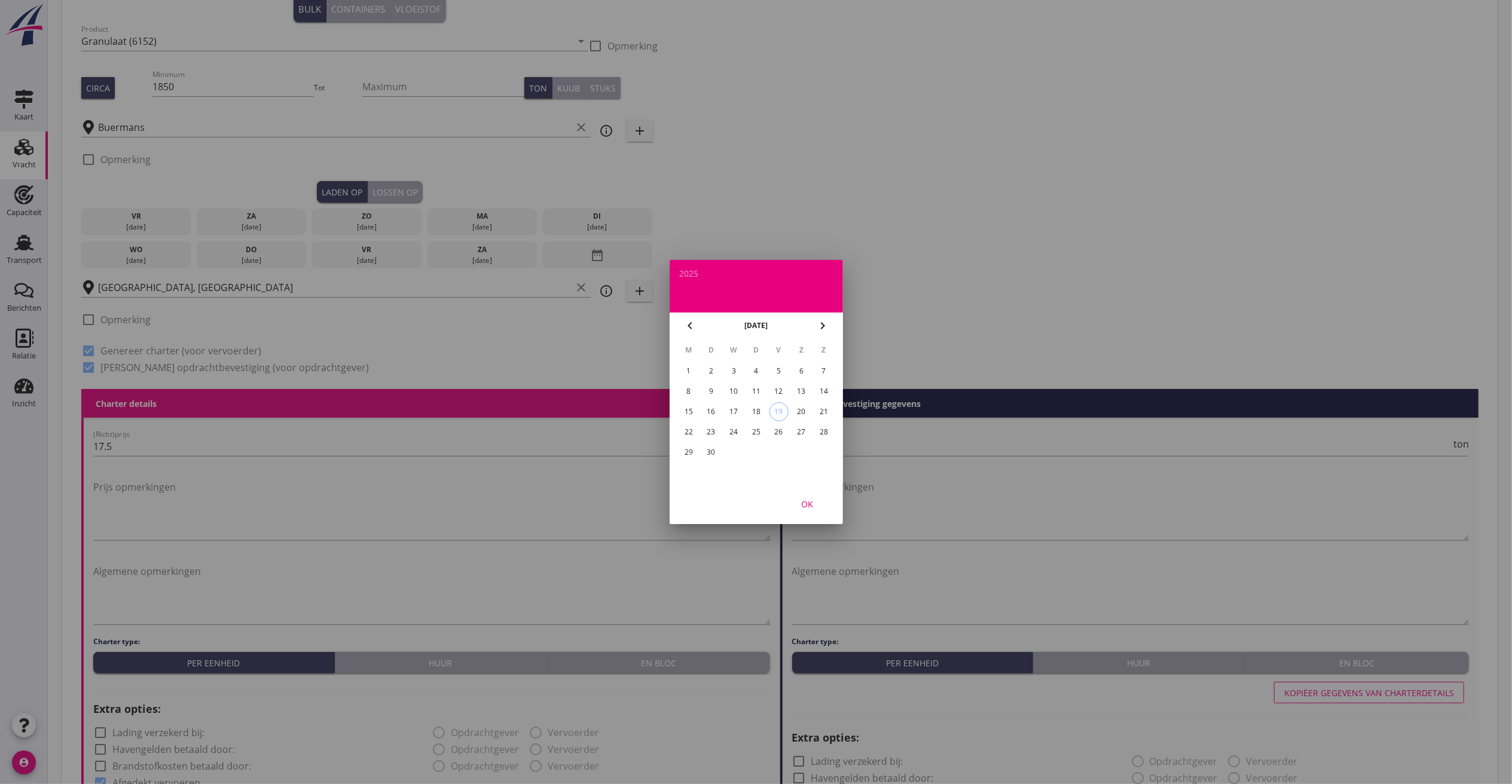
click at [707, 450] on div "30" at bounding box center [711, 453] width 19 height 19
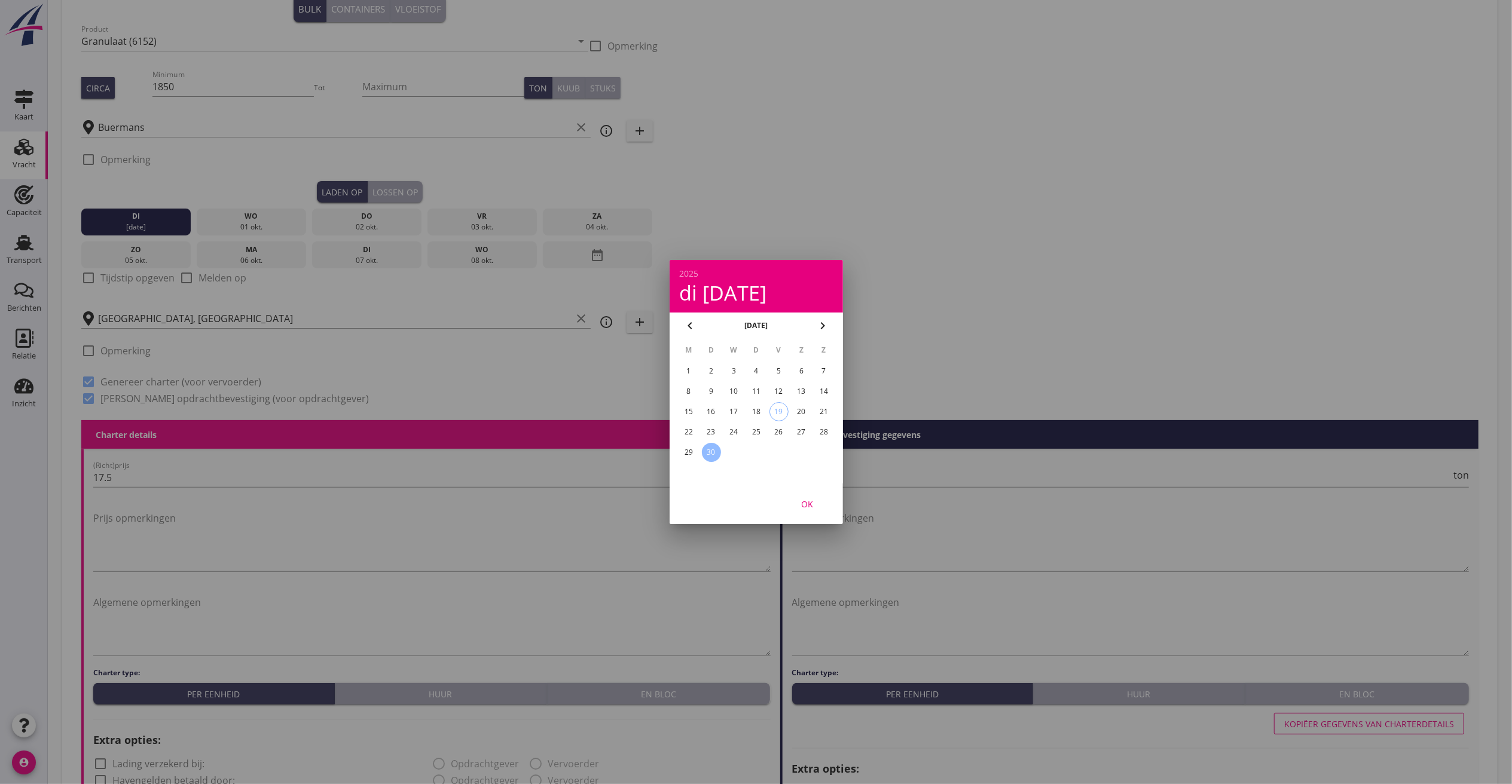
click at [84, 273] on div at bounding box center [756, 392] width 1512 height 784
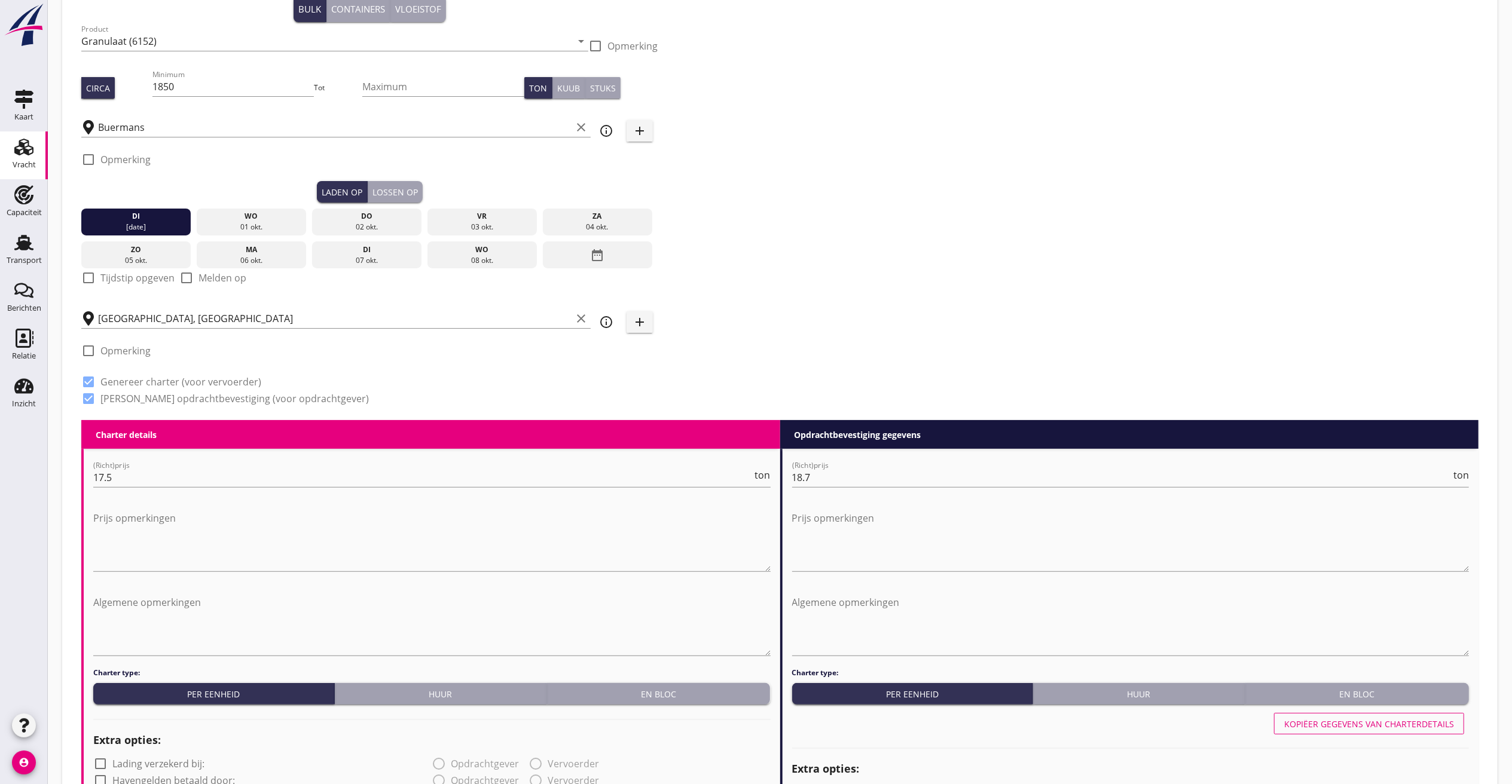
click at [76, 278] on div "Zoeken op opdrachtgever... EWT Schiffahrtsgesellschaft mbH clear arrow_drop_dow…" at bounding box center [369, 184] width 586 height 470
click at [94, 276] on div at bounding box center [88, 279] width 21 height 21
checkbox input "true"
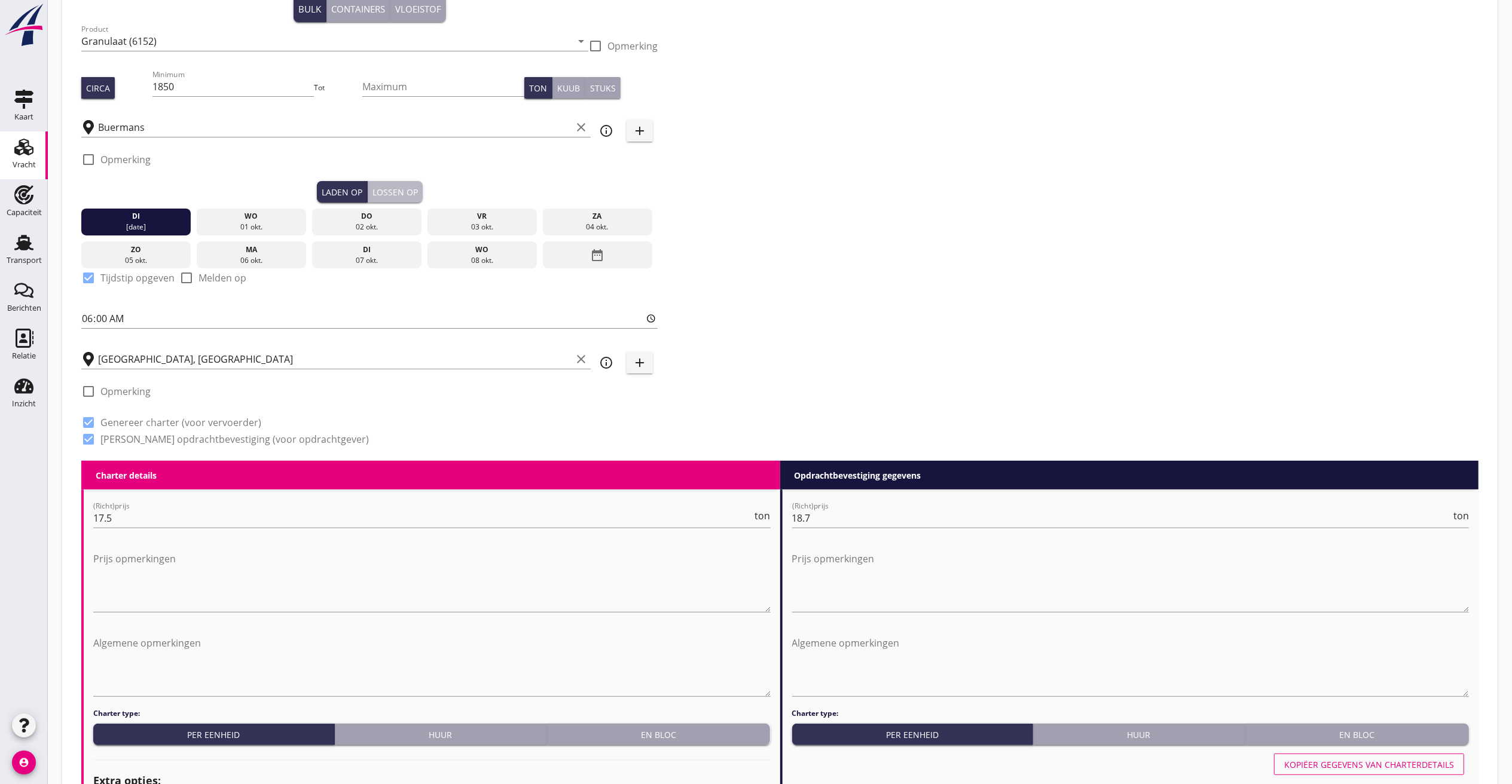
click at [400, 191] on div "Lossen op" at bounding box center [395, 191] width 45 height 12
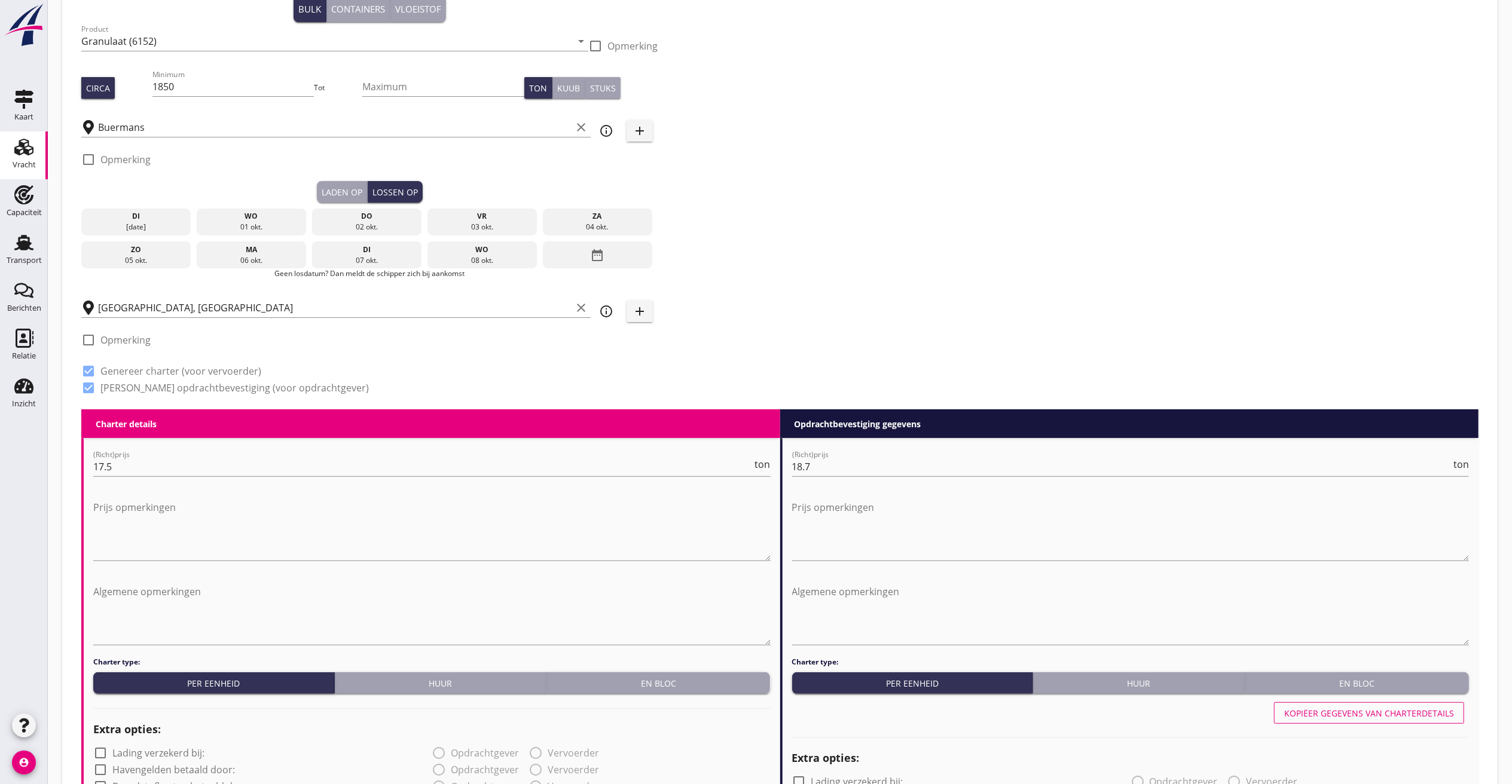
click at [584, 249] on div "date_range" at bounding box center [598, 255] width 109 height 27
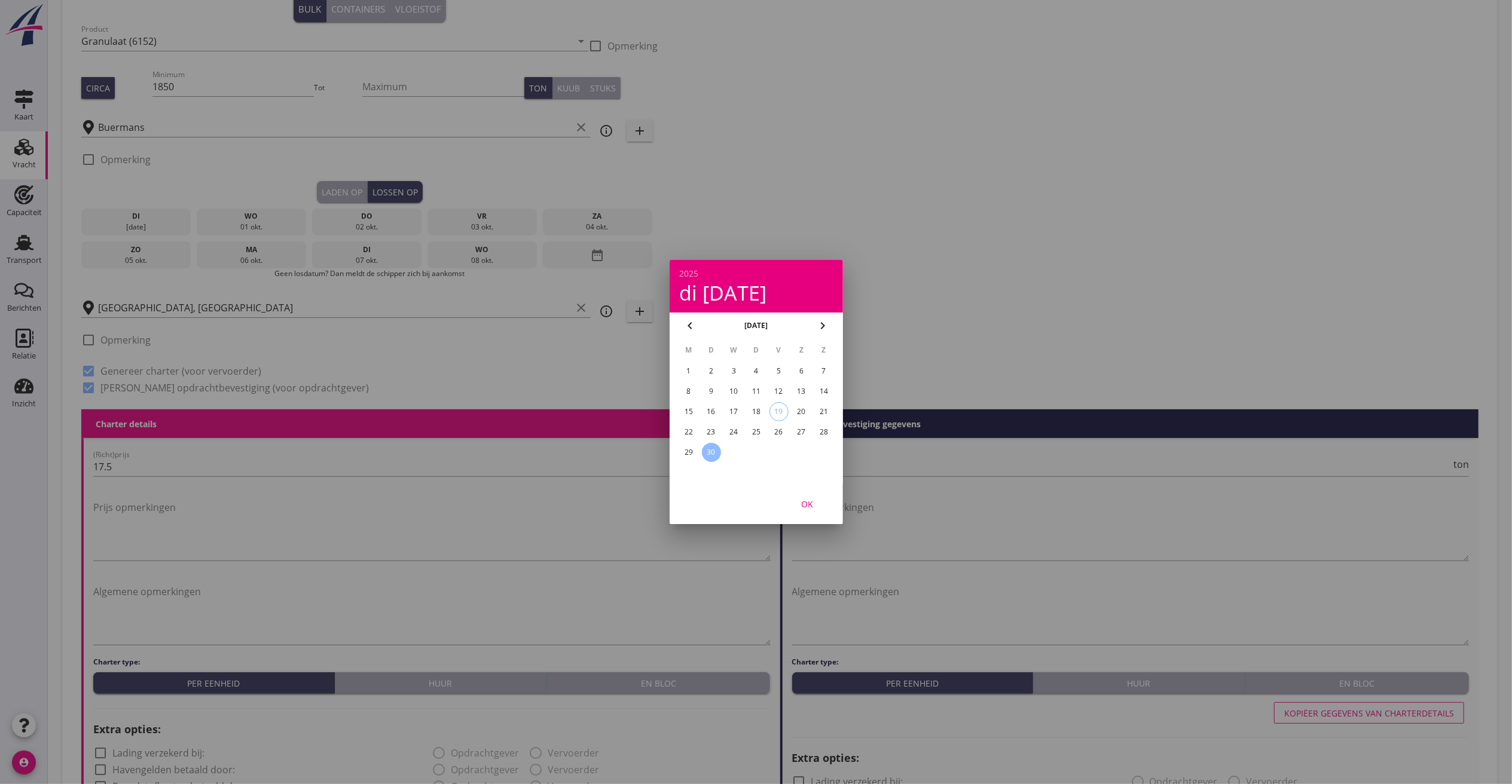
click at [818, 318] on icon "chevron_right" at bounding box center [822, 325] width 14 height 14
click at [761, 391] on div "9" at bounding box center [756, 392] width 19 height 19
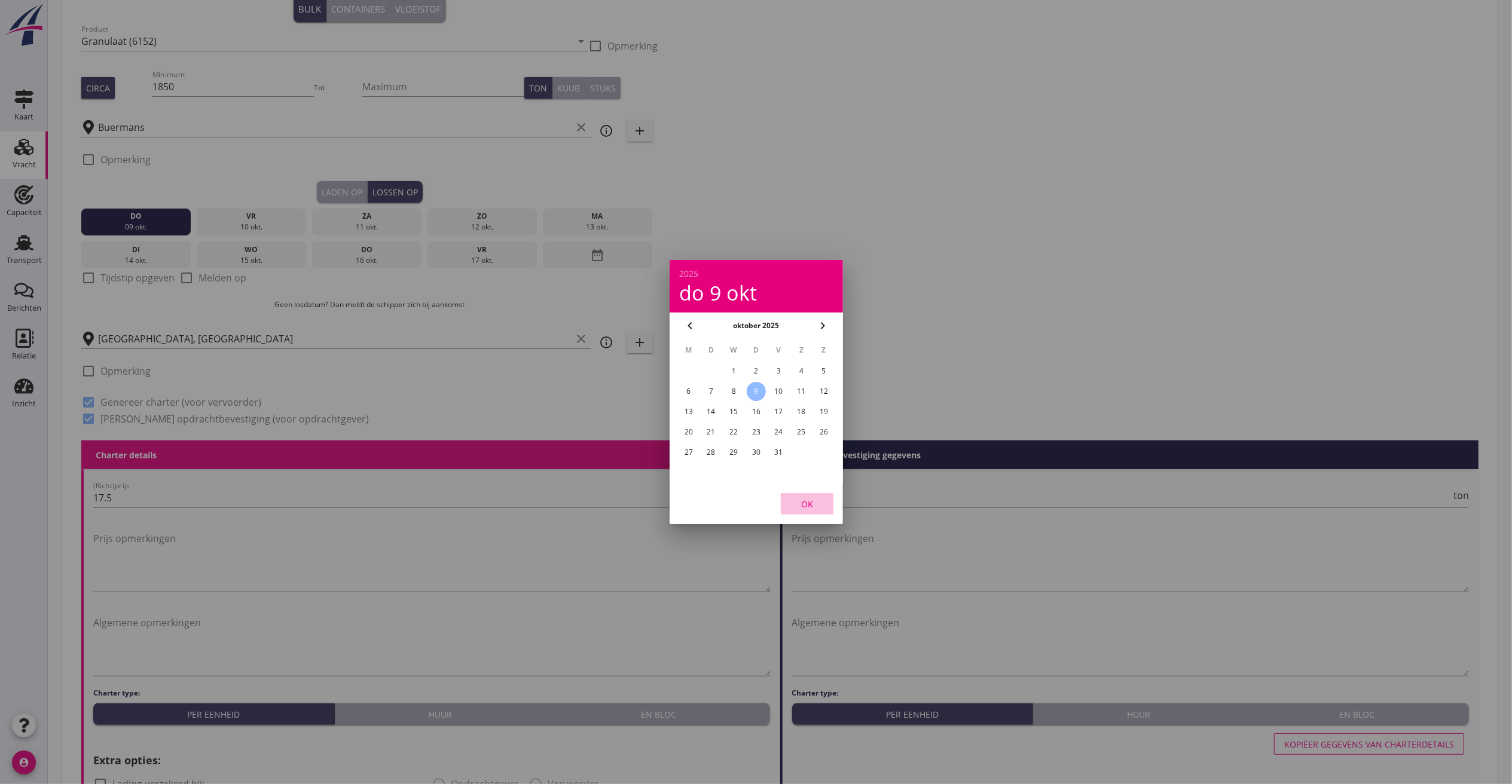
click at [802, 504] on div "OK" at bounding box center [808, 504] width 34 height 12
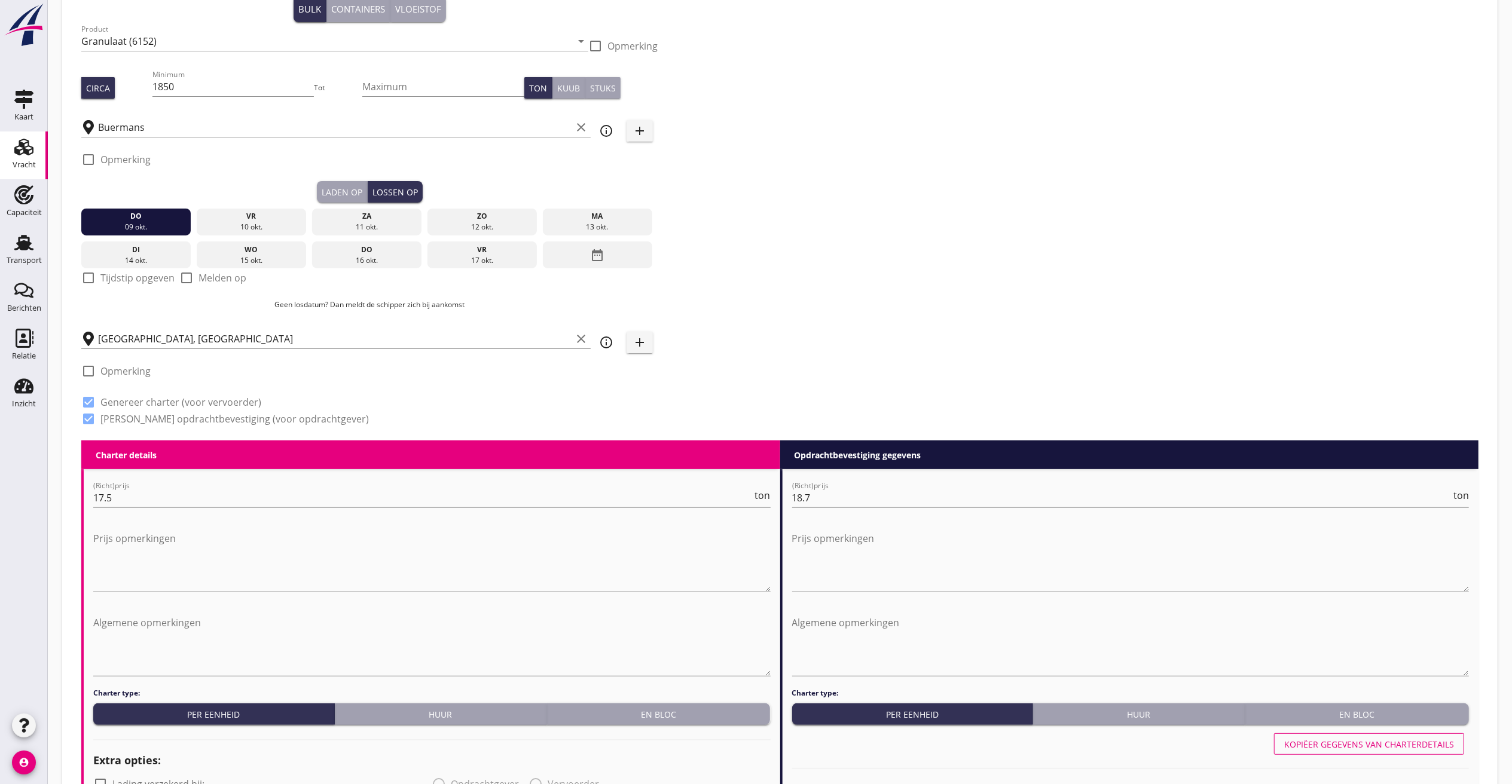
click at [130, 273] on label "Tijdstip opgeven" at bounding box center [137, 278] width 74 height 12
checkbox input "true"
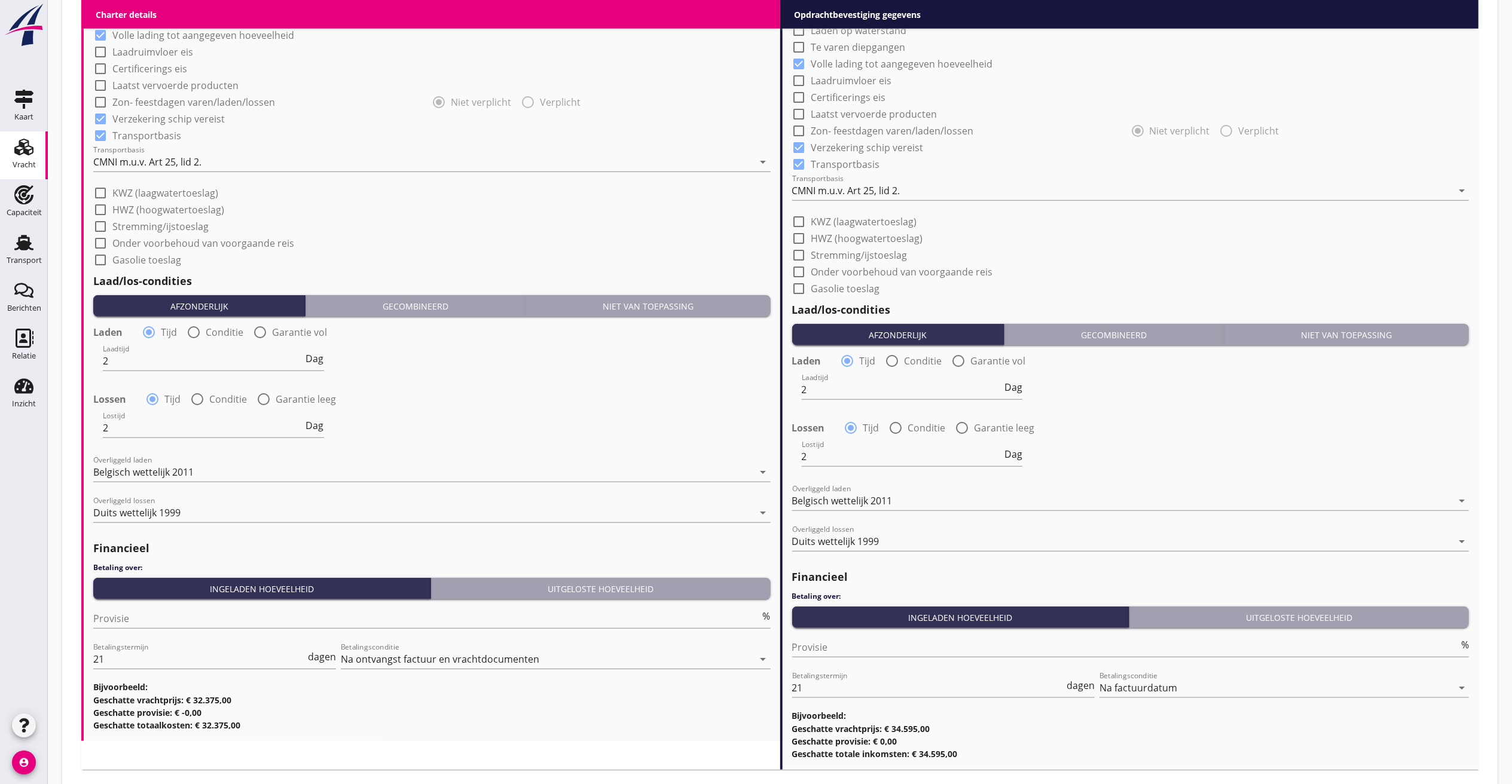
scroll to position [1076, 0]
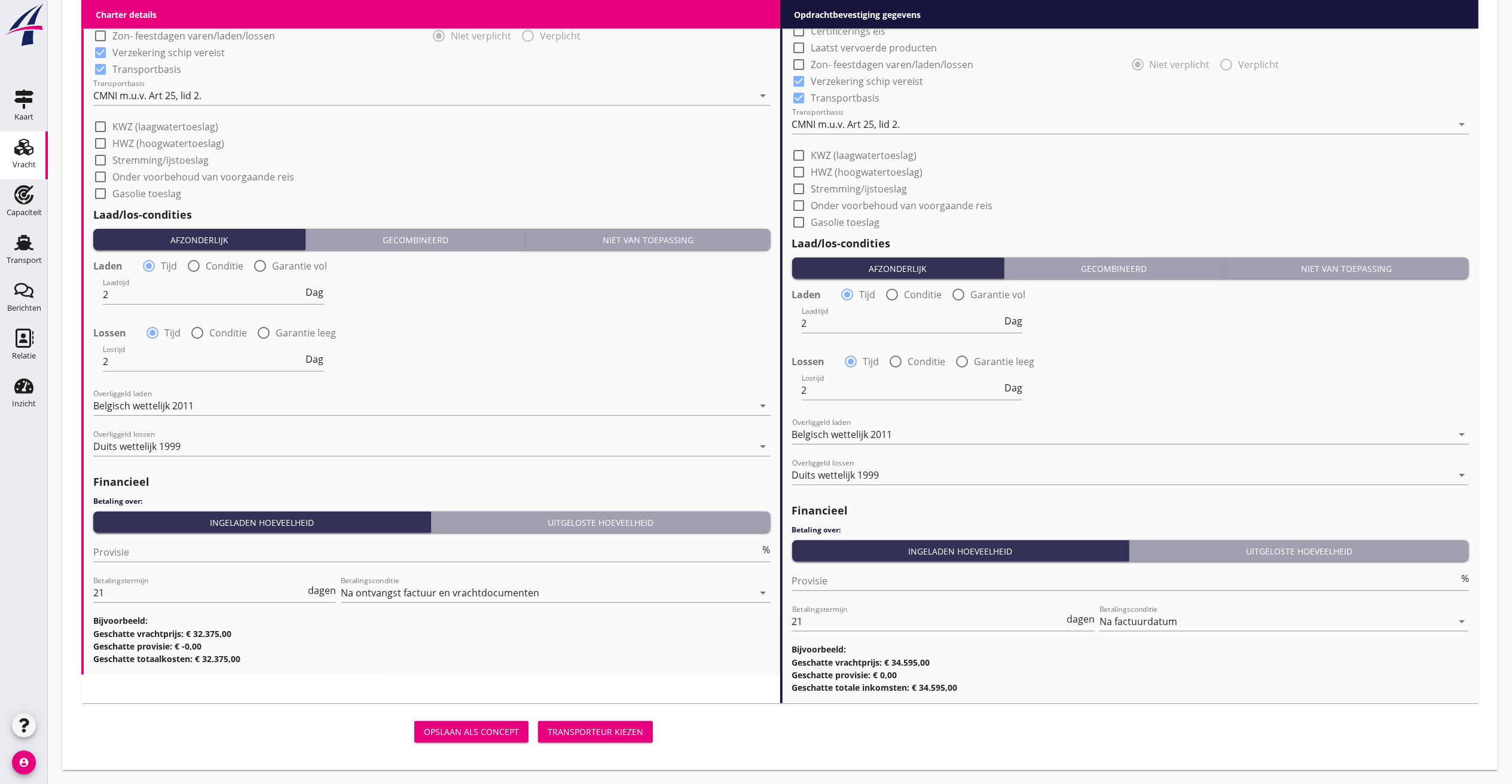
click at [568, 587] on div "Transporteur kiezen" at bounding box center [596, 731] width 96 height 12
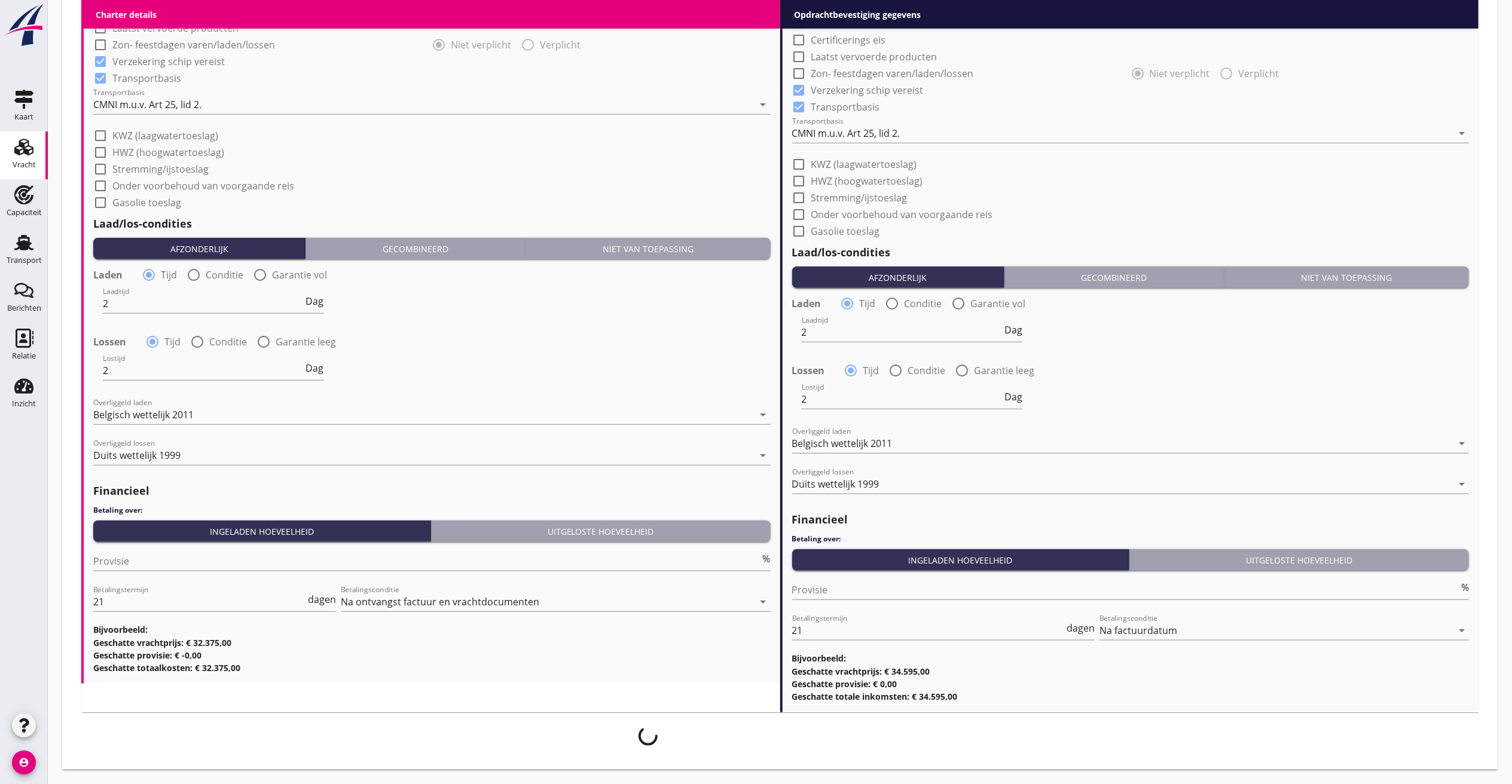
scroll to position [1067, 0]
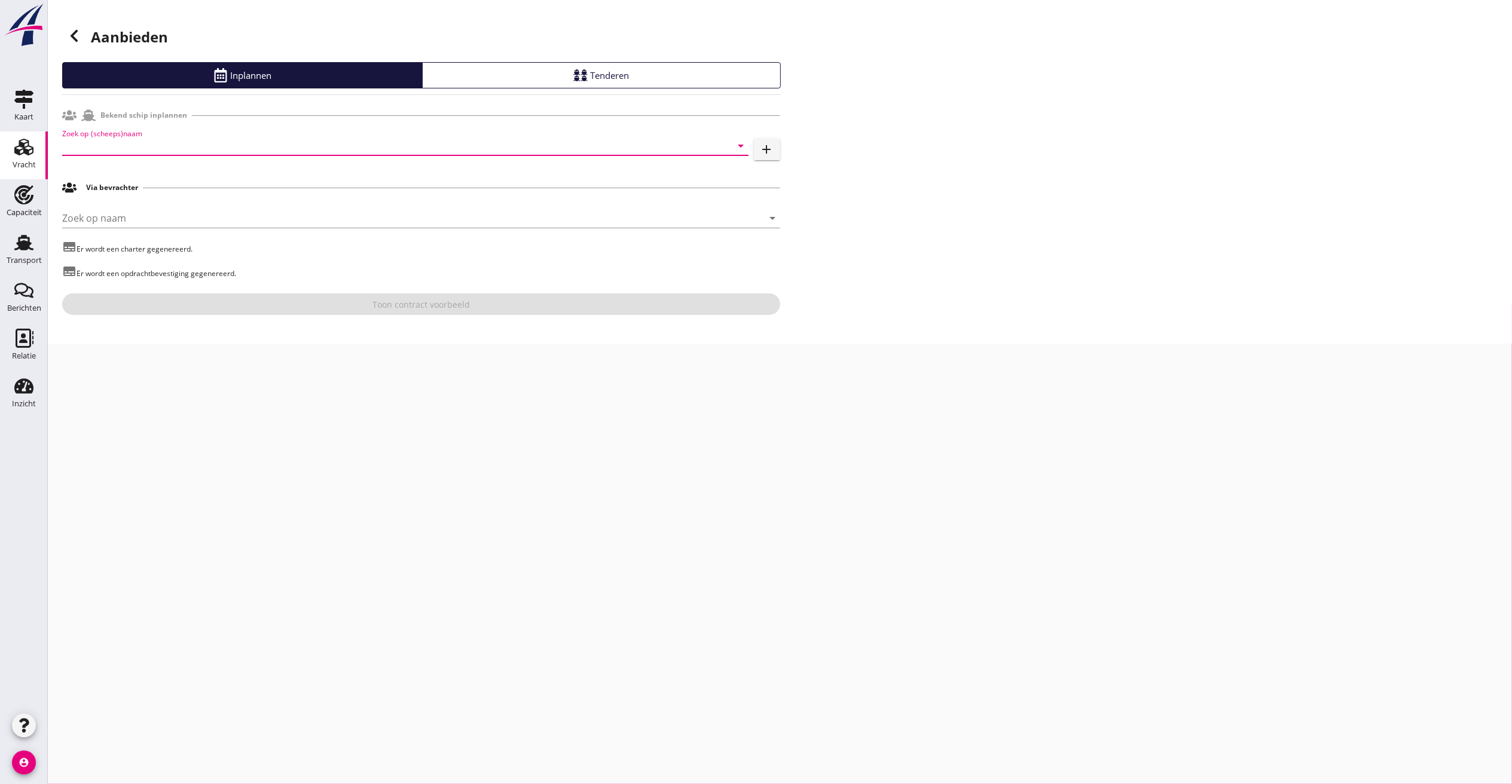
drag, startPoint x: 169, startPoint y: 153, endPoint x: 366, endPoint y: 163, distance: 197.3
click at [173, 153] on input "Zoek op (scheeps)naam" at bounding box center [388, 146] width 652 height 19
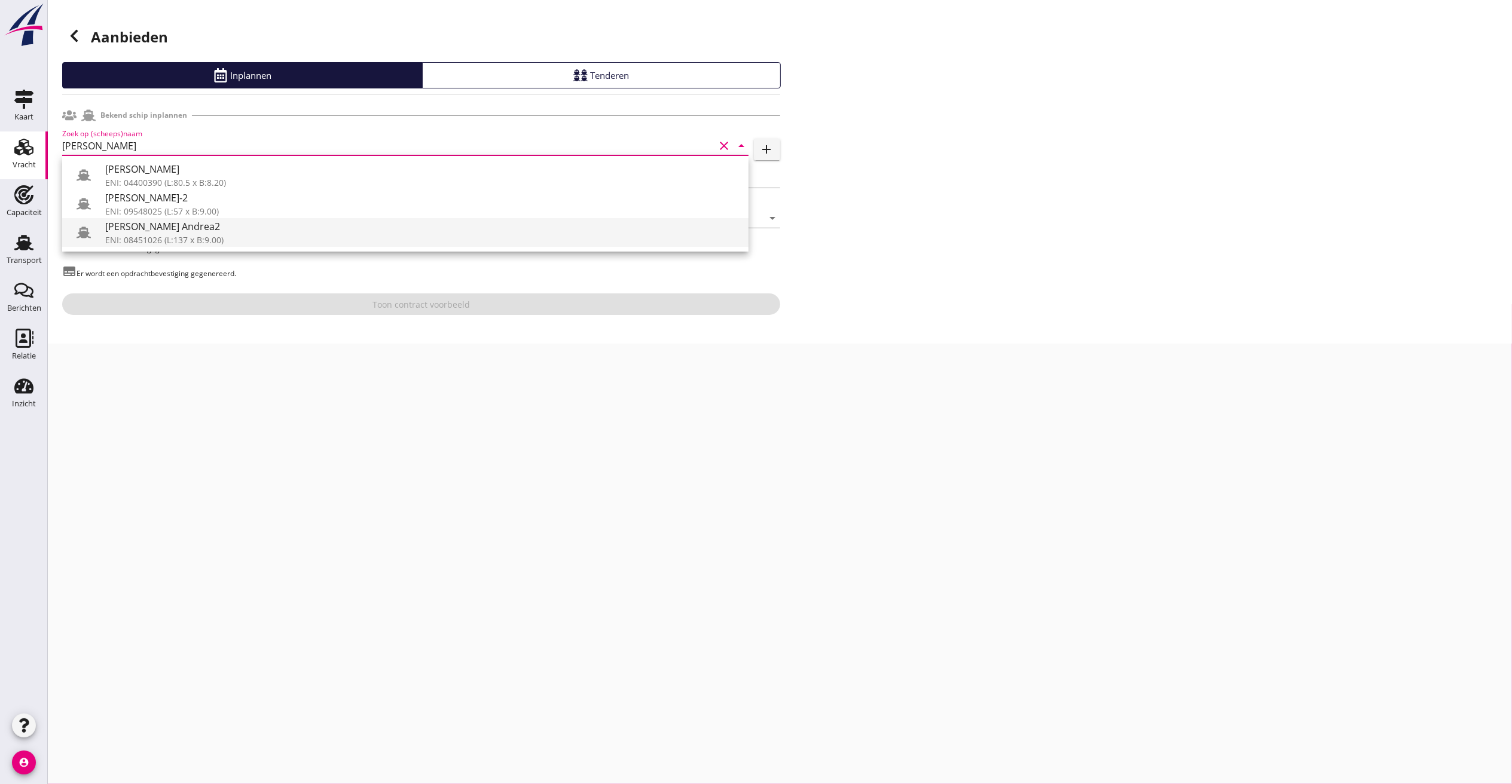
click at [160, 234] on div "ENI: 08451026 (L:137 x B:9.00)" at bounding box center [422, 239] width 634 height 12
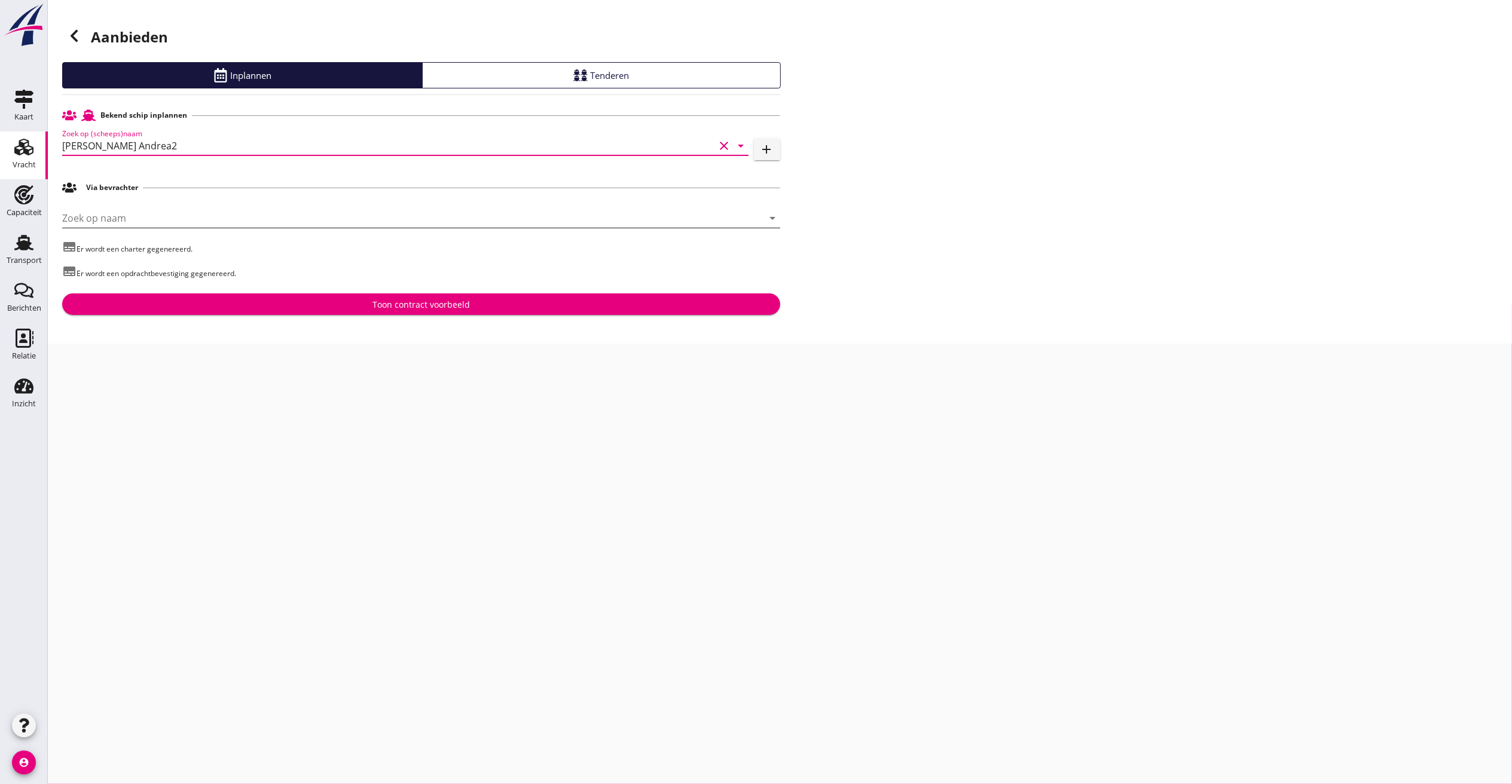
type input "[PERSON_NAME] Andrea2"
click at [167, 221] on input "Zoek op naam" at bounding box center [404, 218] width 684 height 19
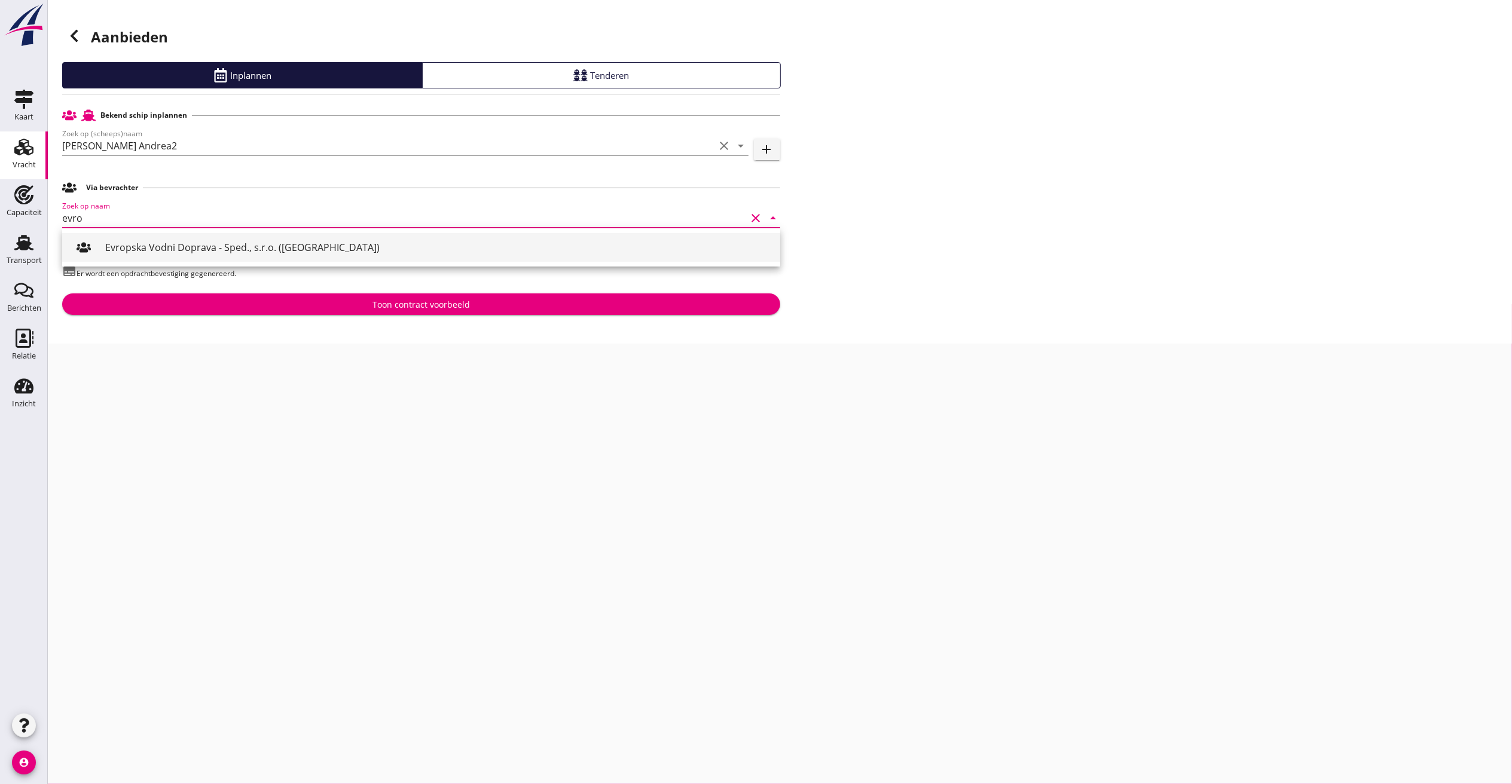
click at [183, 244] on div "Evropska Vodni Doprava - Sped., s.r.o. (Praha)" at bounding box center [438, 247] width 666 height 14
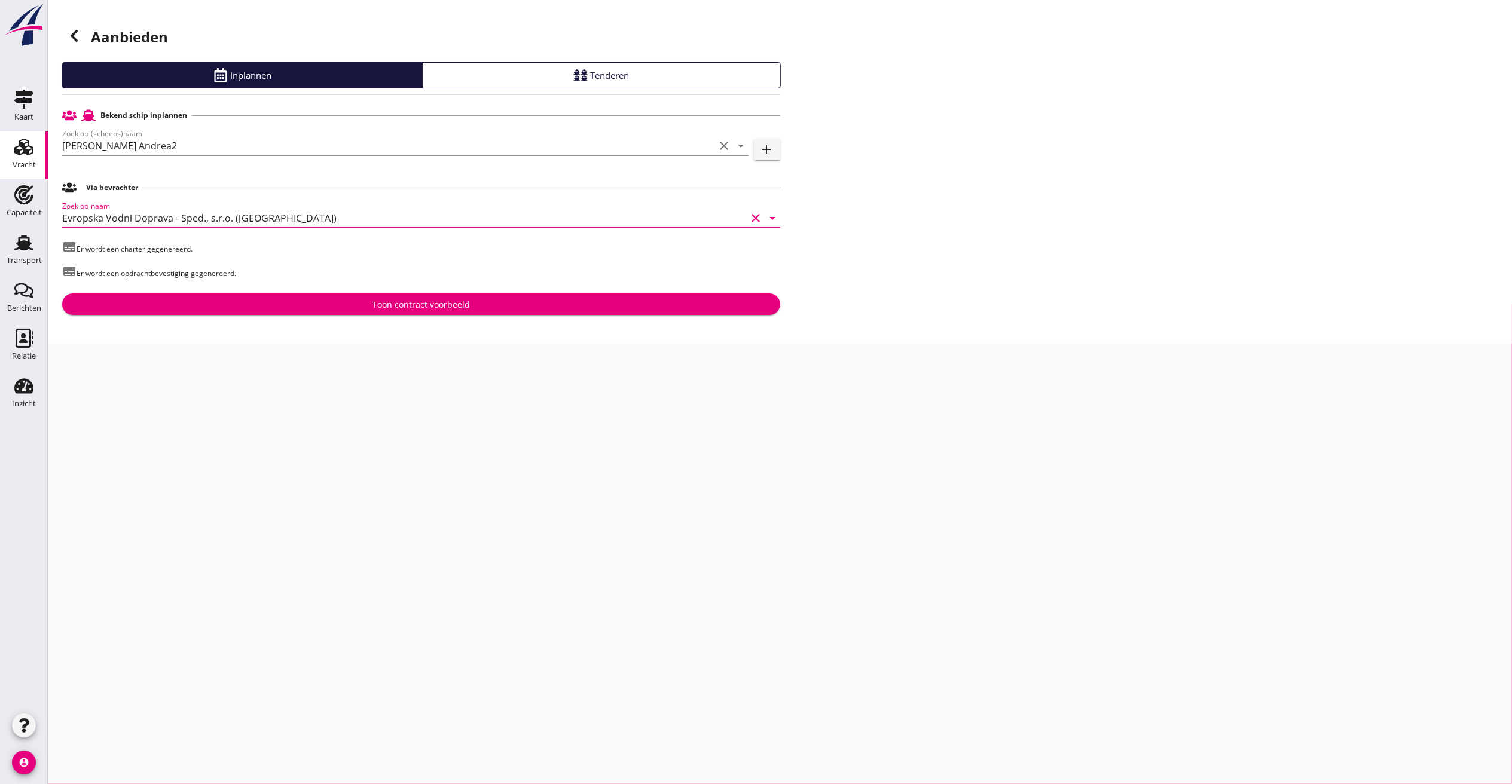
type input "Evropska Vodni Doprava - Sped., s.r.o. (Praha)"
click at [359, 305] on div "Toon contract voorbeeld" at bounding box center [421, 304] width 699 height 12
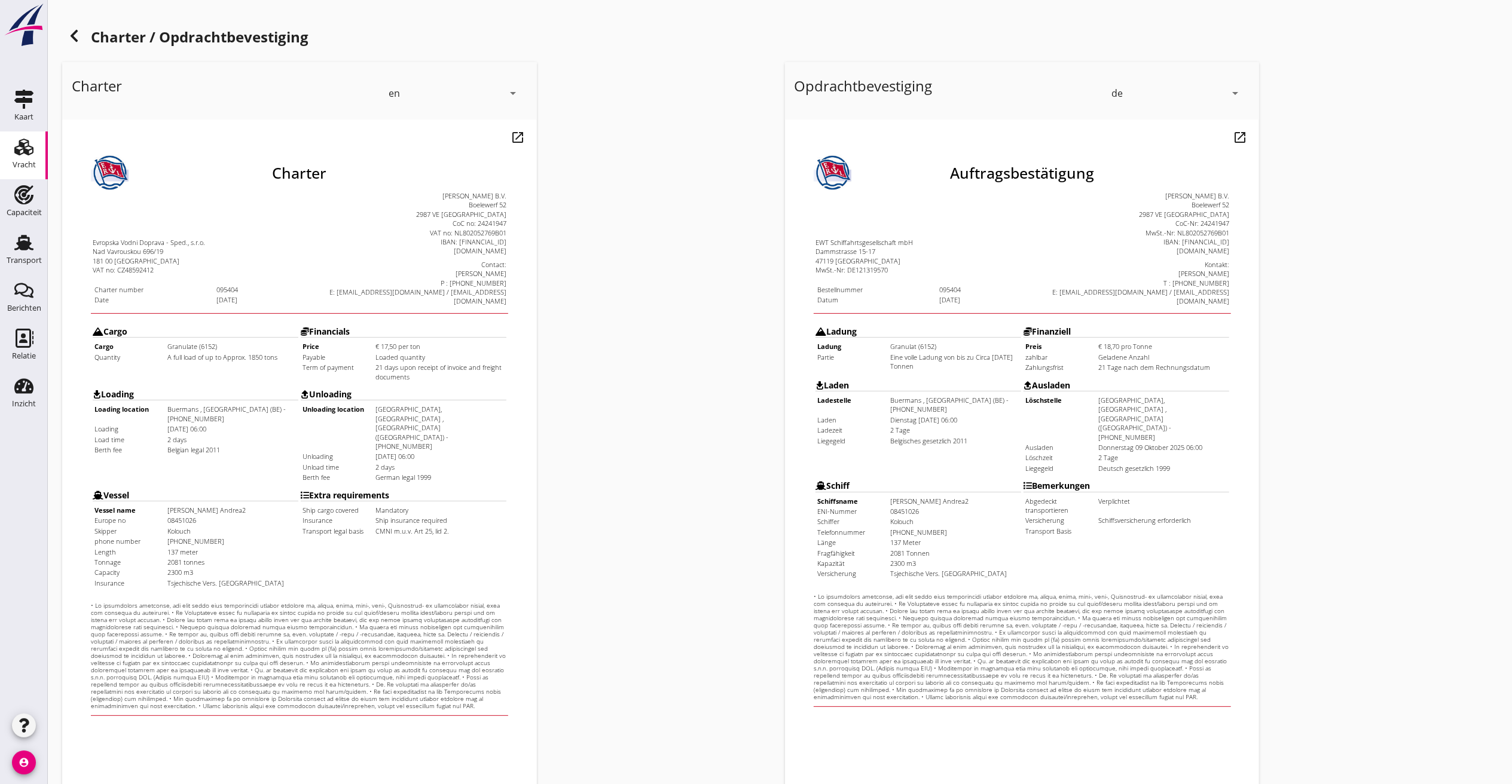
scroll to position [101, 0]
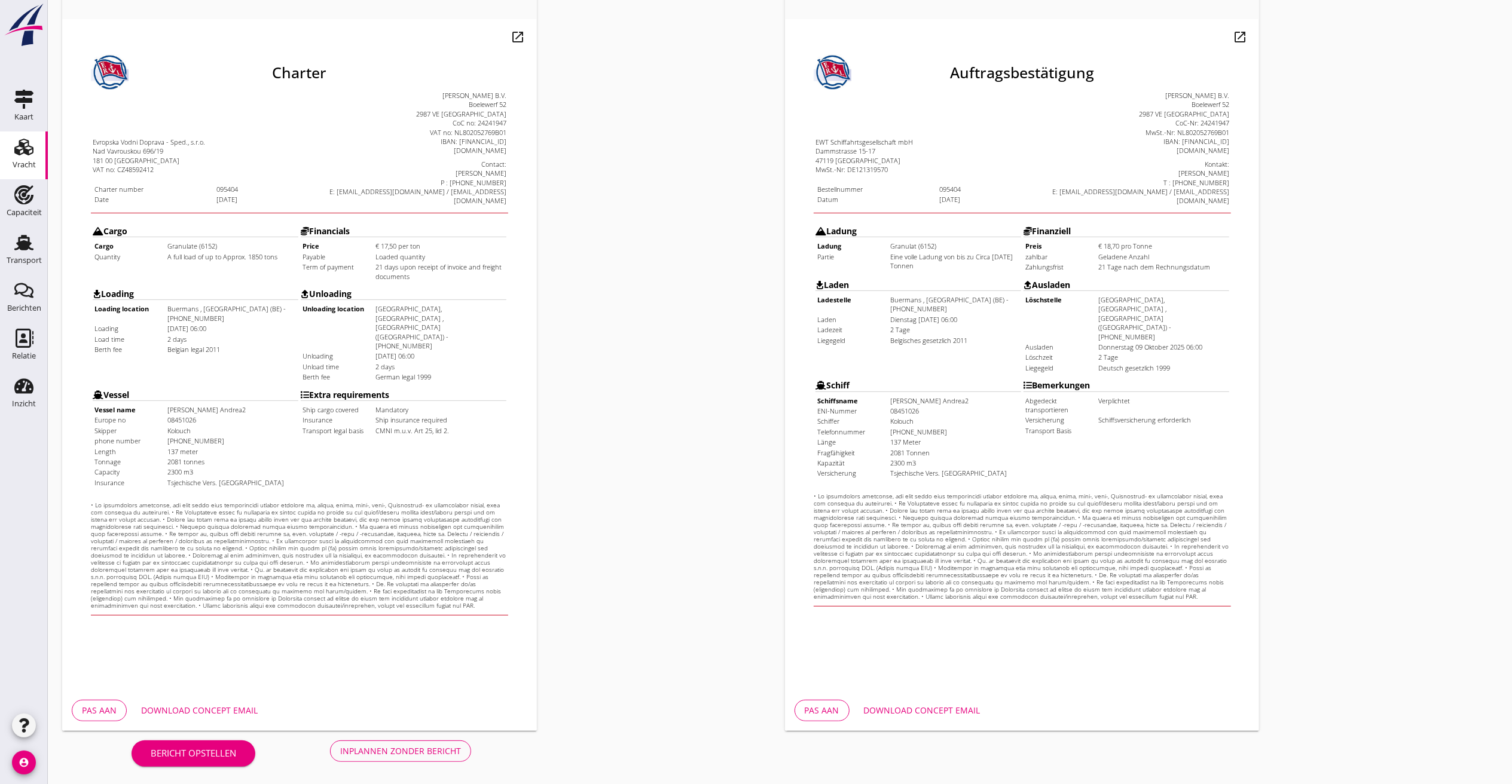
click at [225, 587] on div "Pas aan Download concept email" at bounding box center [299, 710] width 475 height 40
click at [230, 587] on div "Download concept email" at bounding box center [200, 710] width 117 height 12
click at [181, 587] on div "Download concept email" at bounding box center [200, 710] width 117 height 12
click at [221, 587] on div "Download concept email" at bounding box center [200, 710] width 117 height 12
click at [356, 587] on div "Inplannen zonder bericht" at bounding box center [400, 750] width 121 height 12
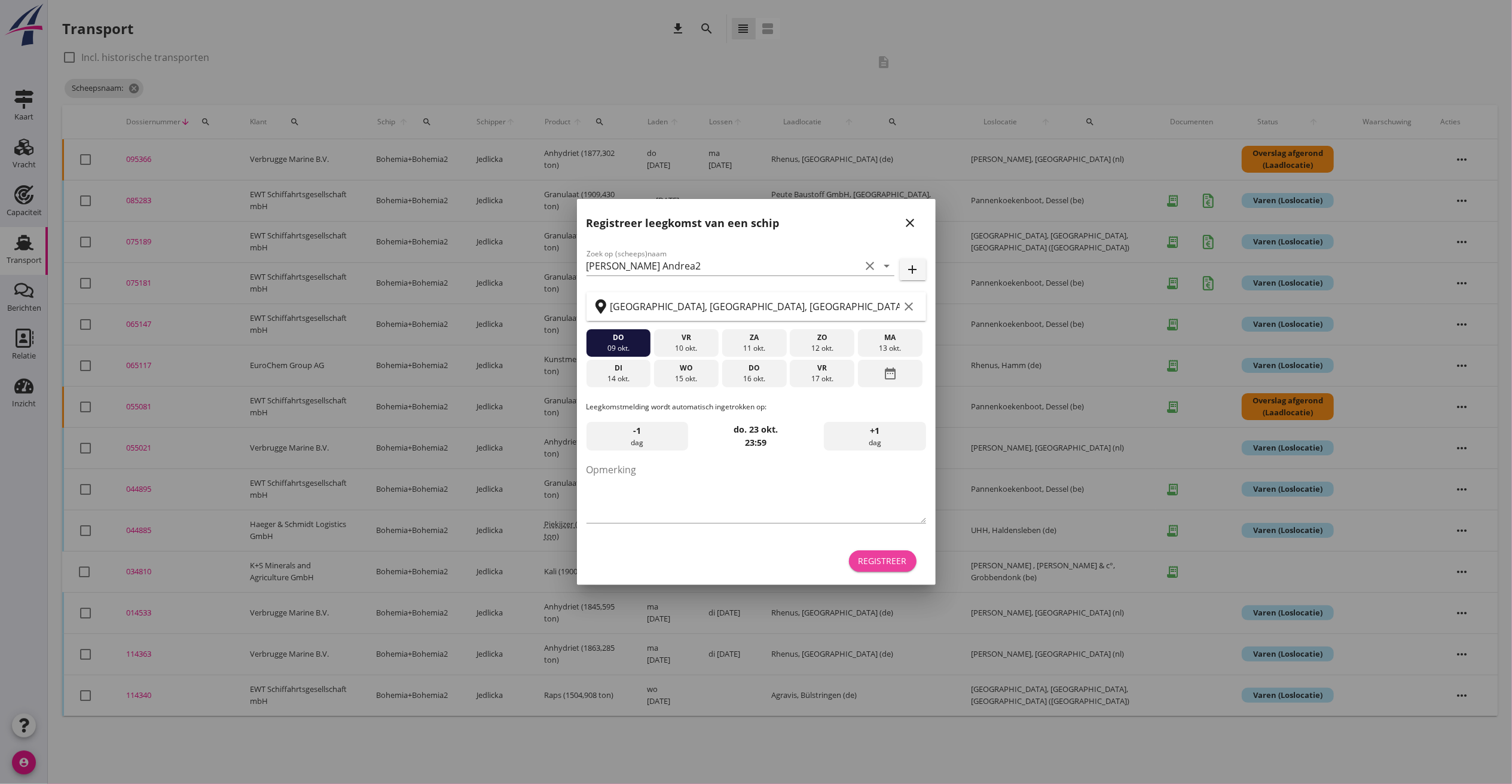
click at [877, 555] on div "Registreer" at bounding box center [882, 560] width 48 height 12
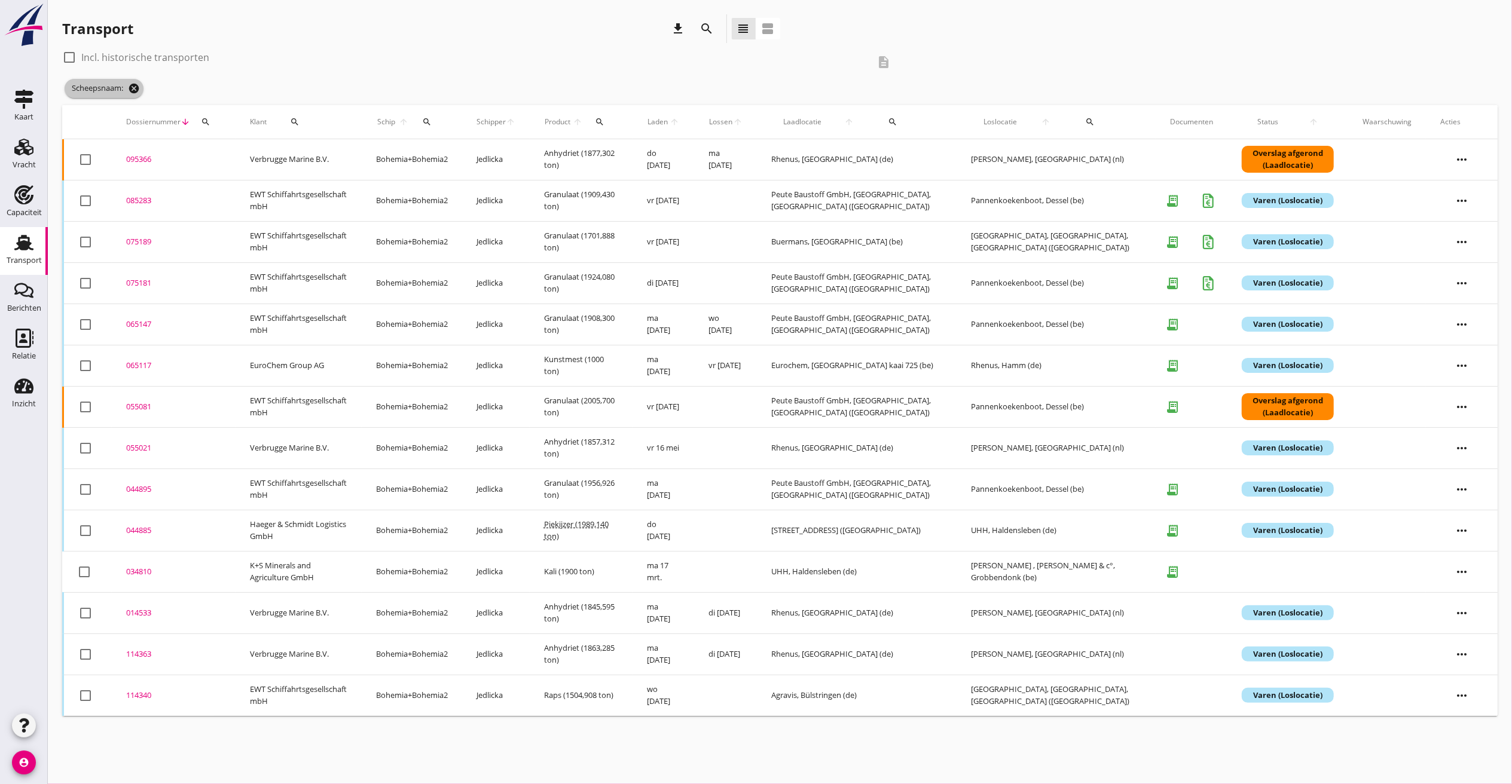
click at [133, 84] on icon "cancel" at bounding box center [134, 88] width 12 height 12
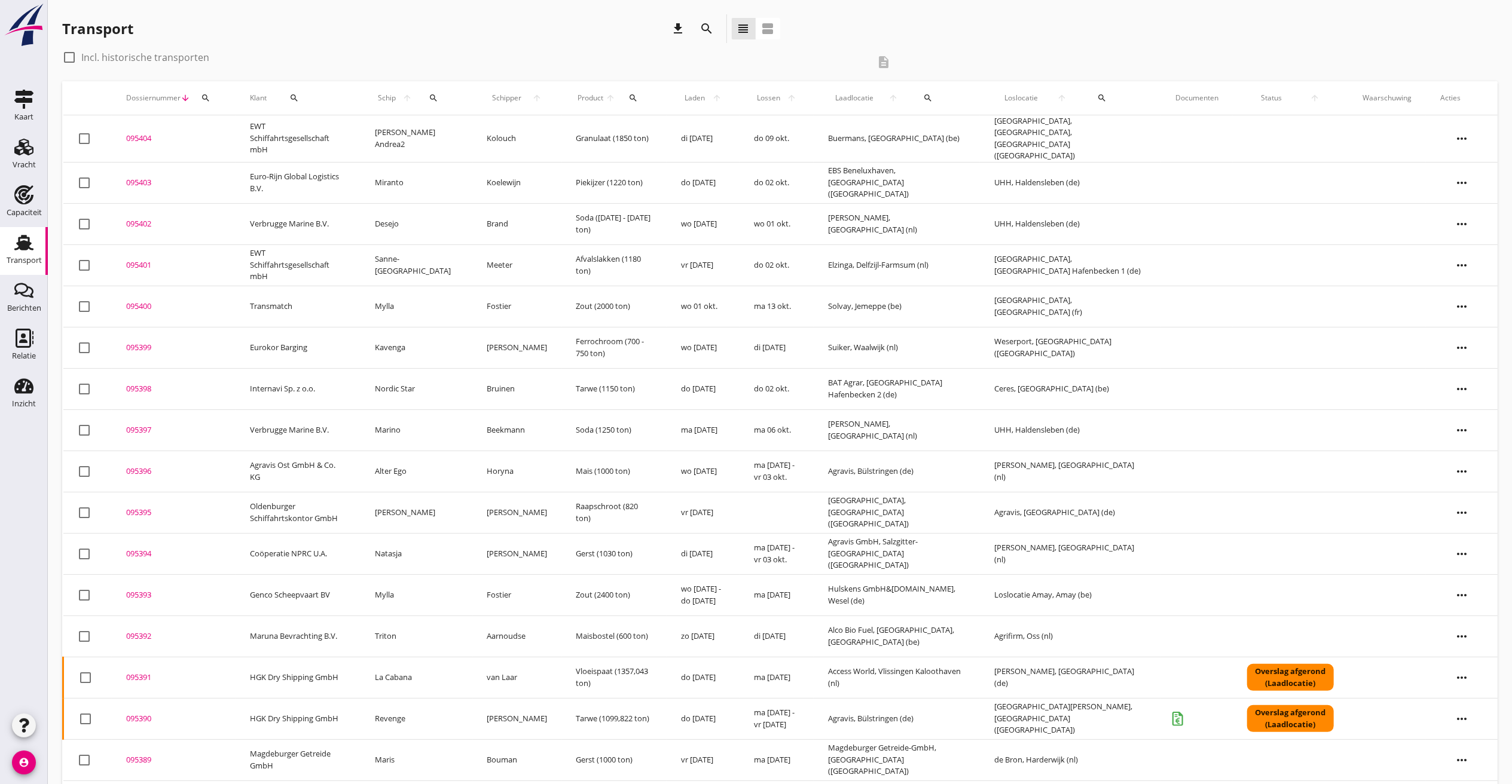
scroll to position [173, 0]
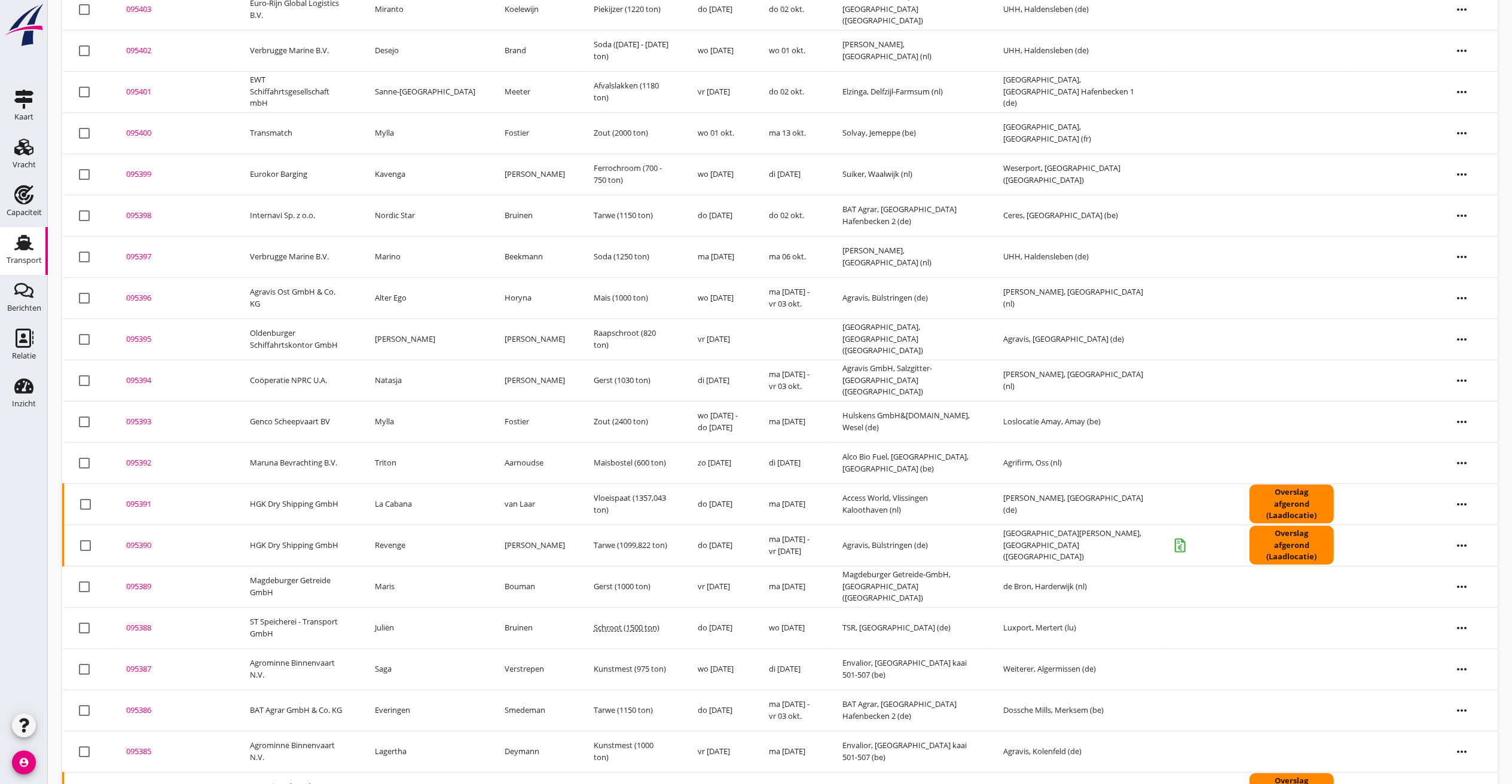
click at [149, 587] on div "095387" at bounding box center [173, 669] width 95 height 12
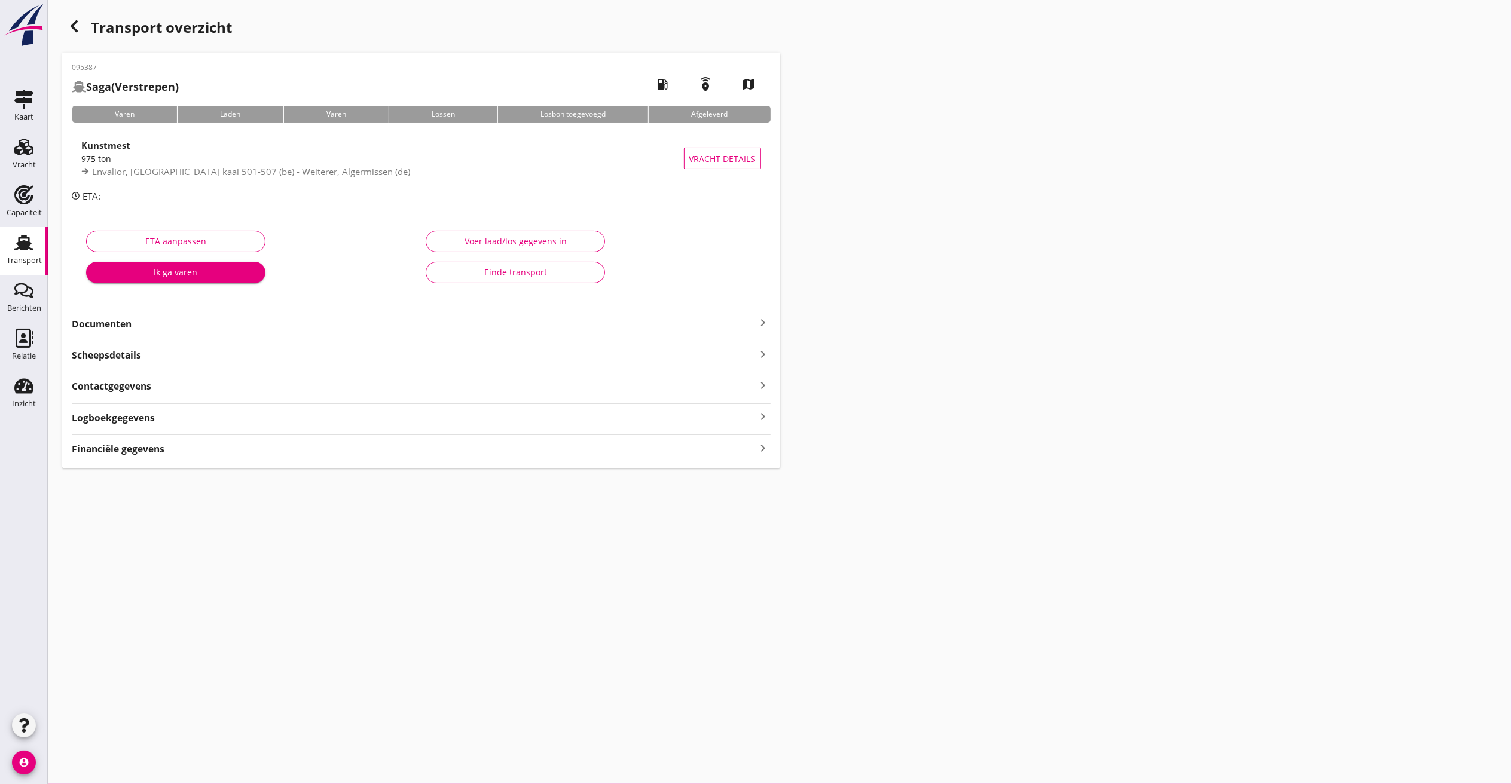
click at [763, 415] on icon "keyboard_arrow_right" at bounding box center [763, 416] width 14 height 16
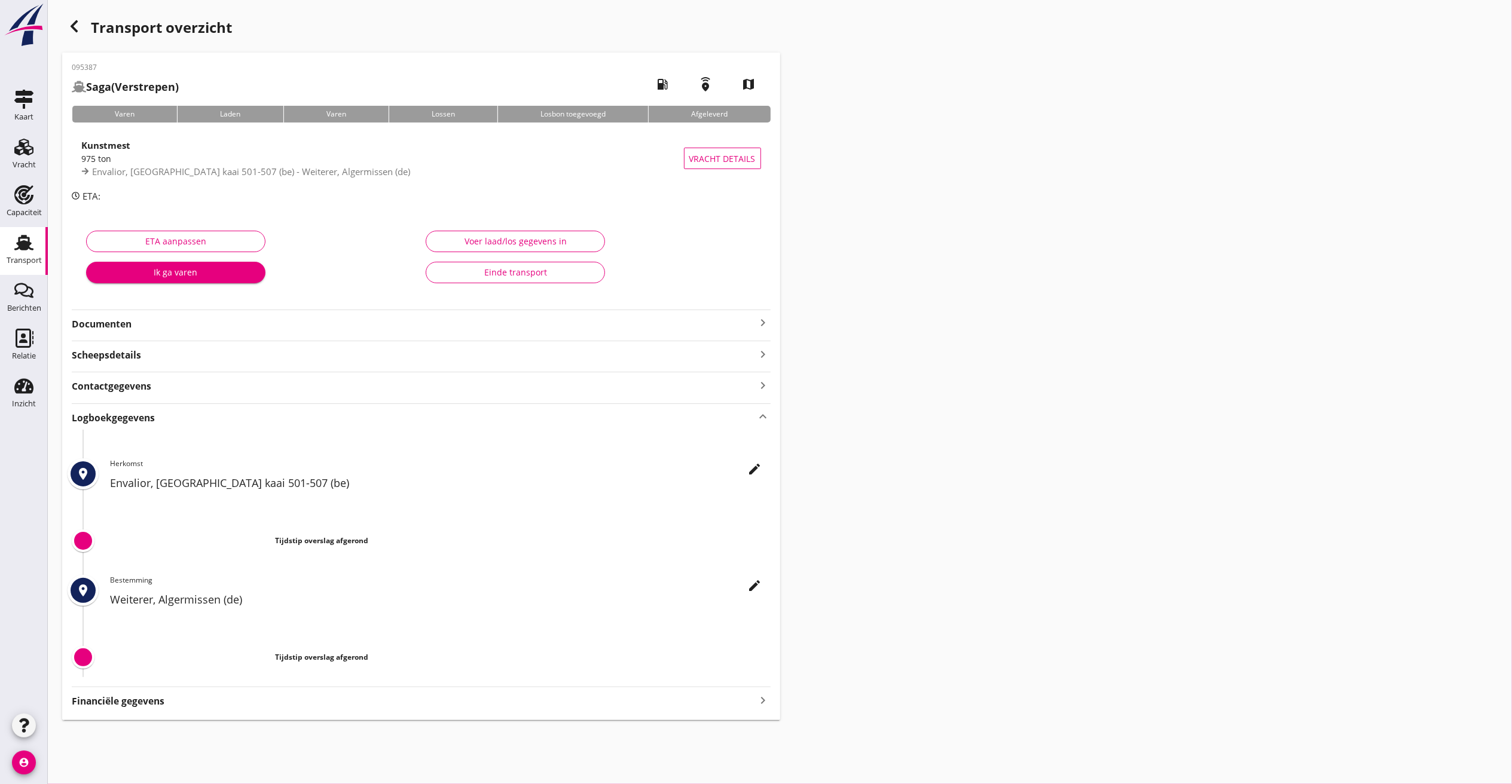
click at [749, 474] on icon "edit" at bounding box center [754, 469] width 14 height 14
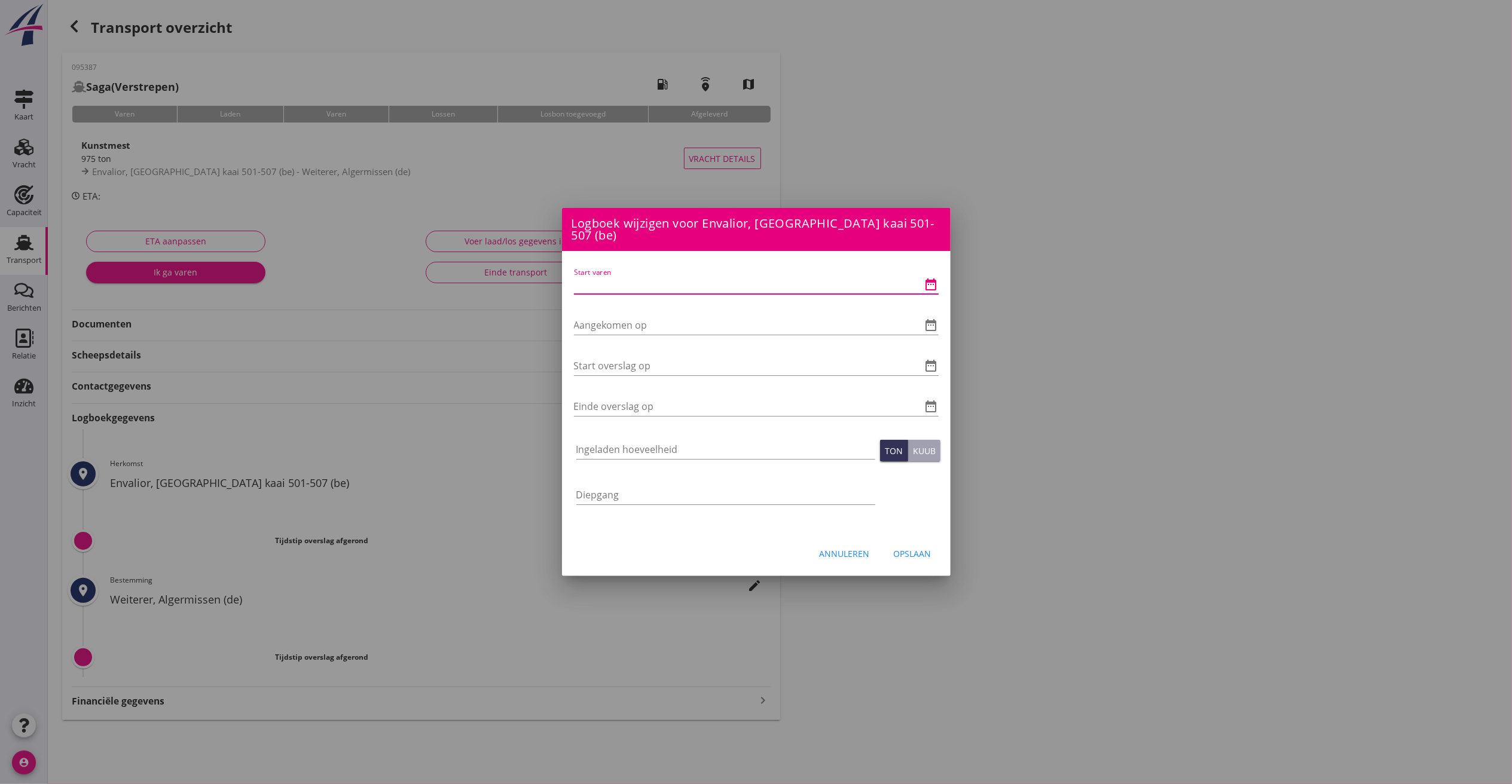
click at [633, 275] on input "Start varen" at bounding box center [740, 284] width 331 height 19
type input "17-09-2025 06:00"
type input "17-09-2025 22:00"
type input "18-09-2025 01:15"
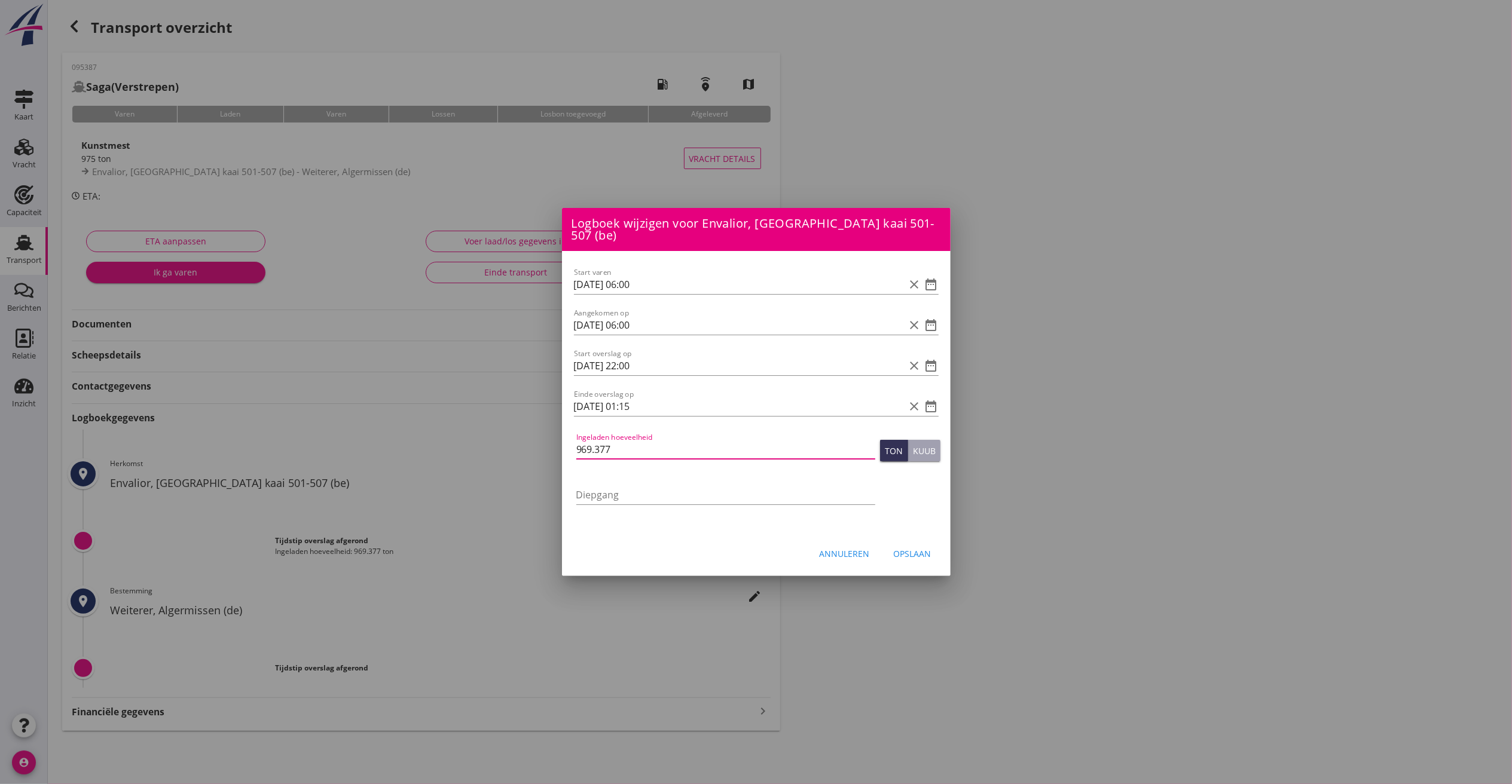
type input "969.377"
click at [909, 543] on button "Opslaan" at bounding box center [912, 553] width 56 height 22
